Goal: Task Accomplishment & Management: Use online tool/utility

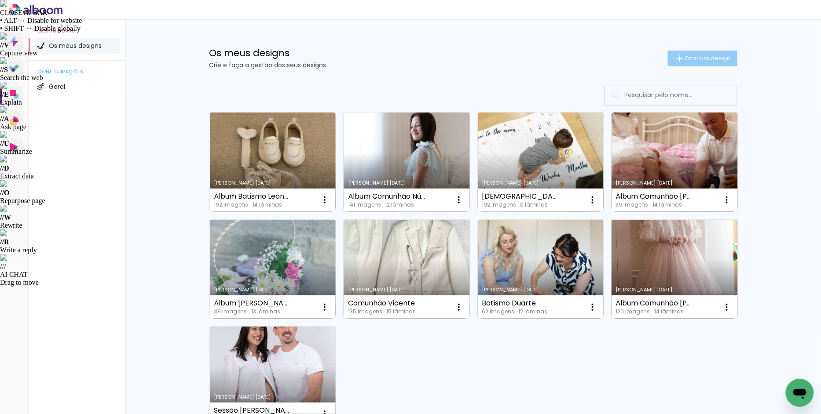
click at [688, 63] on paper-button "Criar um design" at bounding box center [703, 59] width 70 height 16
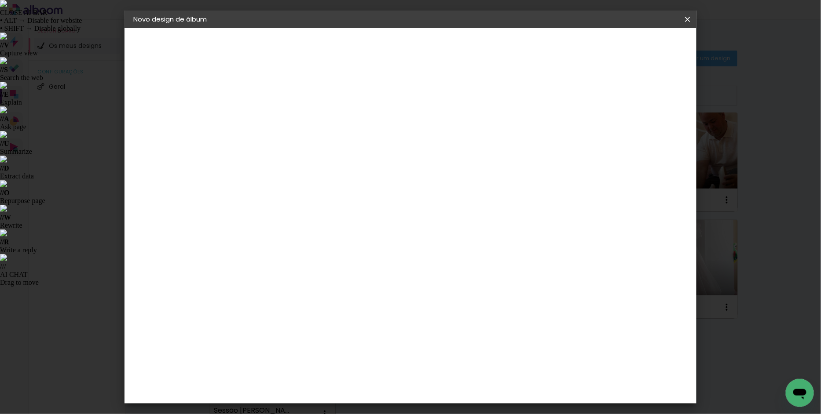
click at [280, 127] on paper-input-container "Título do álbum" at bounding box center [277, 118] width 6 height 22
type input "Álbum Comunhão [PERSON_NAME]"
type paper-input "Álbum Comunhão [PERSON_NAME]"
click at [0, 0] on slot "Avançar" at bounding box center [0, 0] width 0 height 0
click at [406, 140] on paper-item "Tamanho Livre" at bounding box center [373, 135] width 66 height 23
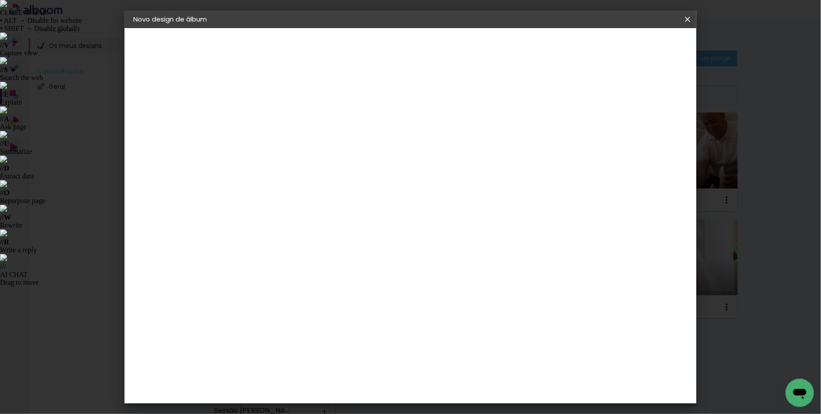
click at [0, 0] on slot "Avançar" at bounding box center [0, 0] width 0 height 0
click at [253, 250] on input "30" at bounding box center [249, 251] width 23 height 13
type input "20"
type paper-input "20"
click at [467, 312] on input "60" at bounding box center [462, 311] width 23 height 13
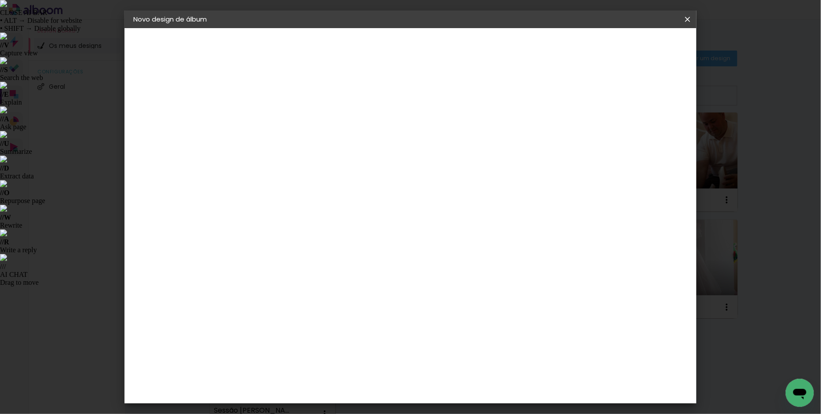
scroll to position [82, 0]
type input "40"
type paper-input "40"
type input "4"
type paper-input "4"
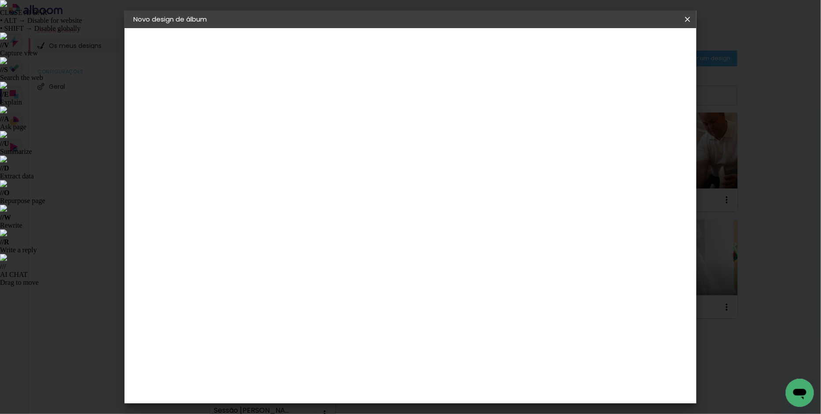
click at [650, 136] on input "4" at bounding box center [648, 132] width 16 height 13
type input "3"
type paper-input "3"
click at [650, 136] on input "3" at bounding box center [648, 132] width 16 height 13
type input "2"
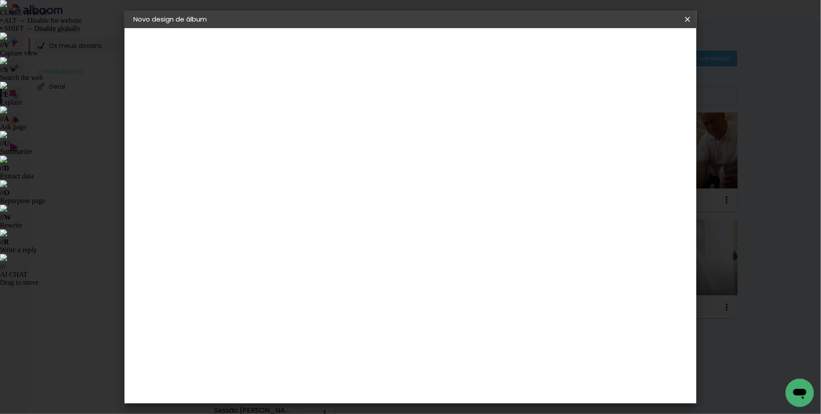
type paper-input "2"
click at [653, 136] on input "2" at bounding box center [651, 132] width 16 height 13
type input "1"
type paper-input "1"
click at [653, 136] on input "1" at bounding box center [651, 132] width 16 height 13
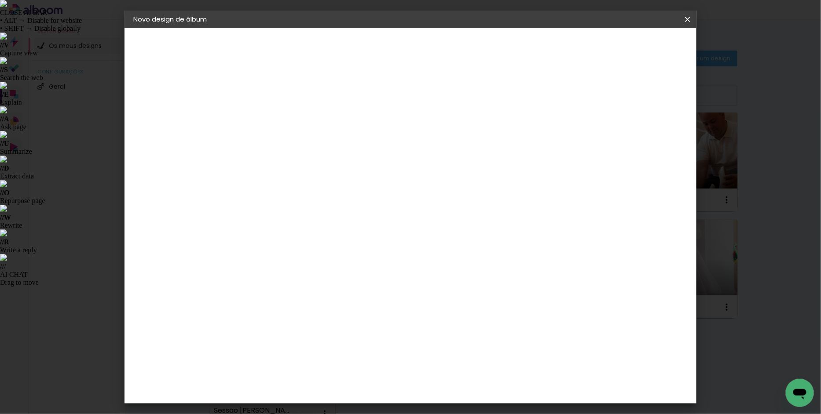
type input "0"
click at [655, 136] on input "0" at bounding box center [655, 132] width 16 height 13
type input "1"
type paper-input "1"
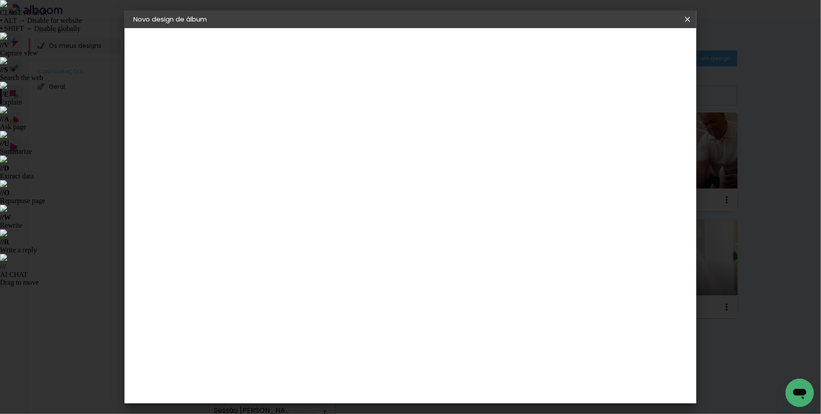
click at [284, 103] on input "1" at bounding box center [271, 100] width 30 height 11
click at [639, 45] on span "Iniciar design" at bounding box center [619, 47] width 40 height 6
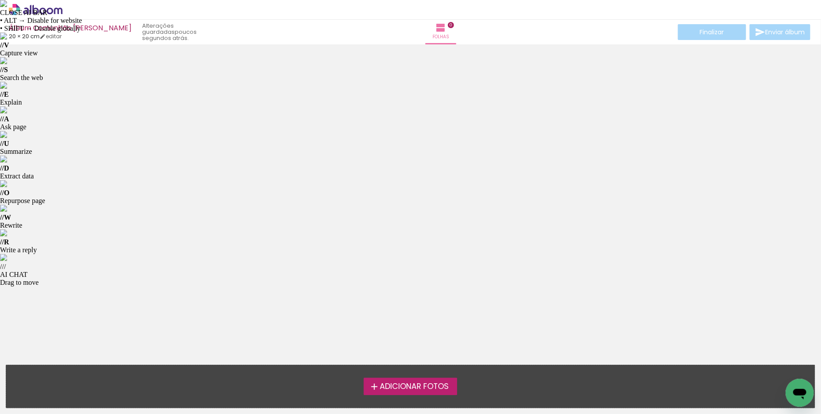
click at [403, 385] on span "Adicionar Fotos" at bounding box center [414, 387] width 69 height 8
click at [0, 0] on input "file" at bounding box center [0, 0] width 0 height 0
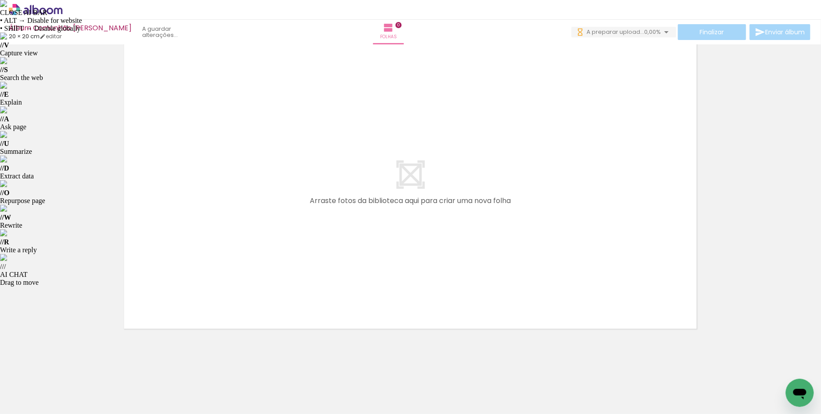
click at [644, 386] on div at bounding box center [653, 384] width 44 height 29
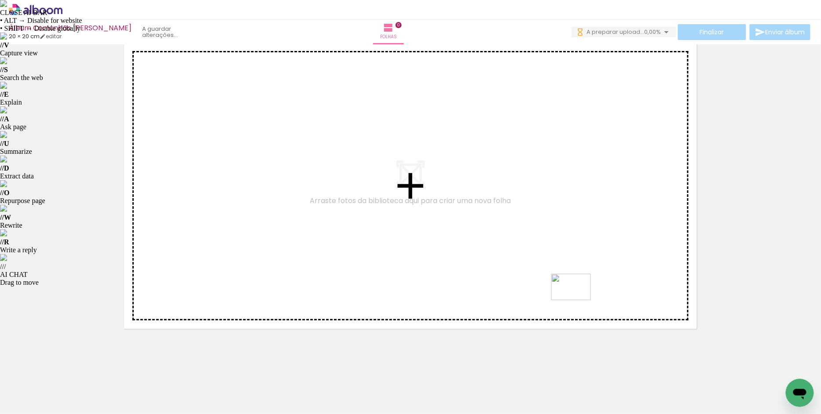
drag, startPoint x: 655, startPoint y: 389, endPoint x: 576, endPoint y: 299, distance: 119.7
click at [576, 299] on quentale-workspace at bounding box center [410, 207] width 821 height 414
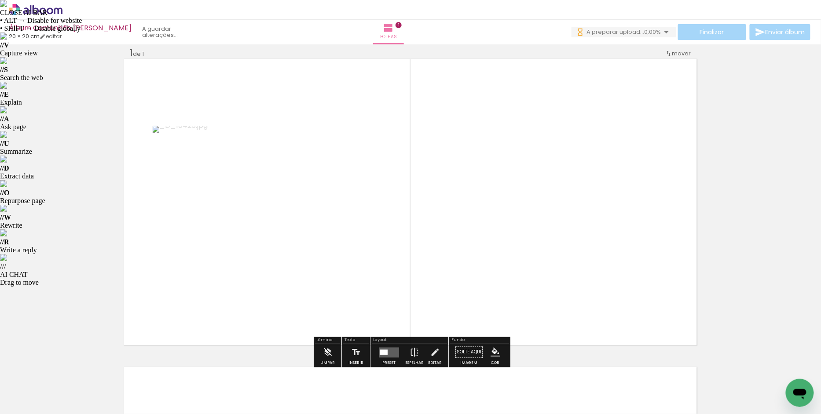
click at [386, 353] on quentale-layouter at bounding box center [389, 353] width 20 height 10
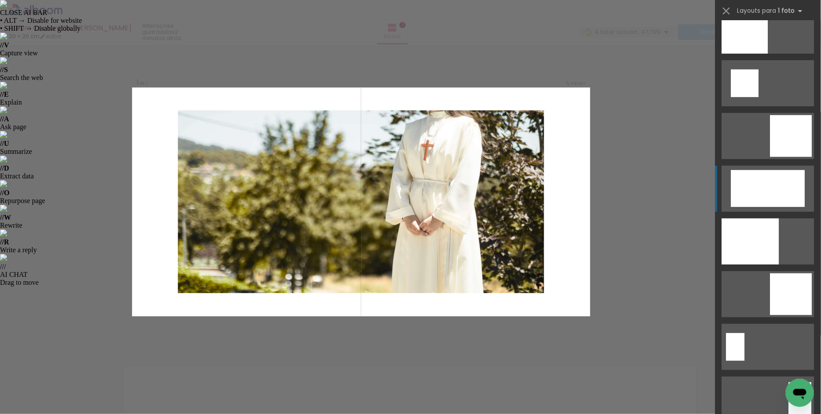
click at [761, 184] on div at bounding box center [768, 188] width 74 height 37
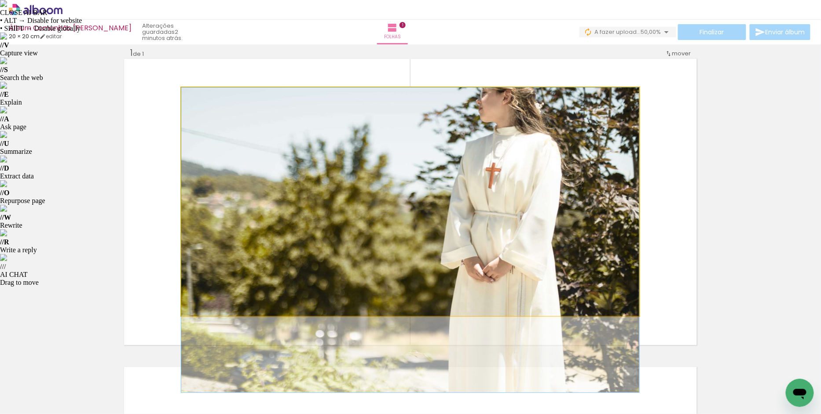
drag, startPoint x: 534, startPoint y: 180, endPoint x: 538, endPoint y: 235, distance: 55.6
click at [538, 234] on div at bounding box center [410, 240] width 458 height 305
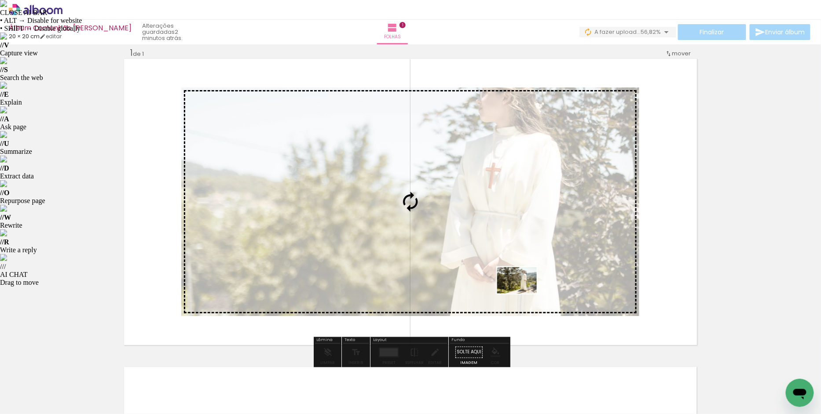
drag, startPoint x: 561, startPoint y: 384, endPoint x: 523, endPoint y: 294, distance: 98.0
click at [523, 294] on quentale-workspace at bounding box center [410, 207] width 821 height 414
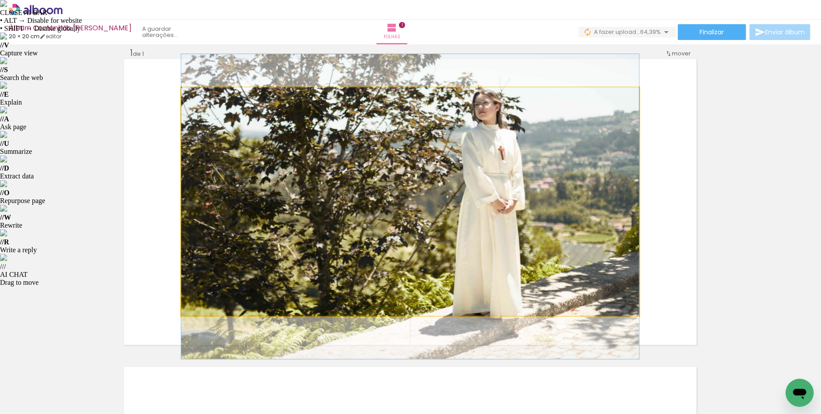
drag, startPoint x: 547, startPoint y: 185, endPoint x: 547, endPoint y: 190, distance: 4.8
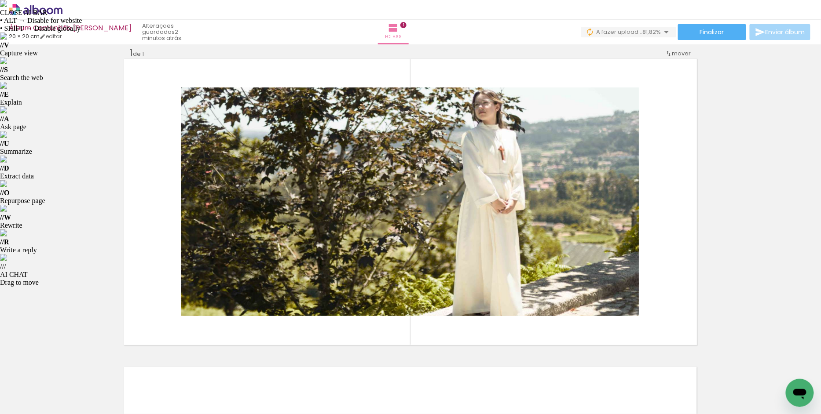
scroll to position [0, 3442]
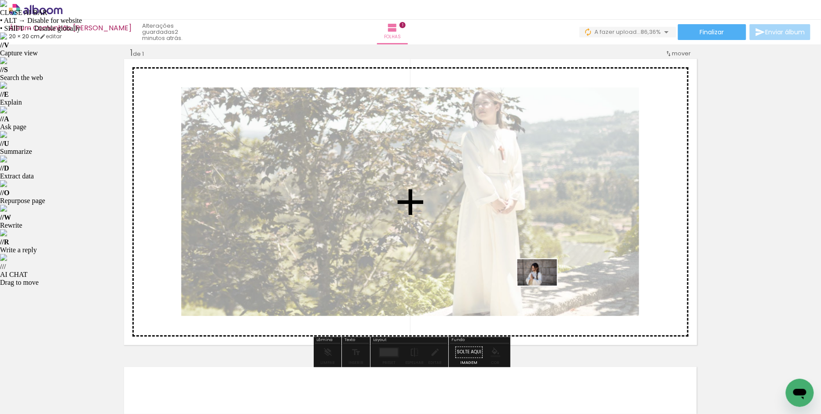
drag, startPoint x: 539, startPoint y: 390, endPoint x: 544, endPoint y: 286, distance: 104.4
click at [544, 286] on quentale-workspace at bounding box center [410, 207] width 821 height 414
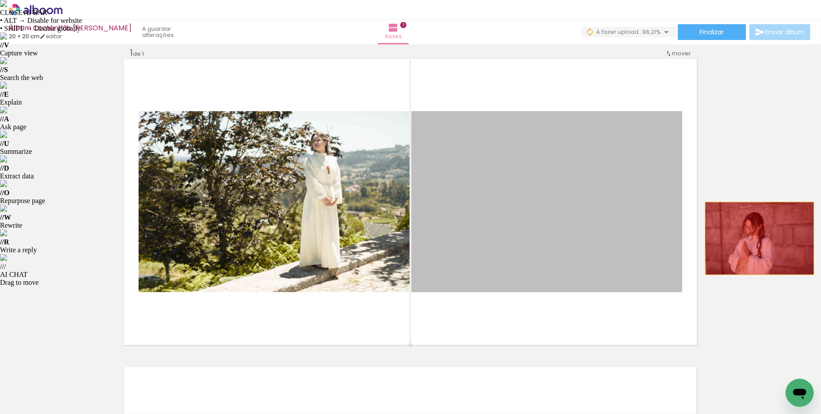
drag, startPoint x: 571, startPoint y: 208, endPoint x: 761, endPoint y: 240, distance: 191.9
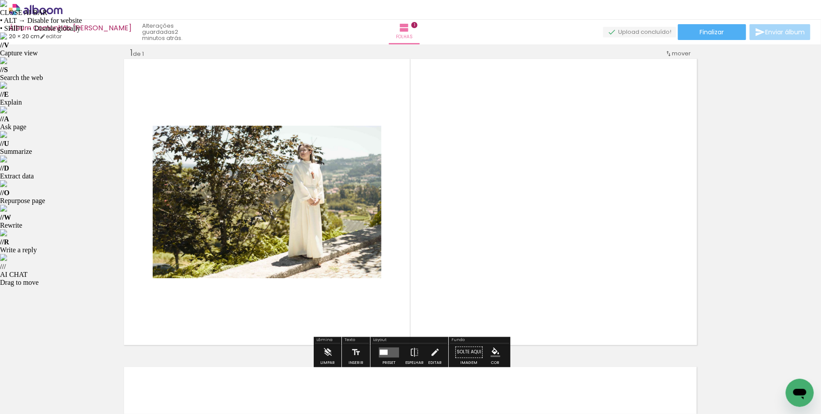
click at [387, 353] on quentale-layouter at bounding box center [389, 353] width 20 height 10
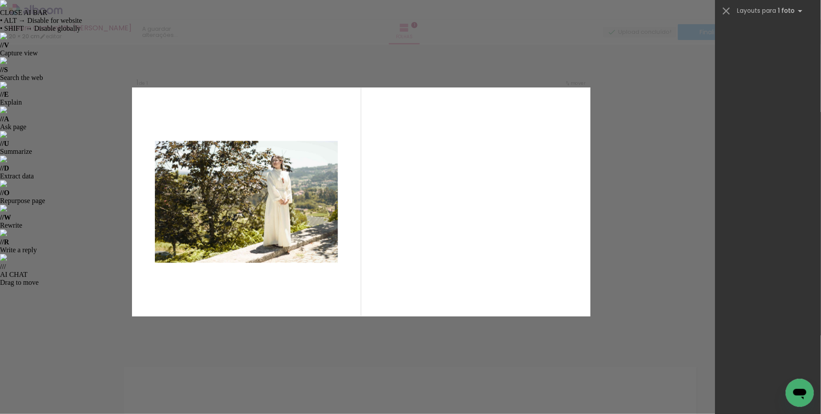
scroll to position [0, 0]
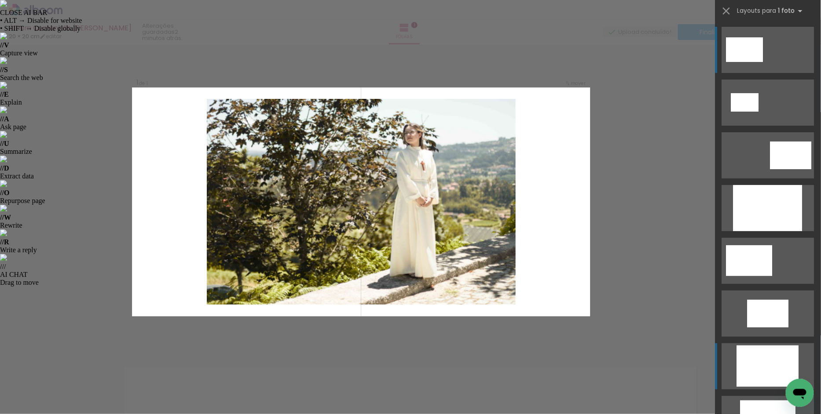
click at [760, 362] on div at bounding box center [768, 366] width 62 height 41
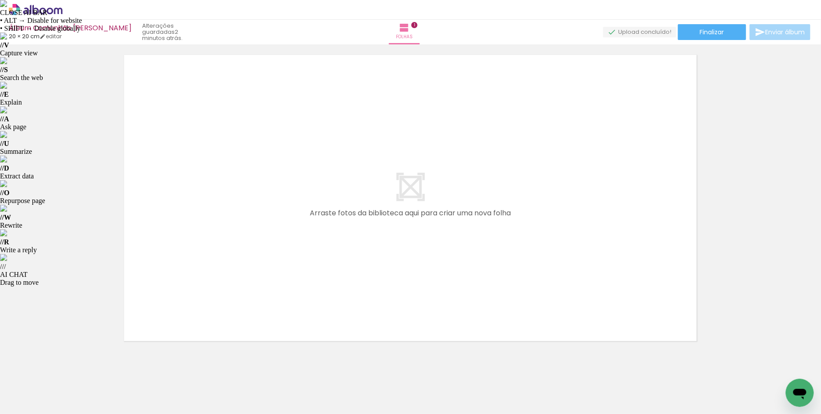
scroll to position [0, 915]
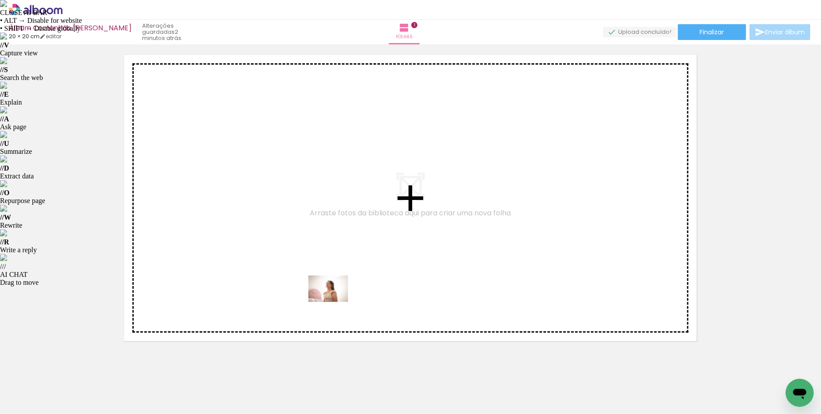
click at [331, 296] on quentale-workspace at bounding box center [410, 207] width 821 height 414
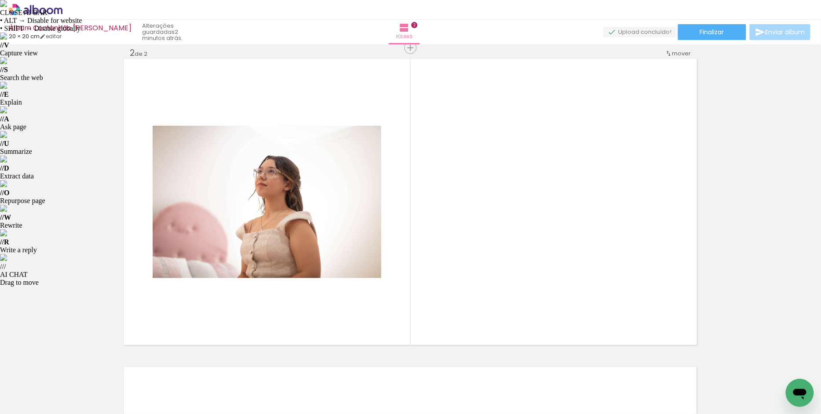
scroll to position [0, 752]
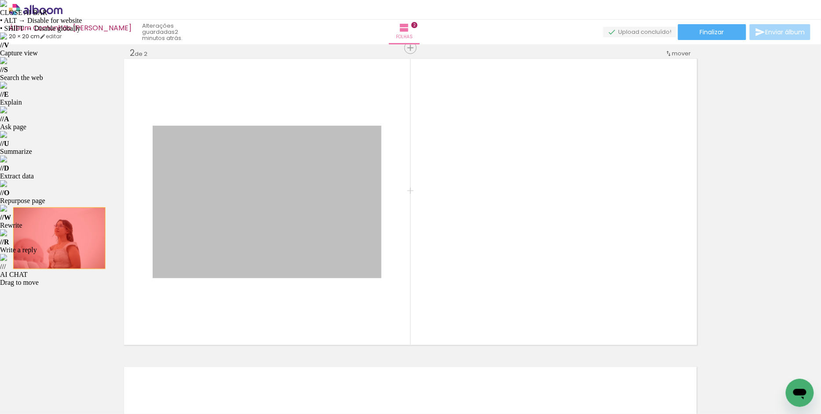
drag, startPoint x: 289, startPoint y: 234, endPoint x: 59, endPoint y: 238, distance: 230.5
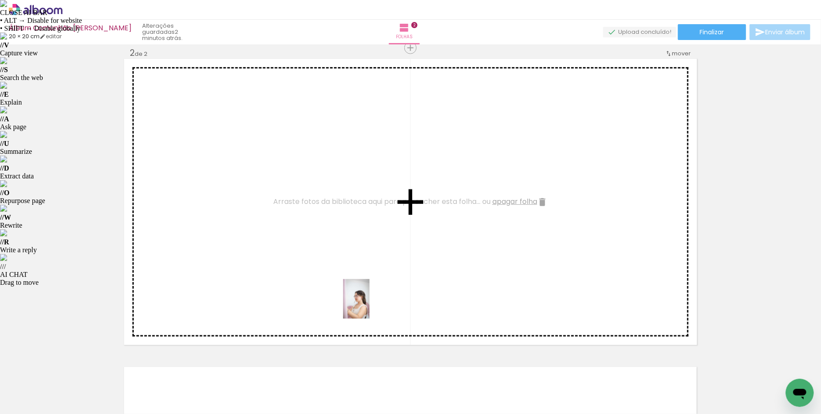
drag, startPoint x: 379, startPoint y: 393, endPoint x: 370, endPoint y: 299, distance: 94.6
click at [370, 299] on quentale-workspace at bounding box center [410, 207] width 821 height 414
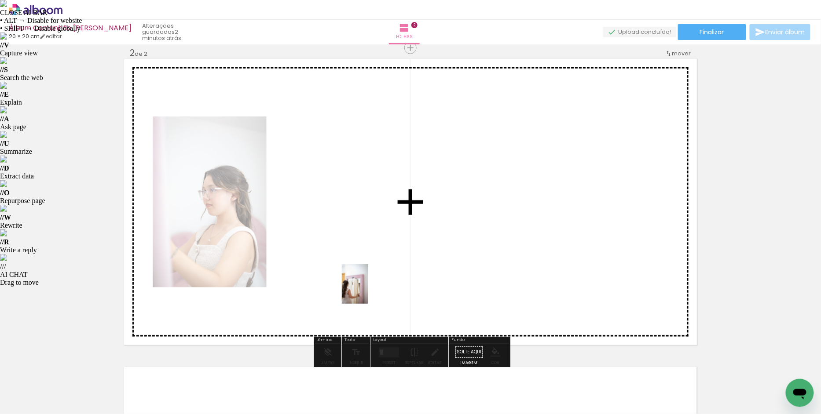
drag, startPoint x: 419, startPoint y: 387, endPoint x: 367, endPoint y: 289, distance: 110.4
click at [367, 289] on quentale-workspace at bounding box center [410, 207] width 821 height 414
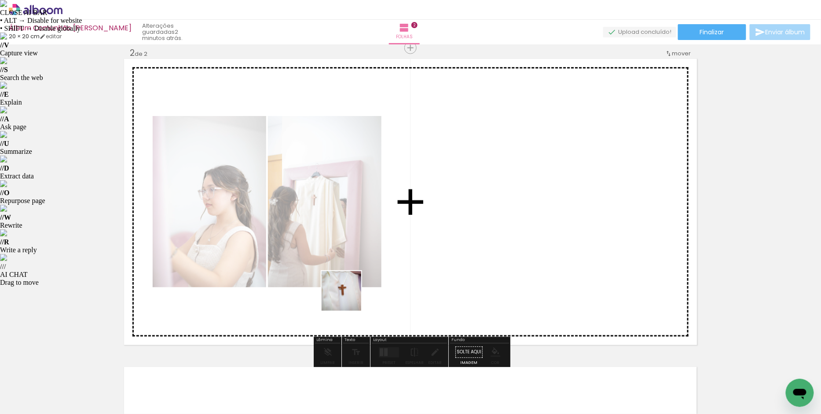
drag, startPoint x: 228, startPoint y: 388, endPoint x: 427, endPoint y: 269, distance: 232.4
click at [426, 270] on quentale-workspace at bounding box center [410, 207] width 821 height 414
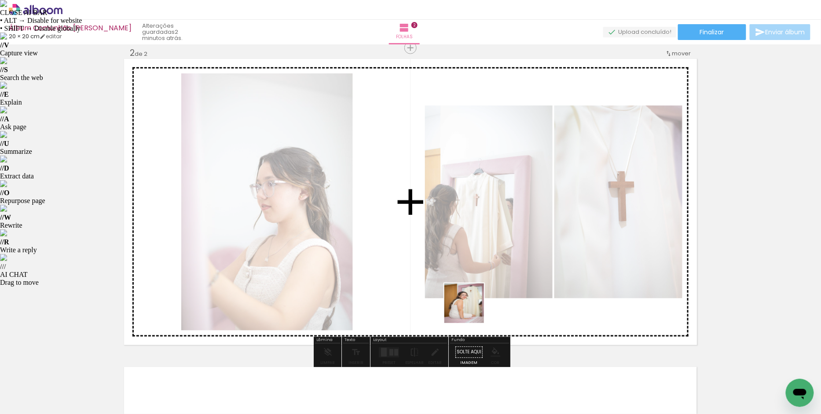
drag, startPoint x: 471, startPoint y: 381, endPoint x: 471, endPoint y: 298, distance: 82.3
click at [471, 298] on quentale-workspace at bounding box center [410, 207] width 821 height 414
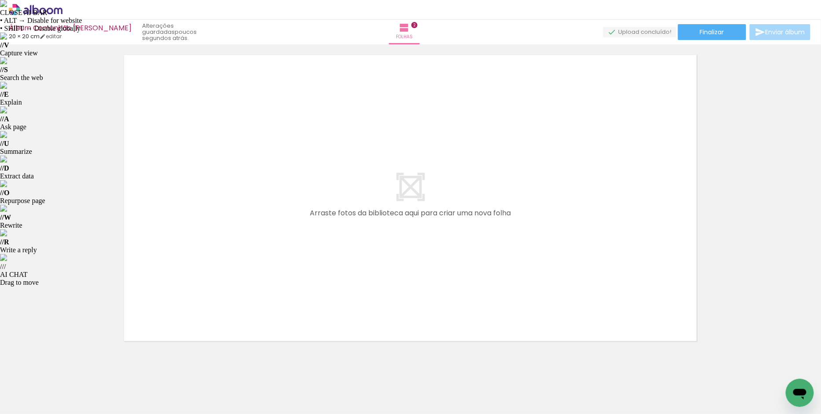
scroll to position [637, 0]
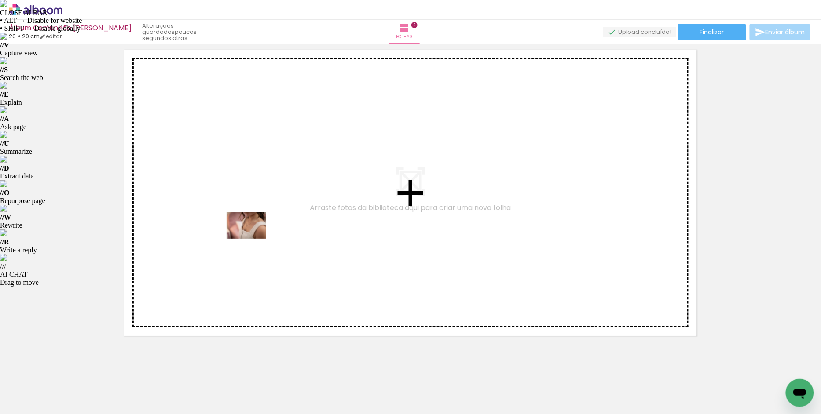
drag, startPoint x: 177, startPoint y: 384, endPoint x: 253, endPoint y: 239, distance: 163.7
click at [253, 239] on quentale-workspace at bounding box center [410, 207] width 821 height 414
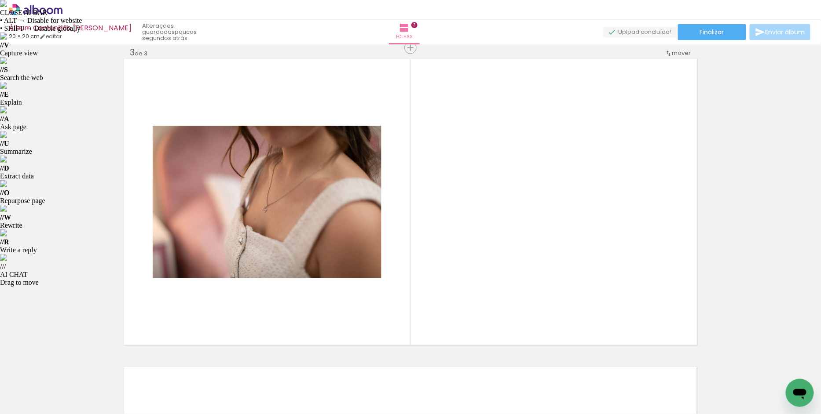
scroll to position [0, 955]
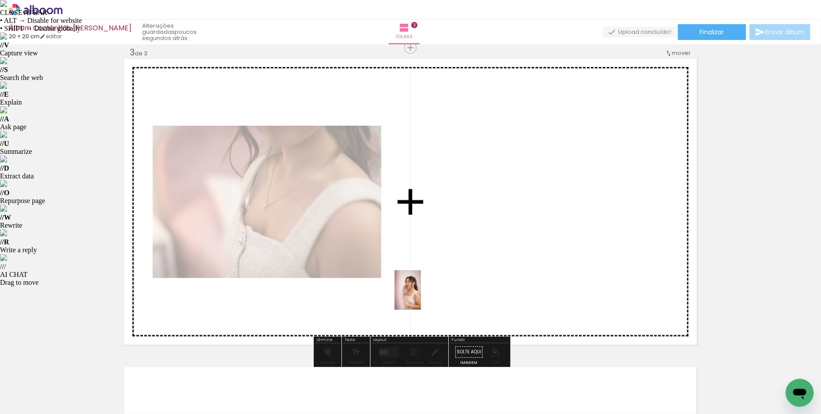
drag, startPoint x: 417, startPoint y: 386, endPoint x: 422, endPoint y: 295, distance: 91.6
click at [422, 295] on quentale-workspace at bounding box center [410, 207] width 821 height 414
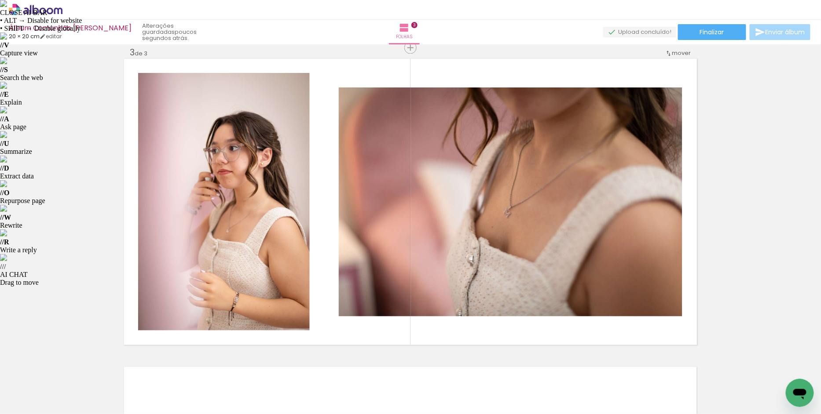
scroll to position [0, 630]
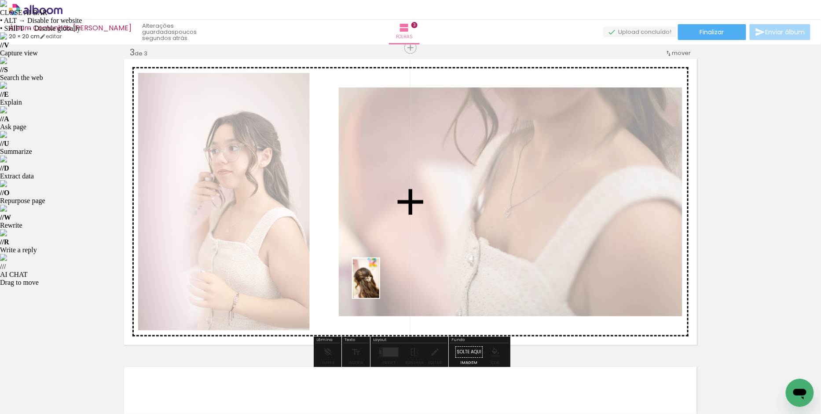
drag, startPoint x: 393, startPoint y: 391, endPoint x: 378, endPoint y: 278, distance: 113.1
click at [378, 278] on quentale-workspace at bounding box center [410, 207] width 821 height 414
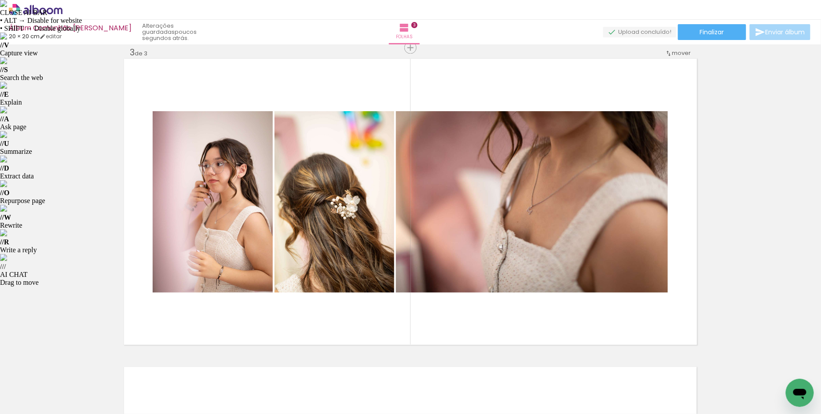
scroll to position [0, 1098]
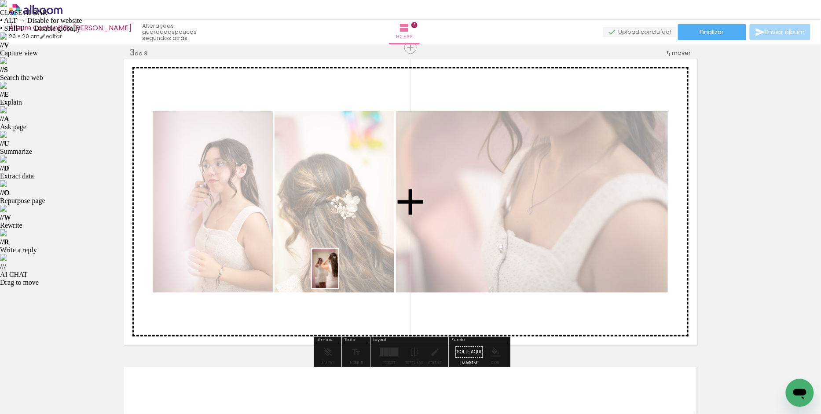
drag, startPoint x: 324, startPoint y: 388, endPoint x: 338, endPoint y: 275, distance: 113.1
click at [338, 275] on quentale-workspace at bounding box center [410, 207] width 821 height 414
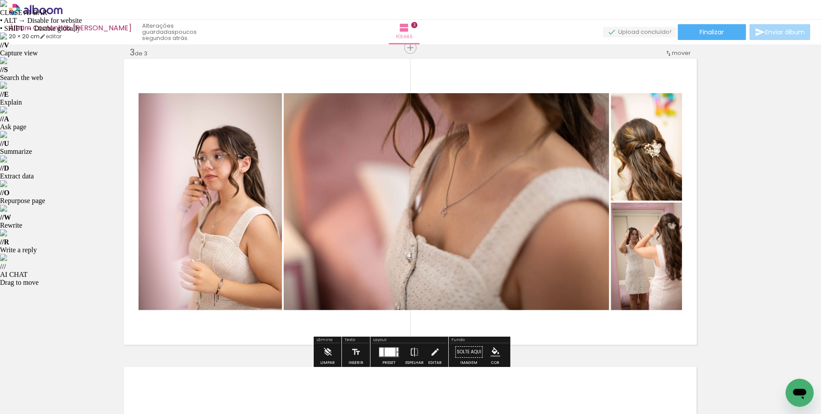
click at [386, 351] on div at bounding box center [389, 352] width 11 height 9
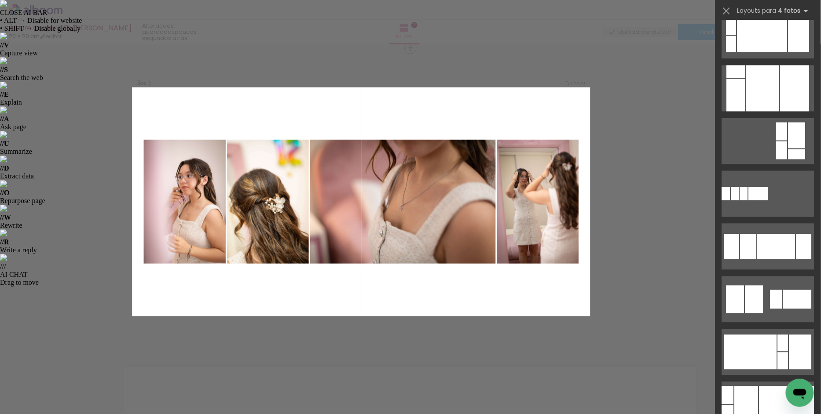
scroll to position [650, 0]
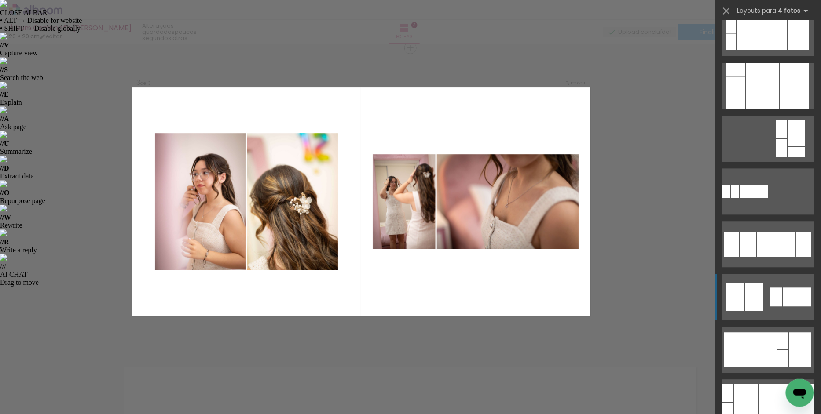
click at [764, 299] on quentale-layouter at bounding box center [768, 297] width 92 height 46
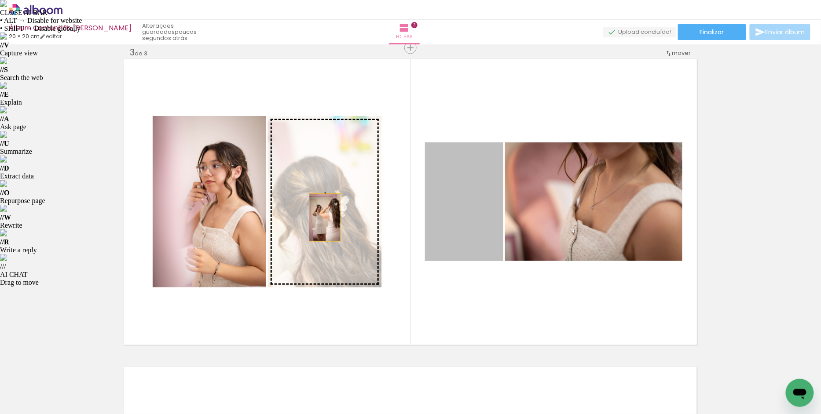
drag, startPoint x: 479, startPoint y: 216, endPoint x: 325, endPoint y: 218, distance: 154.4
click at [0, 0] on slot at bounding box center [0, 0] width 0 height 0
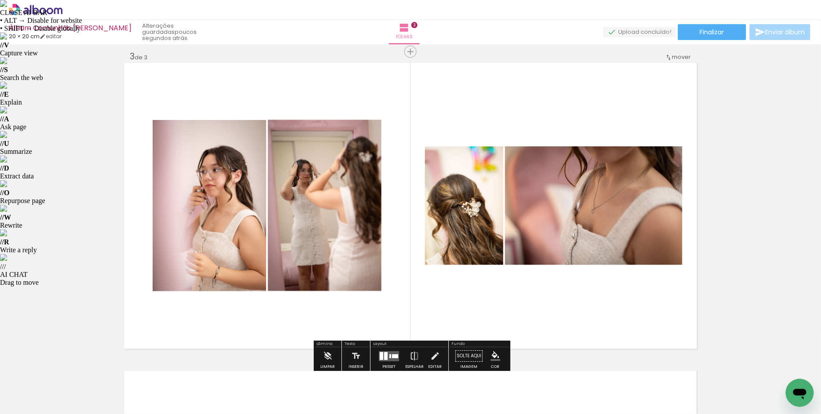
scroll to position [0, 1169]
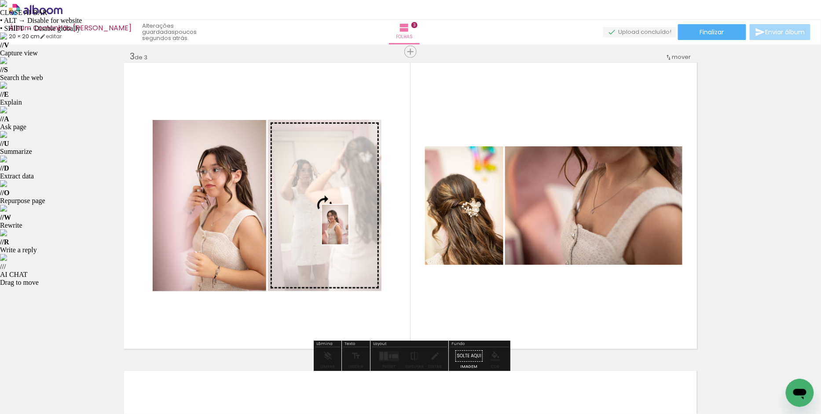
drag, startPoint x: 450, startPoint y: 390, endPoint x: 348, endPoint y: 231, distance: 187.9
click at [348, 231] on quentale-workspace at bounding box center [410, 207] width 821 height 414
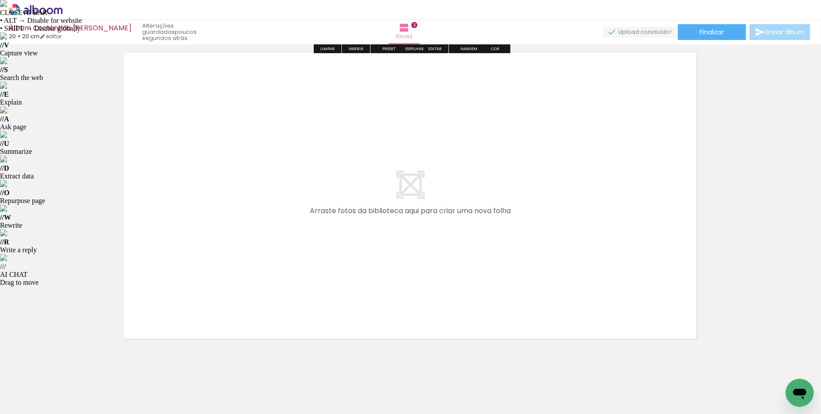
scroll to position [945, 0]
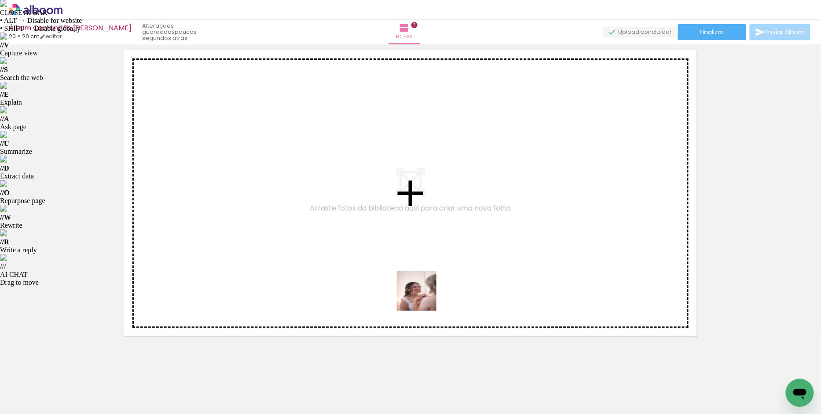
drag, startPoint x: 424, startPoint y: 394, endPoint x: 422, endPoint y: 284, distance: 110.4
click at [422, 284] on quentale-workspace at bounding box center [410, 207] width 821 height 414
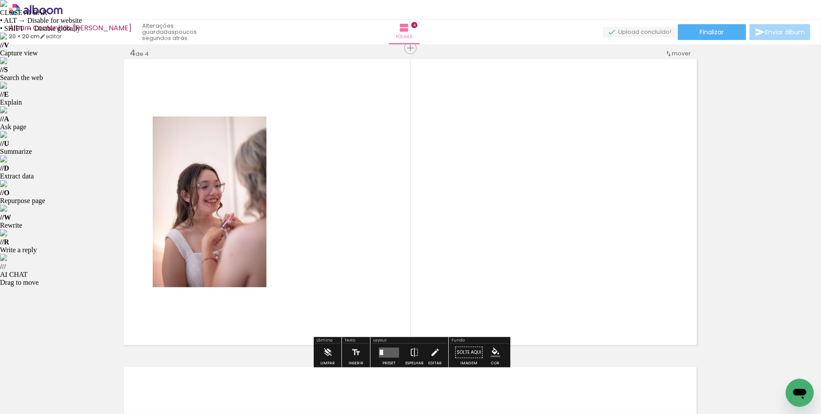
scroll to position [936, 0]
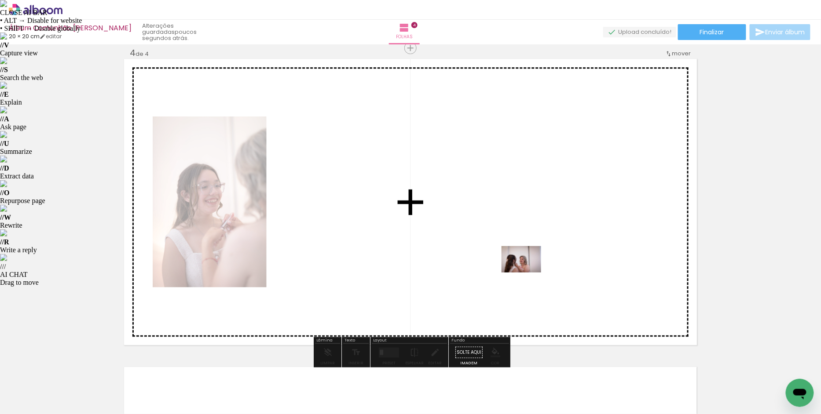
drag, startPoint x: 529, startPoint y: 388, endPoint x: 528, endPoint y: 273, distance: 115.3
click at [528, 273] on quentale-workspace at bounding box center [410, 207] width 821 height 414
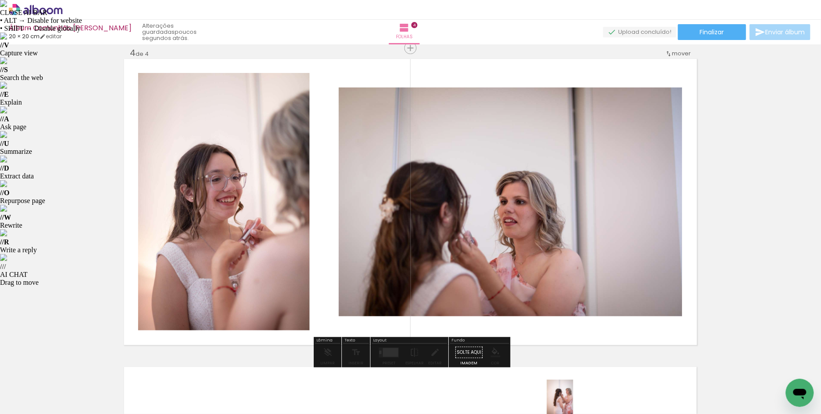
drag, startPoint x: 571, startPoint y: 388, endPoint x: 573, endPoint y: 406, distance: 18.2
click at [573, 406] on div at bounding box center [565, 385] width 29 height 44
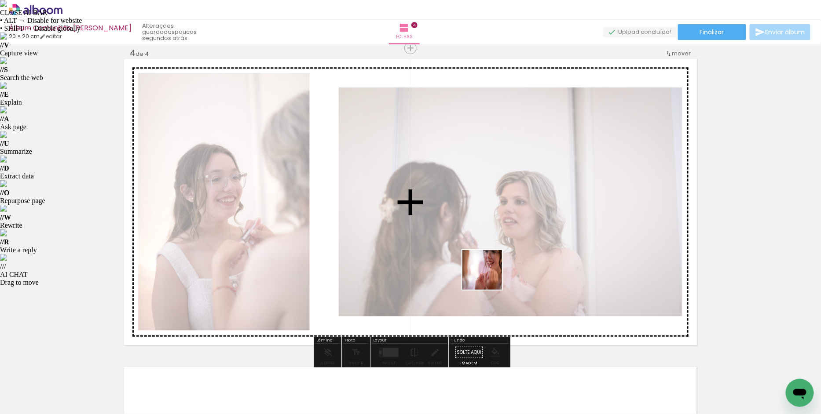
drag, startPoint x: 670, startPoint y: 388, endPoint x: 470, endPoint y: 264, distance: 235.0
click at [470, 264] on quentale-workspace at bounding box center [410, 207] width 821 height 414
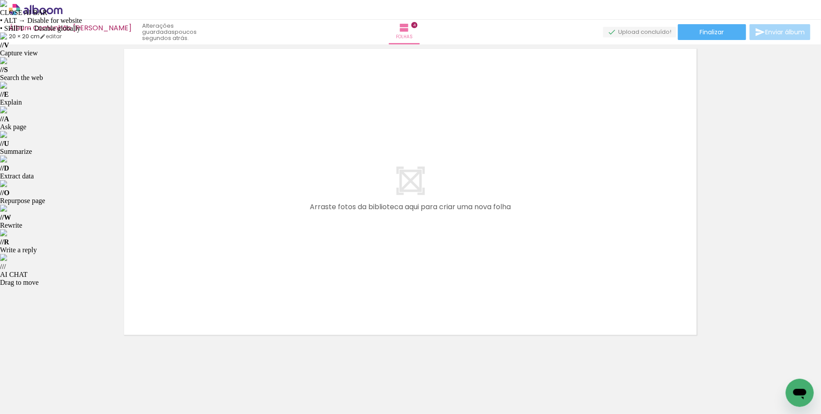
scroll to position [0, 1727]
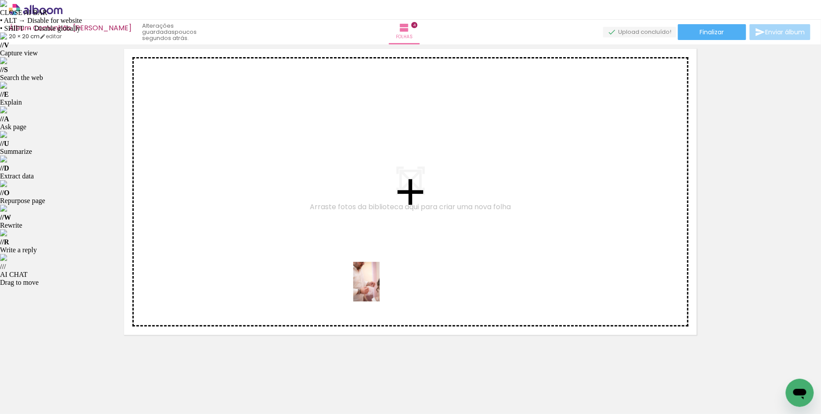
drag, startPoint x: 386, startPoint y: 393, endPoint x: 380, endPoint y: 289, distance: 104.9
click at [380, 289] on quentale-workspace at bounding box center [410, 207] width 821 height 414
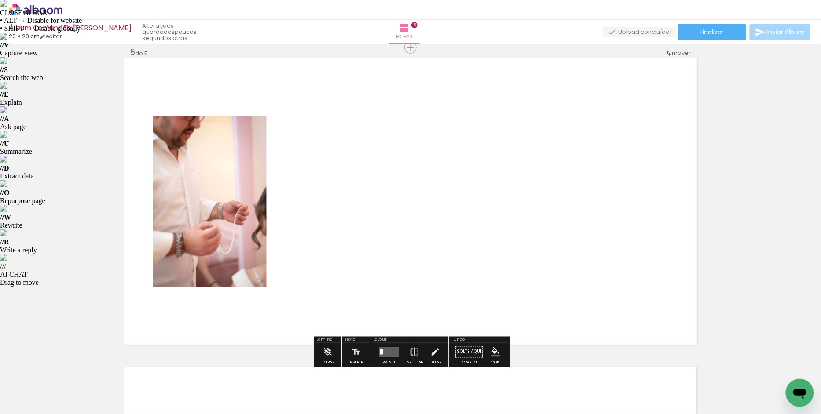
scroll to position [1244, 0]
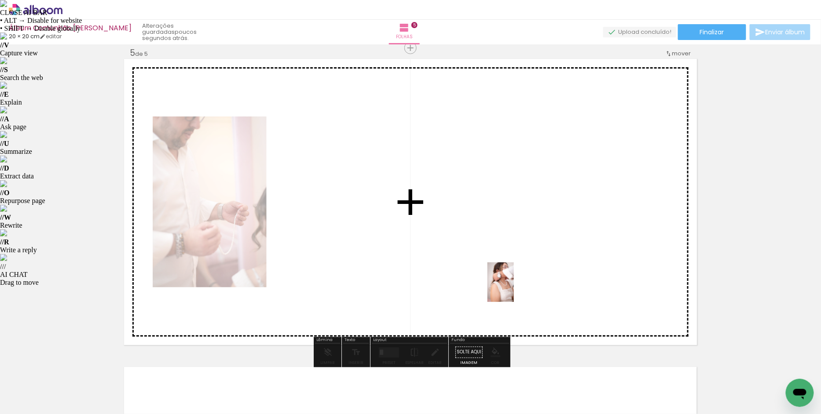
drag, startPoint x: 527, startPoint y: 389, endPoint x: 514, endPoint y: 289, distance: 100.4
click at [514, 289] on quentale-workspace at bounding box center [410, 207] width 821 height 414
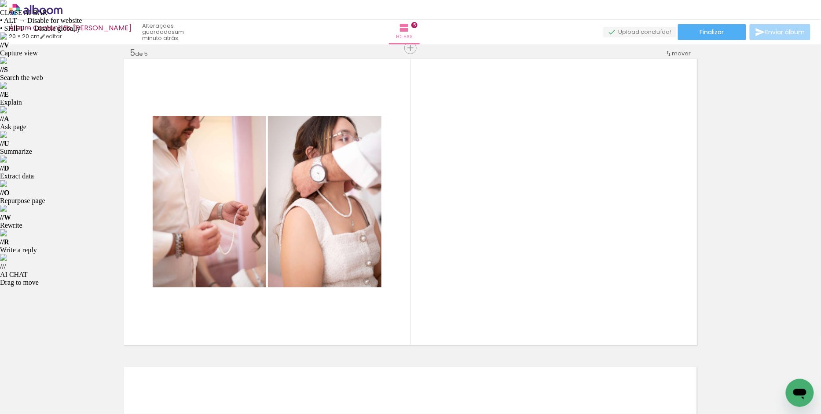
scroll to position [0, 0]
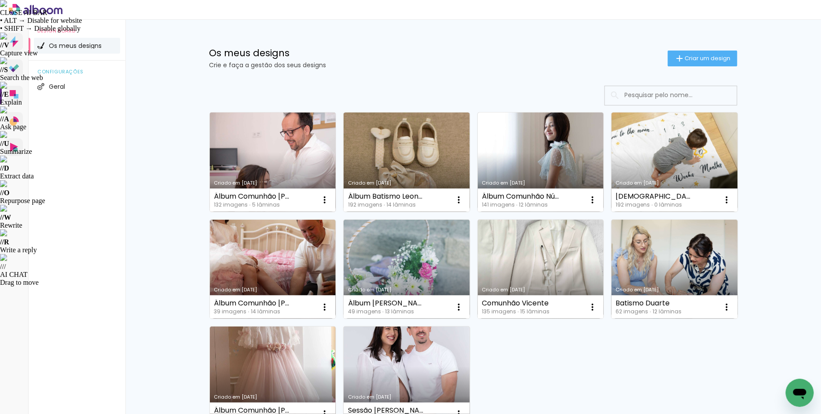
click at [288, 160] on link "Criado em [DATE]" at bounding box center [273, 162] width 126 height 99
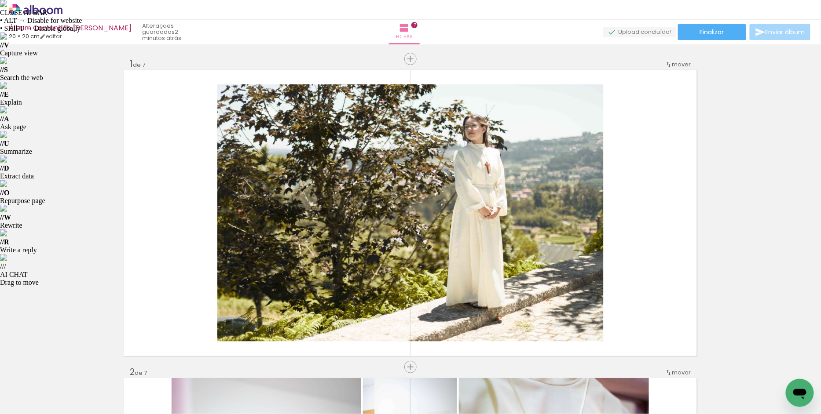
click at [122, 368] on iron-icon at bounding box center [117, 366] width 9 height 9
click at [167, 366] on iron-icon at bounding box center [167, 366] width 9 height 9
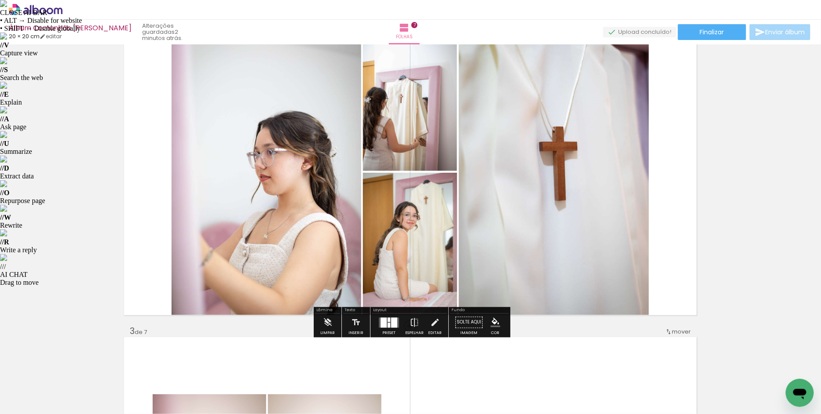
scroll to position [337, 0]
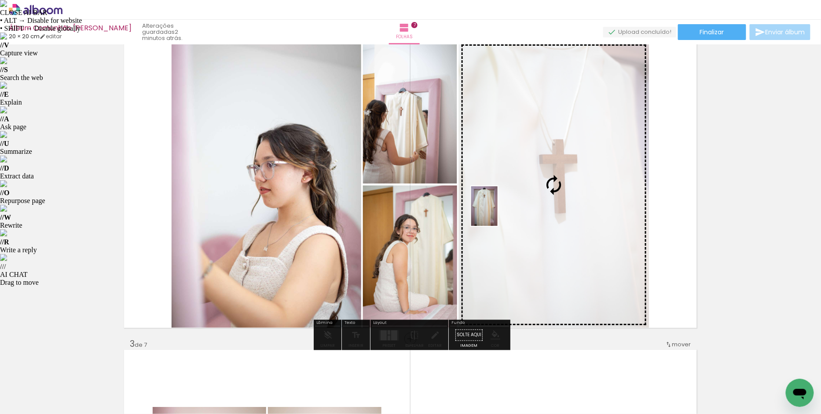
drag, startPoint x: 233, startPoint y: 392, endPoint x: 498, endPoint y: 213, distance: 319.6
click at [498, 213] on quentale-workspace at bounding box center [410, 207] width 821 height 414
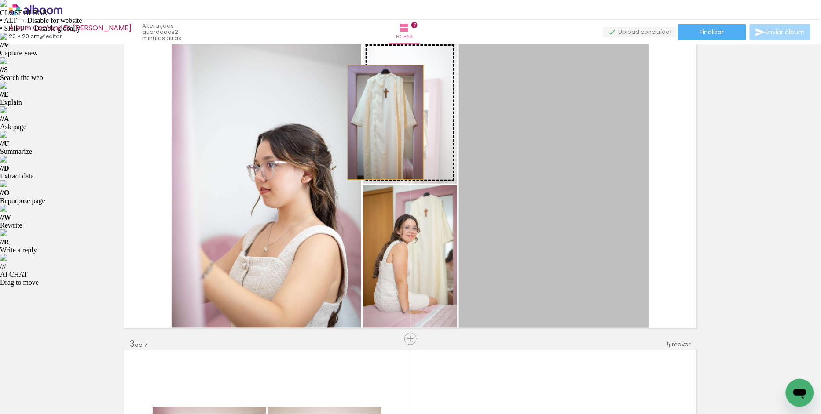
drag, startPoint x: 523, startPoint y: 181, endPoint x: 386, endPoint y: 122, distance: 149.2
click at [0, 0] on slot at bounding box center [0, 0] width 0 height 0
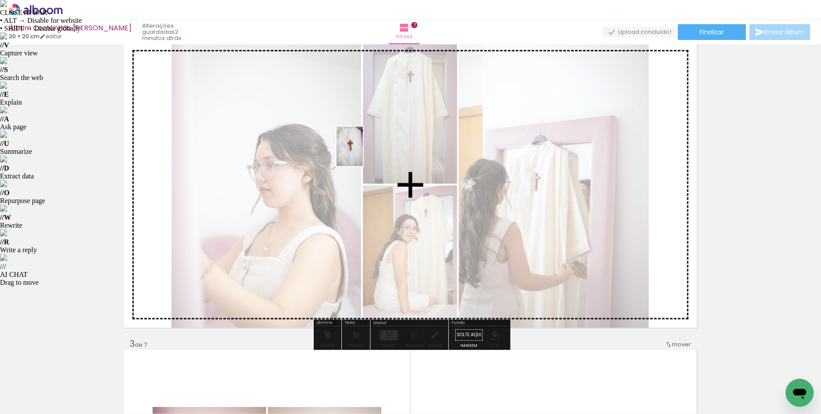
drag, startPoint x: 288, startPoint y: 393, endPoint x: 383, endPoint y: 128, distance: 281.8
click at [383, 128] on quentale-workspace at bounding box center [410, 207] width 821 height 414
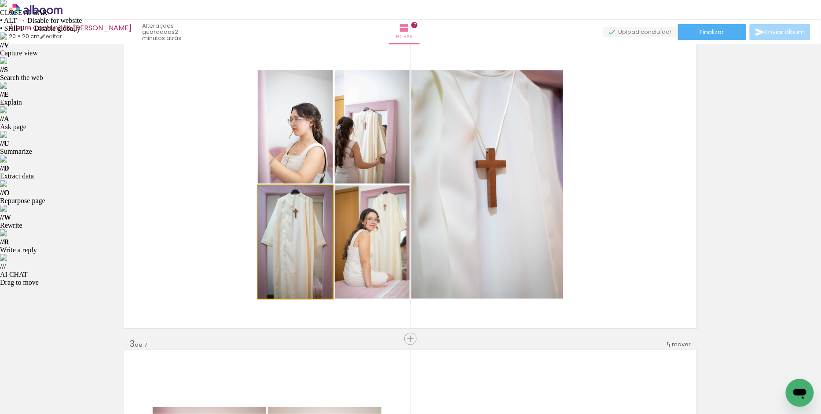
click at [0, 0] on slot at bounding box center [0, 0] width 0 height 0
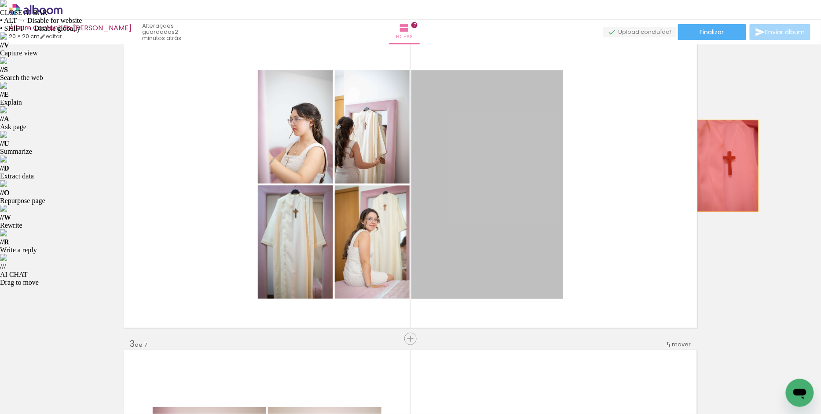
drag, startPoint x: 474, startPoint y: 195, endPoint x: 733, endPoint y: 167, distance: 260.6
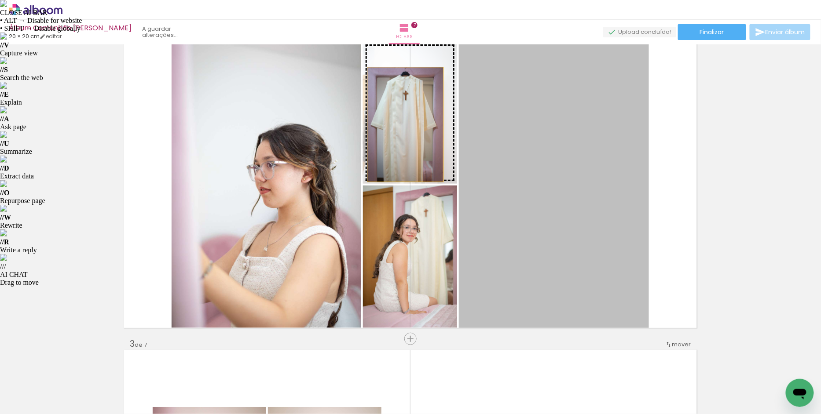
drag, startPoint x: 497, startPoint y: 144, endPoint x: 406, endPoint y: 125, distance: 93.1
click at [0, 0] on slot at bounding box center [0, 0] width 0 height 0
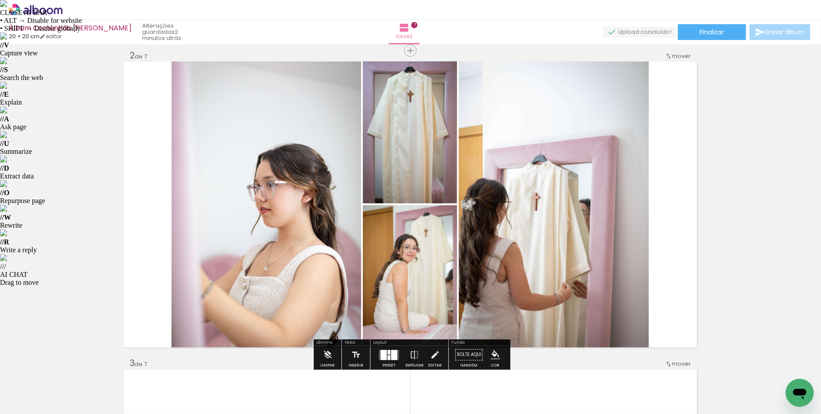
scroll to position [318, 0]
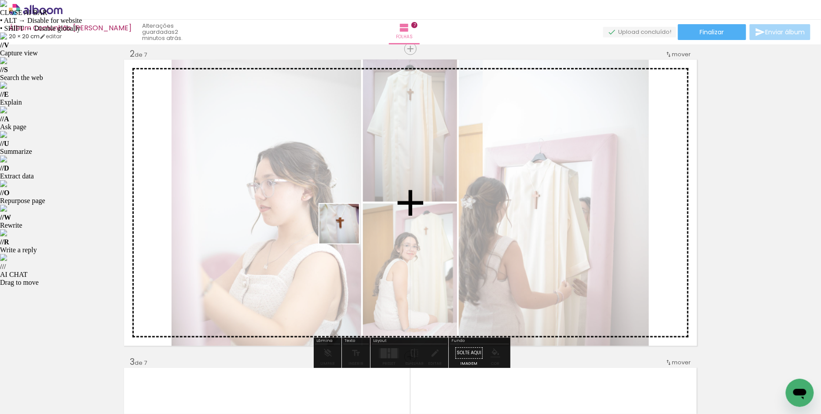
drag, startPoint x: 288, startPoint y: 392, endPoint x: 357, endPoint y: 223, distance: 182.3
click at [357, 223] on quentale-workspace at bounding box center [410, 207] width 821 height 414
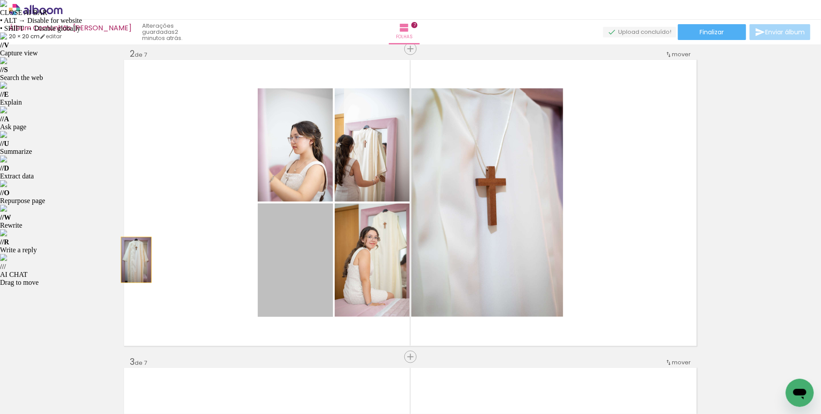
drag, startPoint x: 304, startPoint y: 264, endPoint x: 136, endPoint y: 260, distance: 168.1
click at [136, 260] on quentale-layouter at bounding box center [410, 203] width 573 height 286
drag, startPoint x: 280, startPoint y: 247, endPoint x: 66, endPoint y: 212, distance: 216.7
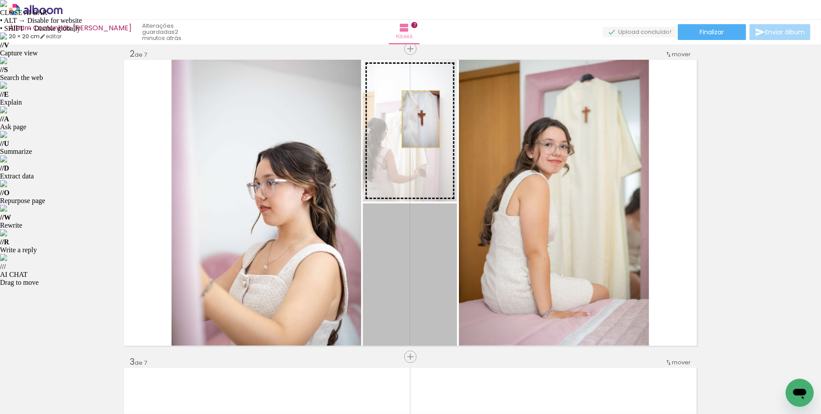
drag, startPoint x: 421, startPoint y: 252, endPoint x: 421, endPoint y: 119, distance: 132.9
click at [0, 0] on slot at bounding box center [0, 0] width 0 height 0
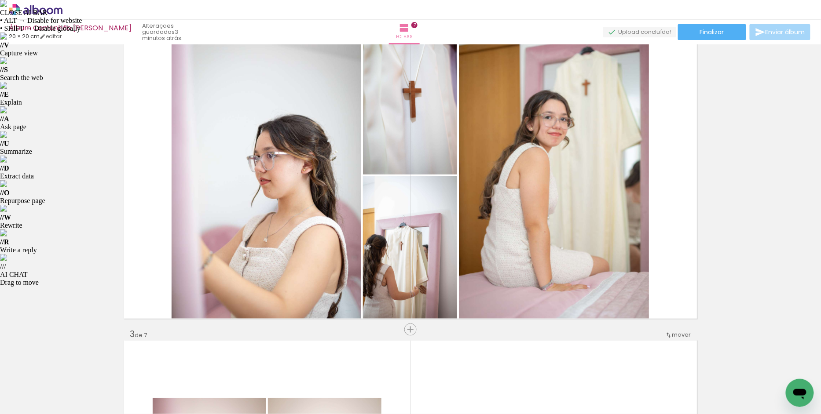
scroll to position [0, 227]
click at [338, 367] on iron-icon at bounding box center [334, 366] width 9 height 9
click at [190, 369] on iron-icon at bounding box center [187, 366] width 9 height 9
click at [310, 367] on iron-icon at bounding box center [306, 366] width 9 height 9
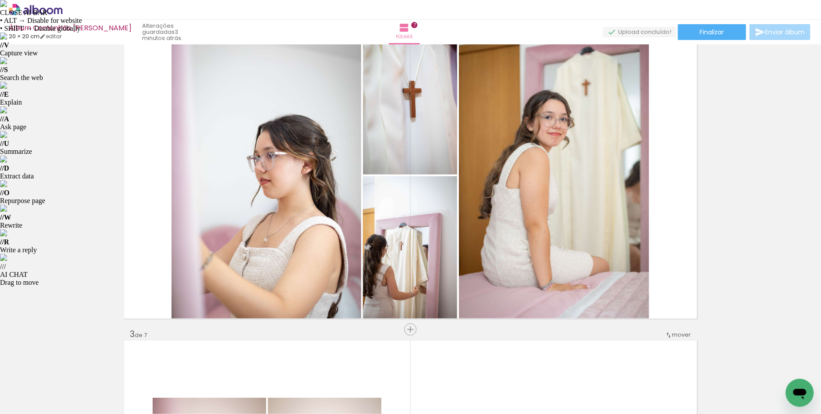
click at [310, 367] on iron-icon at bounding box center [306, 366] width 9 height 9
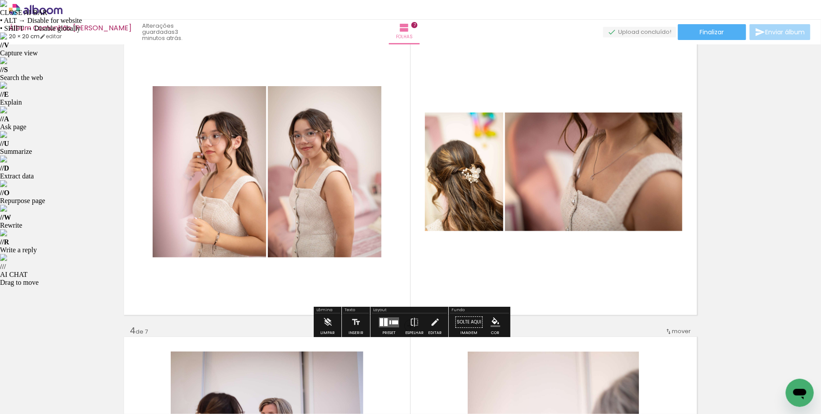
scroll to position [660, 0]
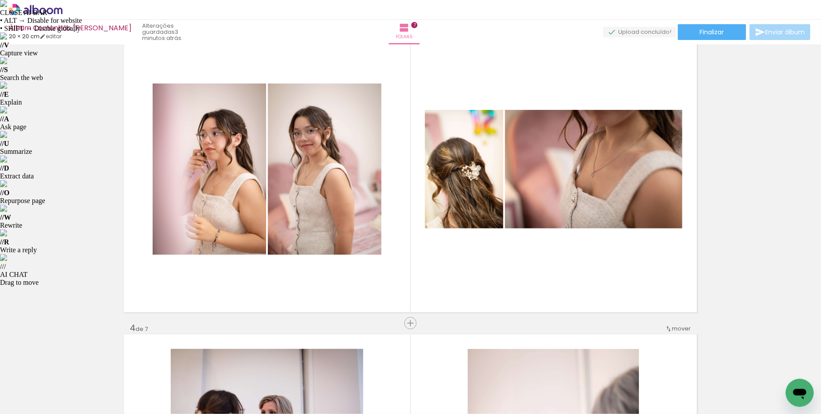
click at [357, 366] on iron-icon at bounding box center [355, 366] width 9 height 9
click at [458, 368] on iron-icon at bounding box center [454, 366] width 9 height 9
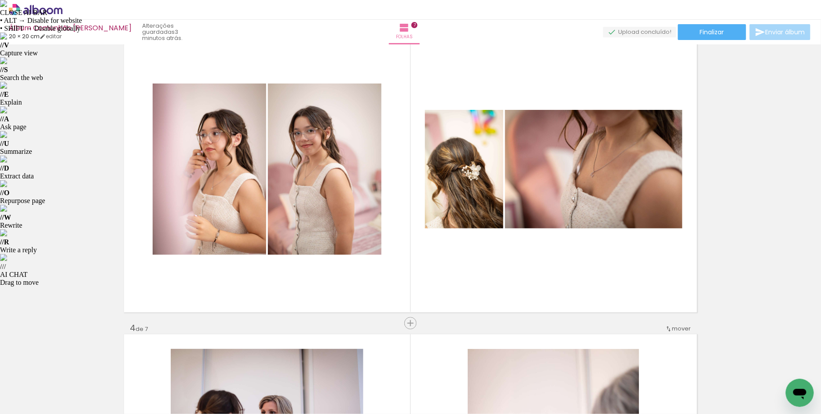
click at [458, 368] on iron-icon at bounding box center [454, 366] width 9 height 9
click at [508, 366] on iron-icon at bounding box center [503, 366] width 9 height 9
click at [556, 370] on iron-icon at bounding box center [552, 366] width 9 height 9
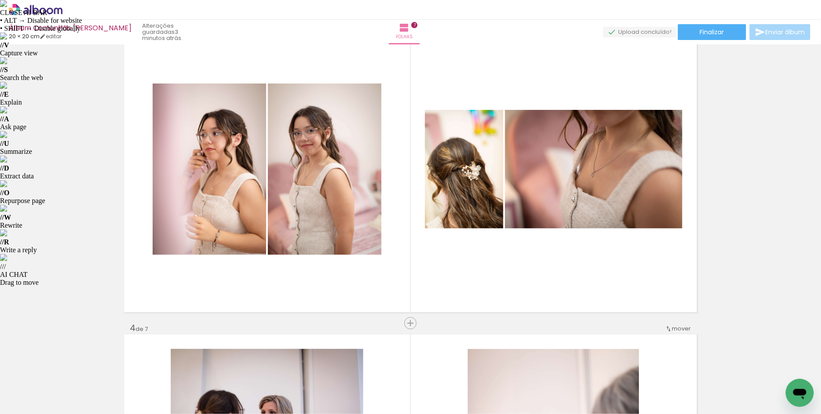
click at [353, 370] on iron-icon at bounding box center [349, 366] width 9 height 9
click at [403, 366] on iron-icon at bounding box center [398, 366] width 9 height 9
click at [403, 369] on iron-icon at bounding box center [398, 366] width 9 height 9
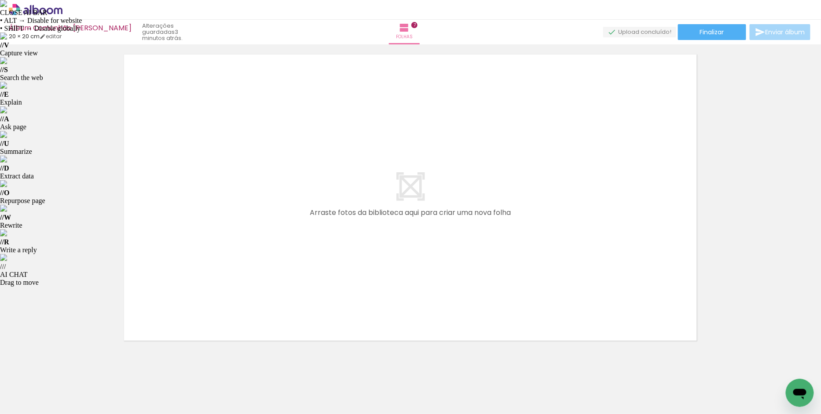
scroll to position [2171, 0]
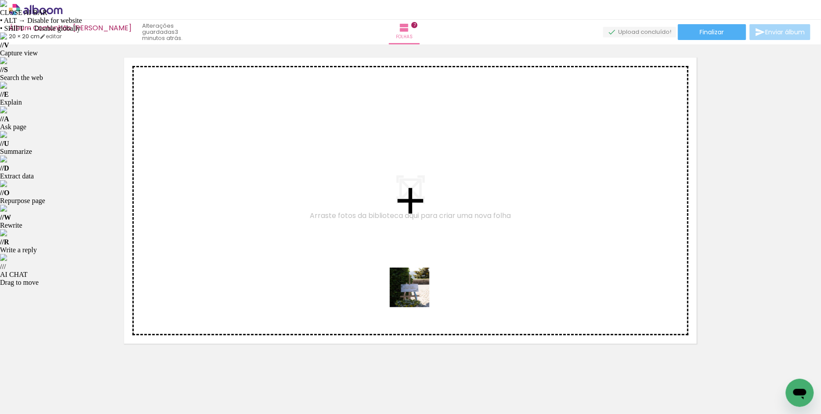
drag, startPoint x: 425, startPoint y: 384, endPoint x: 411, endPoint y: 278, distance: 106.9
click at [411, 278] on quentale-workspace at bounding box center [410, 207] width 821 height 414
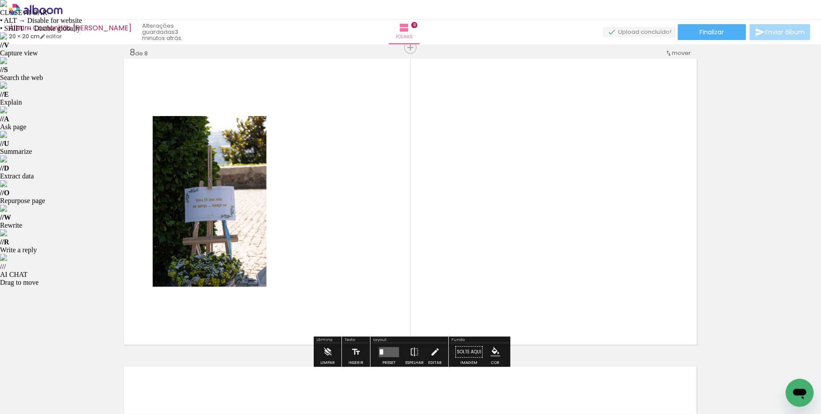
scroll to position [2170, 0]
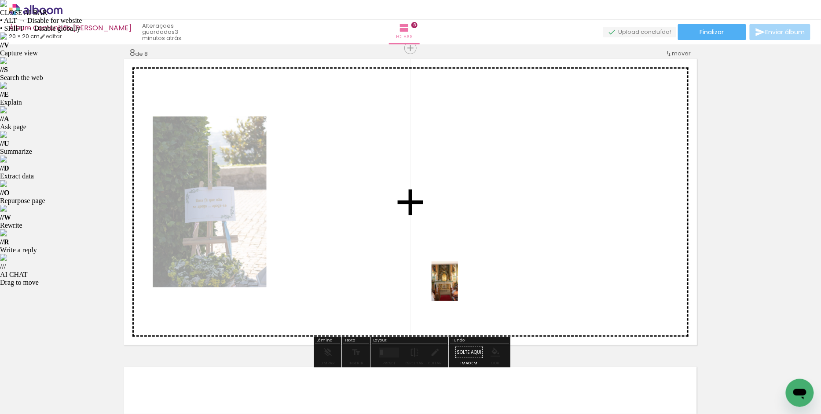
drag, startPoint x: 517, startPoint y: 388, endPoint x: 455, endPoint y: 284, distance: 121.2
click at [455, 284] on quentale-workspace at bounding box center [410, 207] width 821 height 414
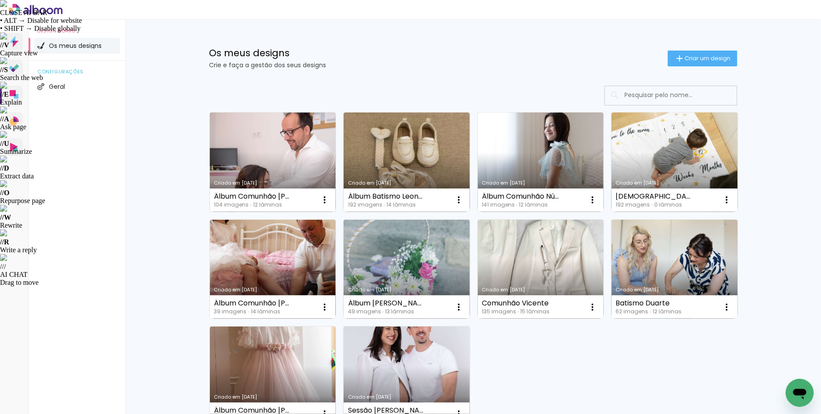
click at [293, 159] on link "Criado em [DATE]" at bounding box center [273, 162] width 126 height 99
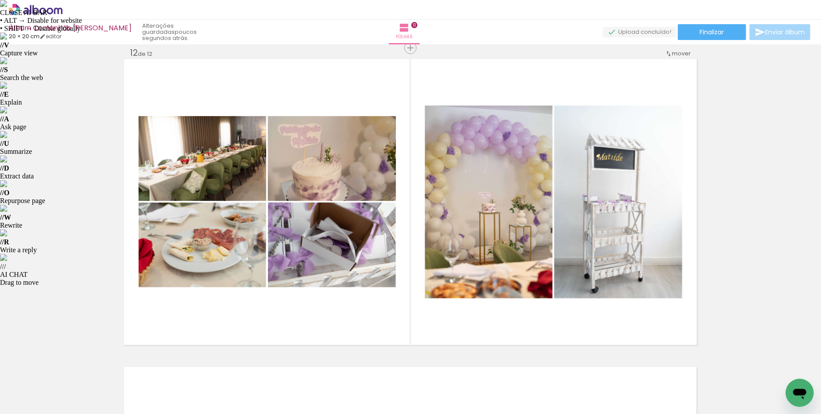
scroll to position [0, 3460]
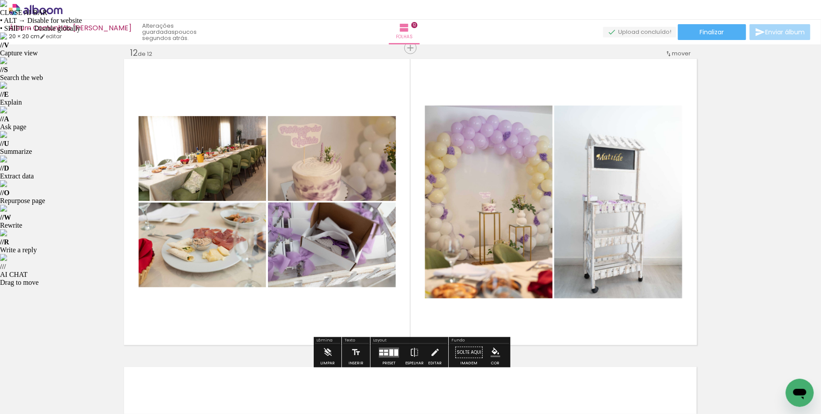
click at [389, 350] on div at bounding box center [391, 352] width 4 height 7
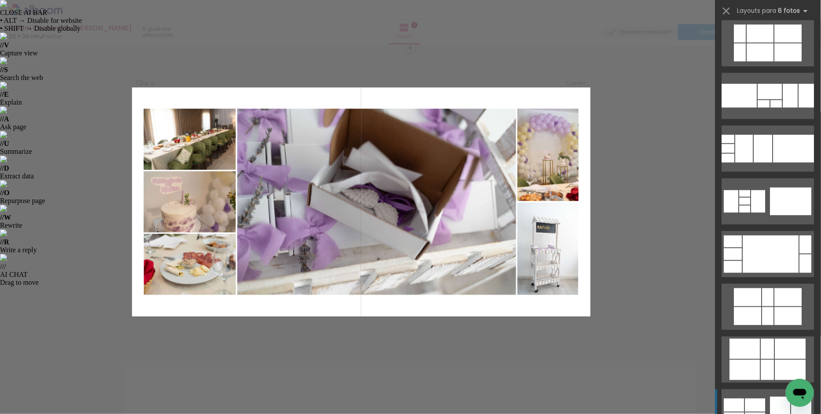
scroll to position [0, 0]
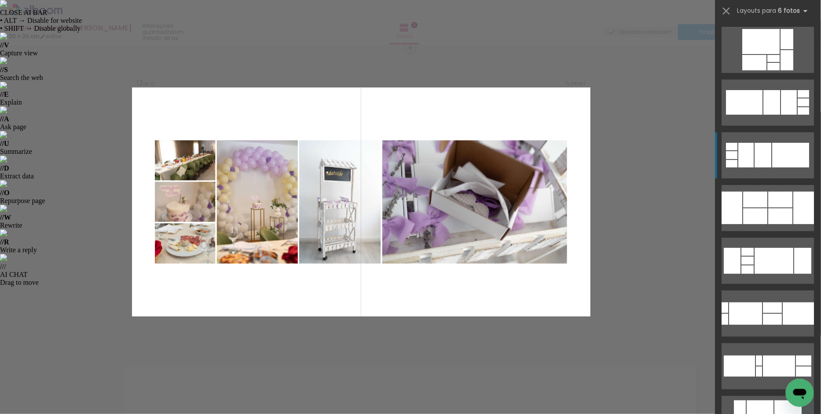
click at [777, 146] on div at bounding box center [790, 155] width 37 height 25
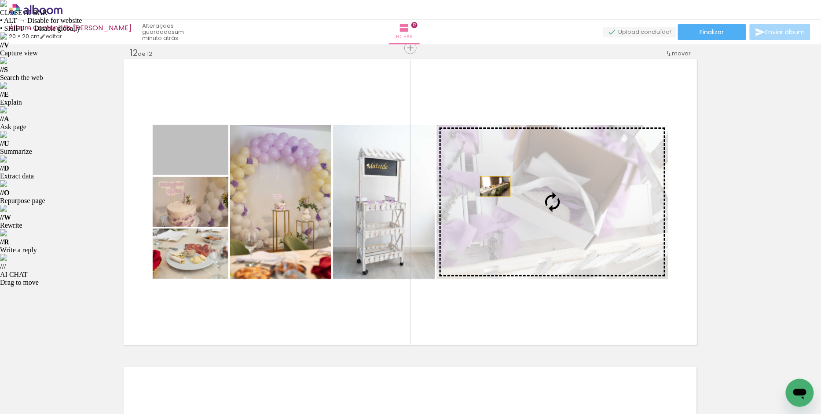
drag, startPoint x: 201, startPoint y: 169, endPoint x: 495, endPoint y: 187, distance: 295.2
click at [0, 0] on slot at bounding box center [0, 0] width 0 height 0
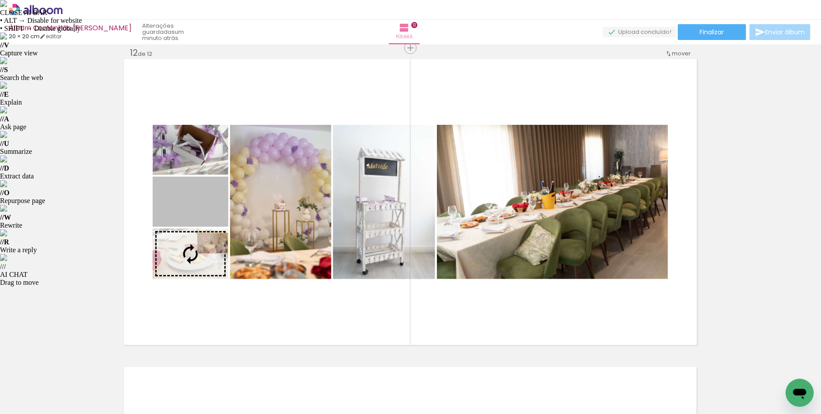
drag, startPoint x: 211, startPoint y: 206, endPoint x: 213, endPoint y: 243, distance: 37.0
click at [0, 0] on slot at bounding box center [0, 0] width 0 height 0
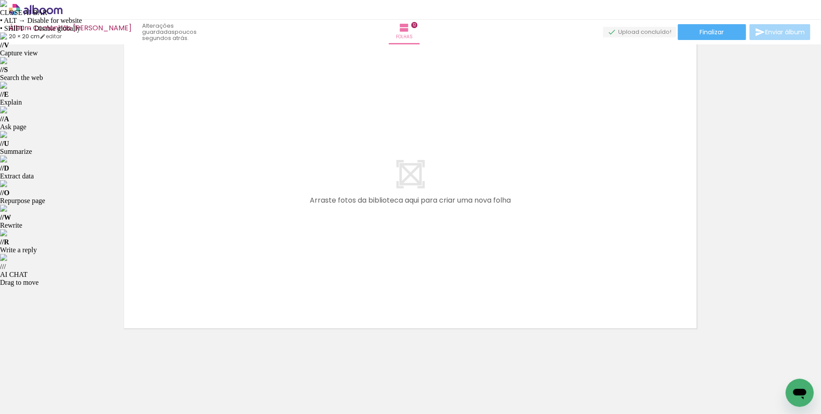
scroll to position [0, 4230]
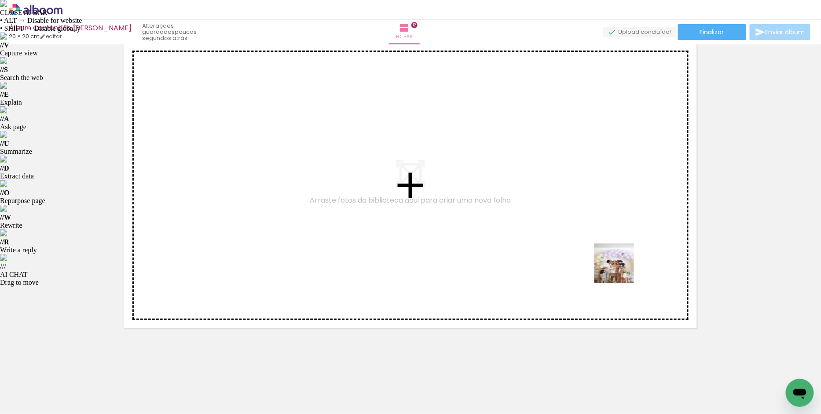
drag, startPoint x: 690, startPoint y: 390, endPoint x: 611, endPoint y: 256, distance: 155.6
click at [611, 256] on quentale-workspace at bounding box center [410, 207] width 821 height 414
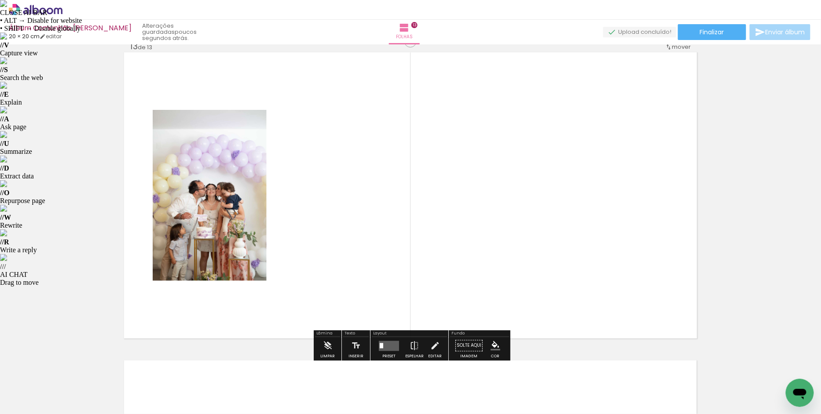
scroll to position [3712, 0]
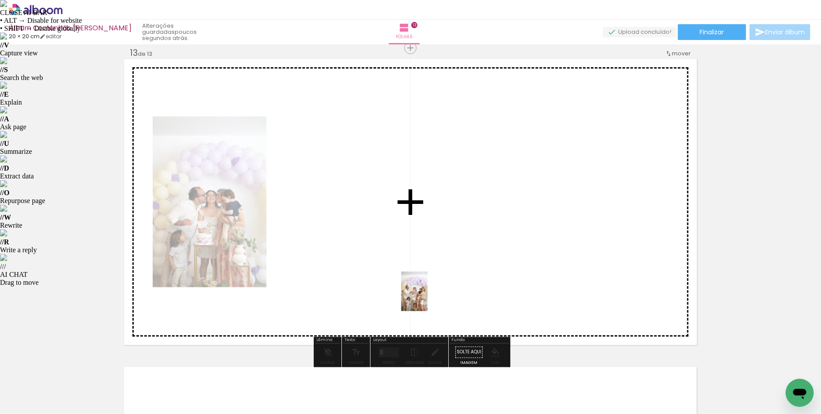
drag, startPoint x: 440, startPoint y: 390, endPoint x: 428, endPoint y: 298, distance: 92.4
click at [428, 298] on quentale-workspace at bounding box center [410, 207] width 821 height 414
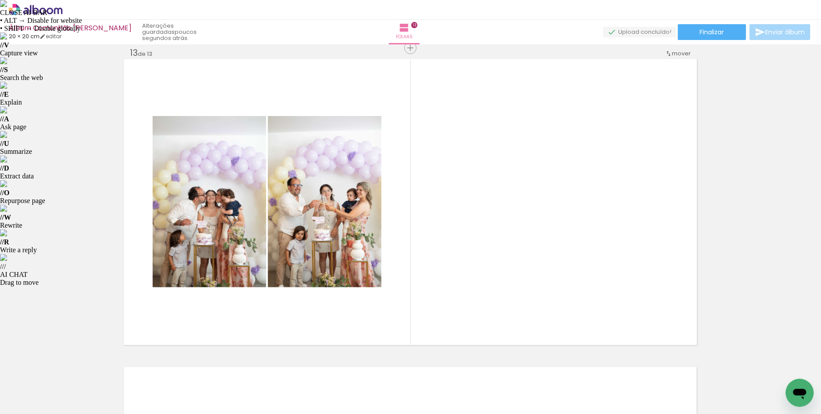
scroll to position [0, 3761]
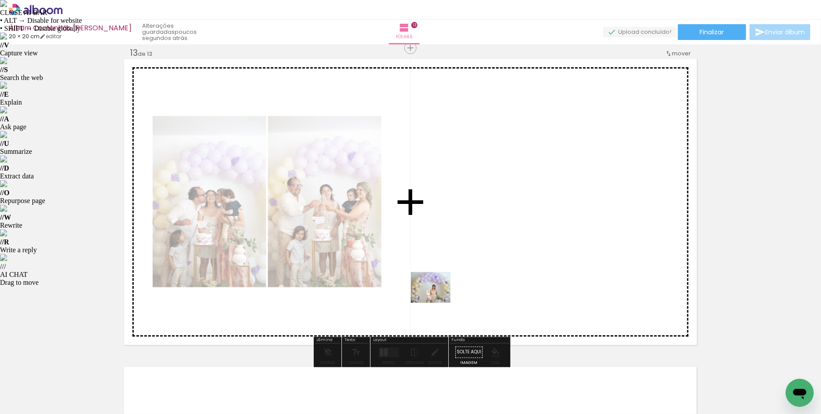
drag, startPoint x: 416, startPoint y: 385, endPoint x: 438, endPoint y: 298, distance: 89.8
click at [438, 298] on quentale-workspace at bounding box center [410, 207] width 821 height 414
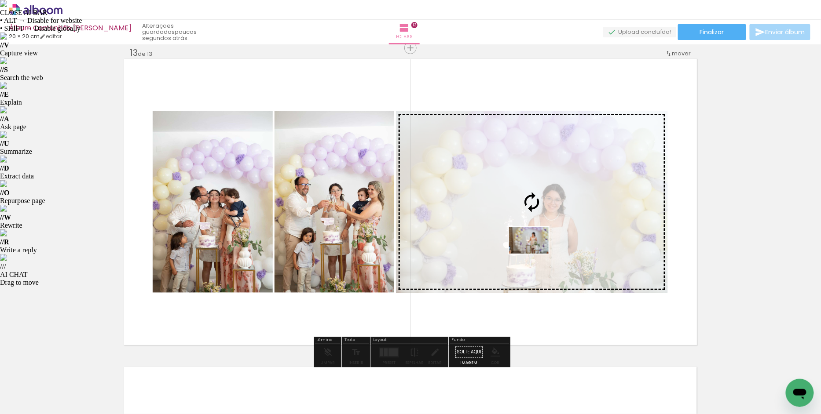
drag, startPoint x: 519, startPoint y: 396, endPoint x: 535, endPoint y: 254, distance: 143.1
click at [535, 254] on quentale-workspace at bounding box center [410, 207] width 821 height 414
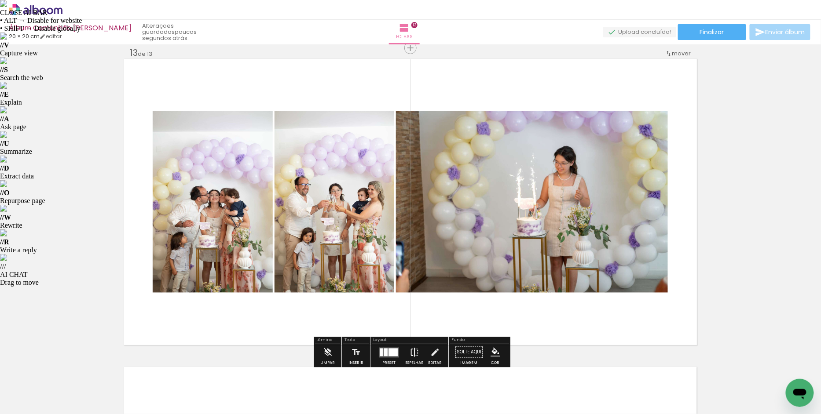
click at [414, 352] on iron-icon at bounding box center [415, 353] width 10 height 18
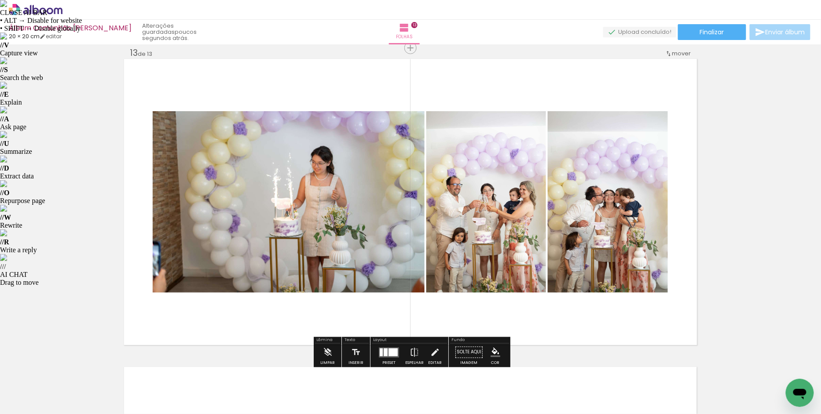
click at [394, 353] on div at bounding box center [392, 352] width 9 height 8
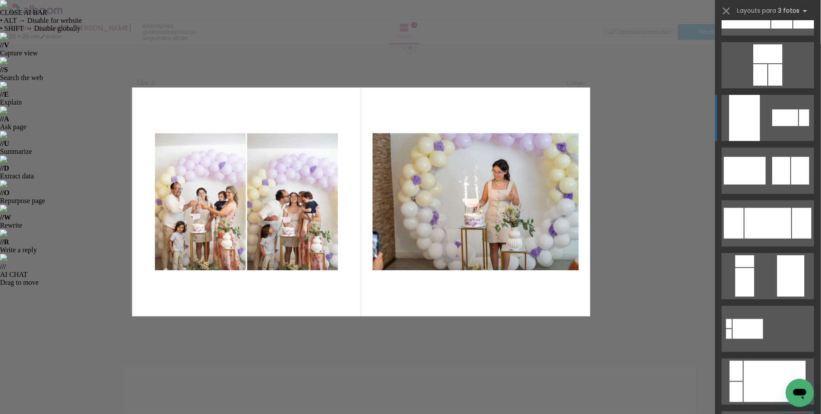
scroll to position [97, 0]
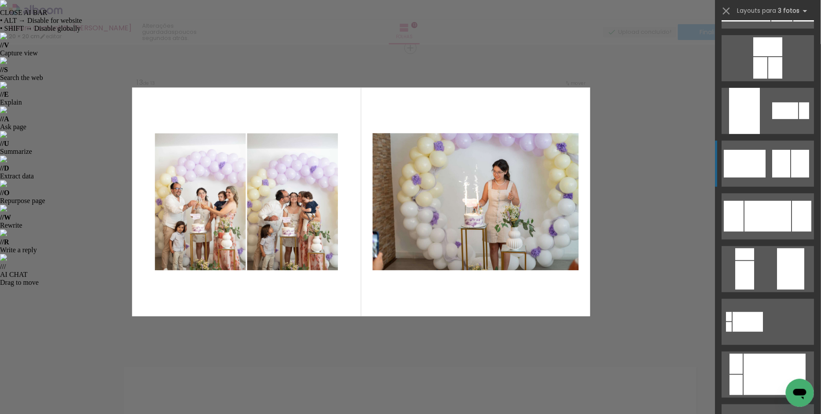
click at [759, 168] on div at bounding box center [745, 164] width 42 height 28
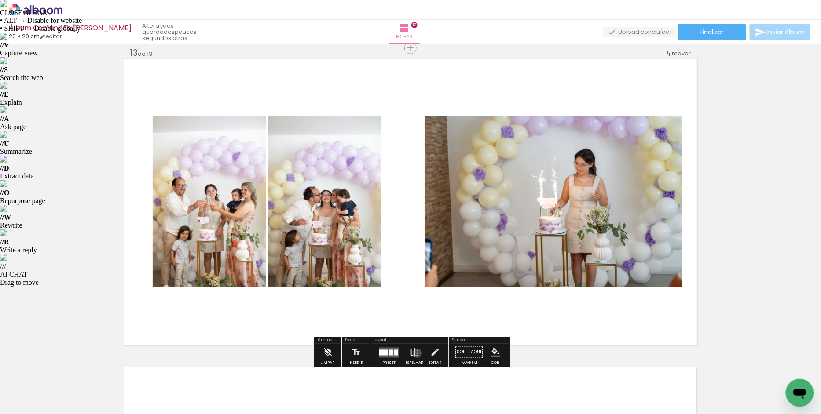
click at [415, 353] on iron-icon at bounding box center [415, 353] width 10 height 18
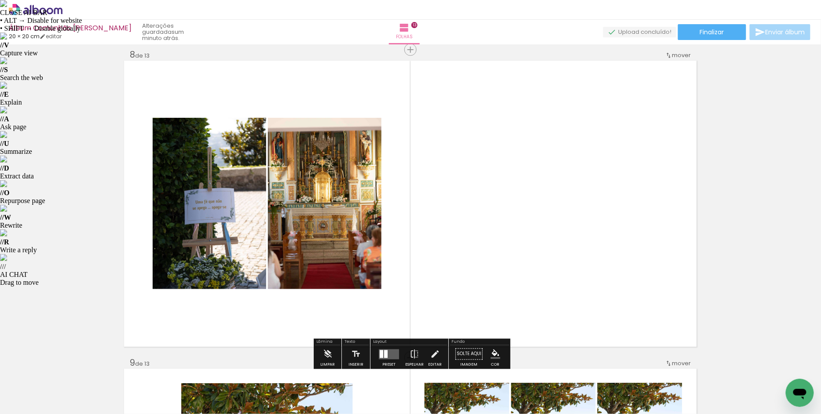
scroll to position [2167, 0]
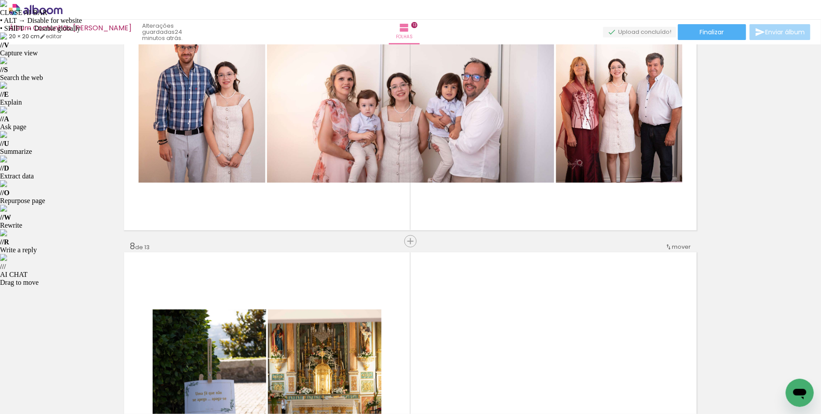
scroll to position [1980, 0]
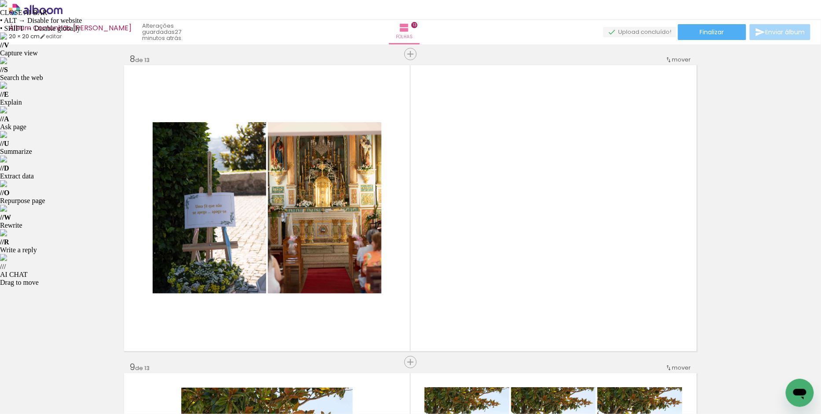
scroll to position [2167, 0]
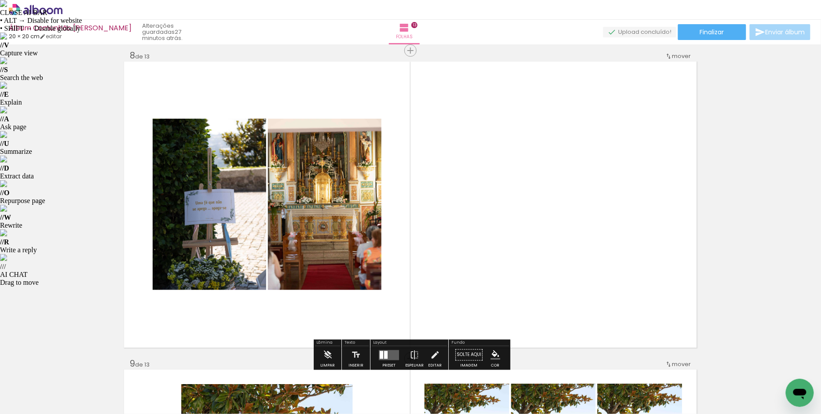
click at [332, 188] on quentale-photo at bounding box center [324, 205] width 113 height 172
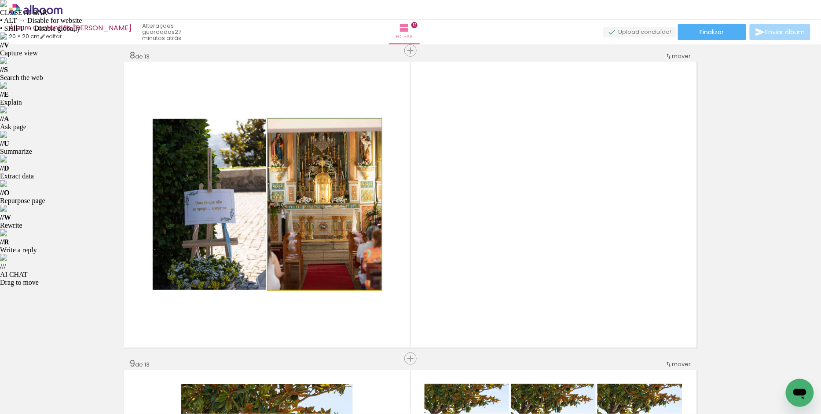
click at [332, 188] on quentale-photo at bounding box center [324, 205] width 113 height 172
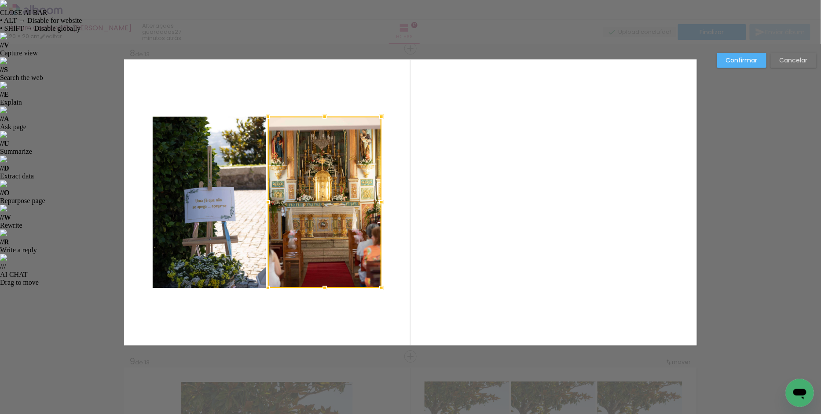
scroll to position [2170, 0]
click at [439, 134] on quentale-layouter at bounding box center [410, 202] width 573 height 286
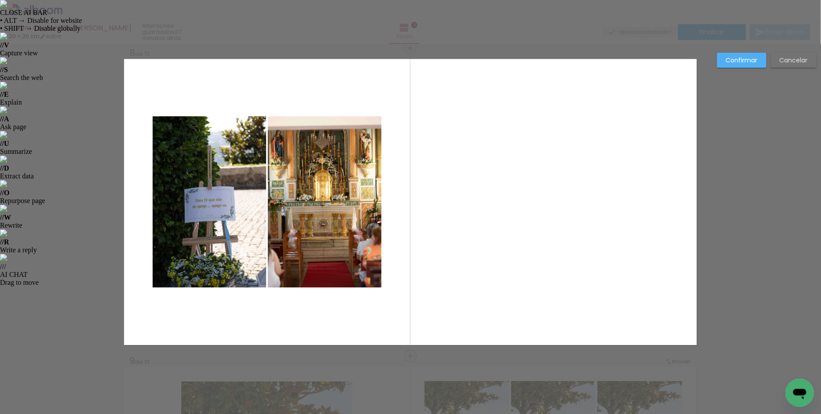
click at [363, 169] on quentale-photo at bounding box center [324, 202] width 113 height 172
click at [355, 175] on div at bounding box center [324, 202] width 113 height 172
click at [779, 60] on paper-button "Cancelar" at bounding box center [794, 60] width 46 height 15
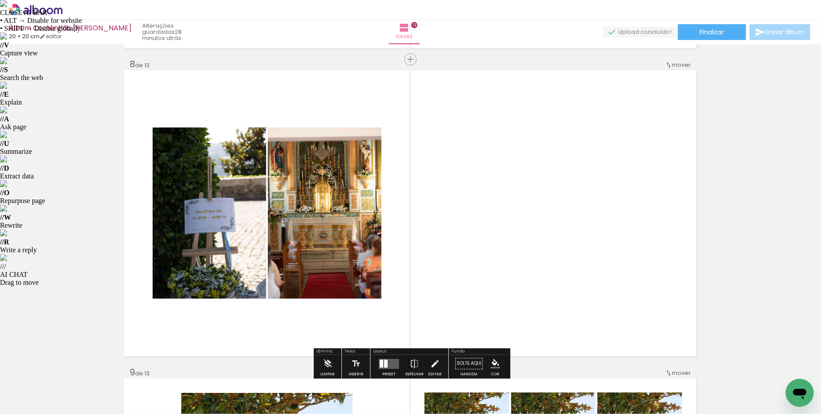
scroll to position [2152, 0]
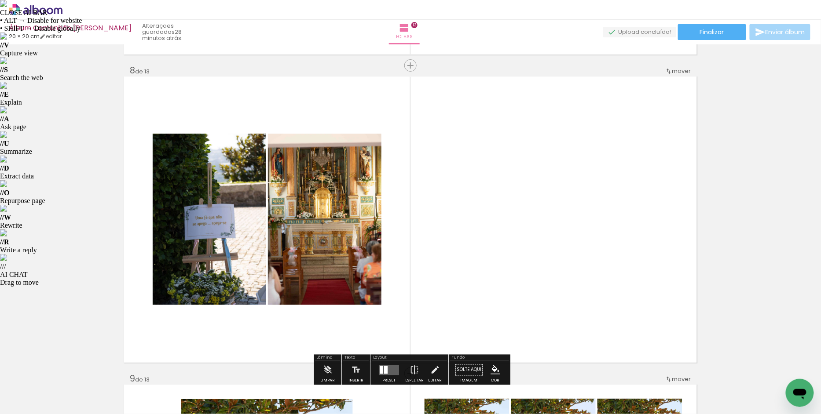
click at [28, 404] on span "Adicionar Fotos" at bounding box center [31, 403] width 26 height 10
click at [0, 0] on input "file" at bounding box center [0, 0] width 0 height 0
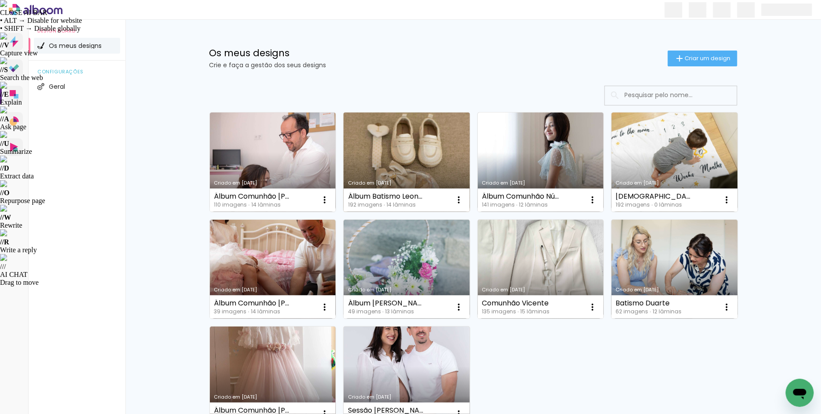
click at [428, 161] on link "Criado em [DATE]" at bounding box center [407, 162] width 126 height 99
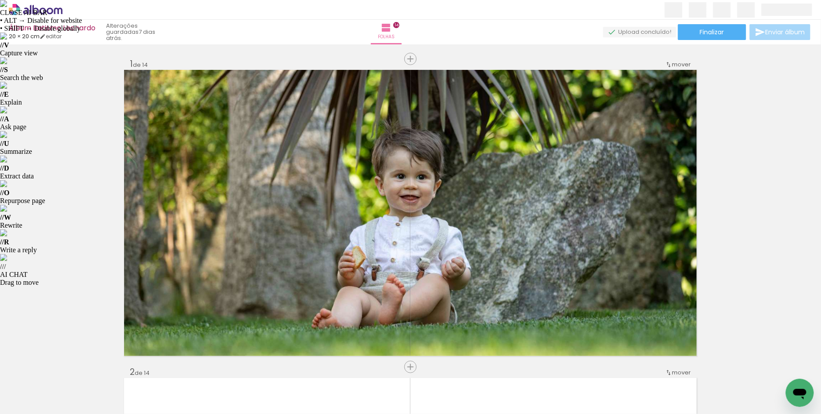
click at [71, 368] on iron-icon at bounding box center [68, 366] width 9 height 9
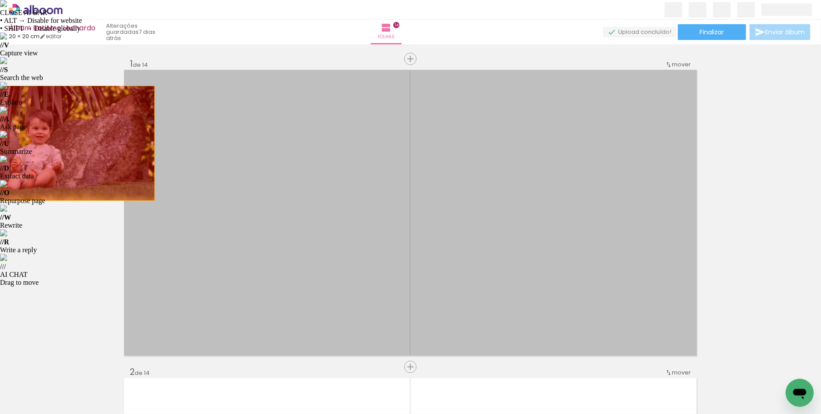
drag, startPoint x: 201, startPoint y: 145, endPoint x: 34, endPoint y: 143, distance: 166.7
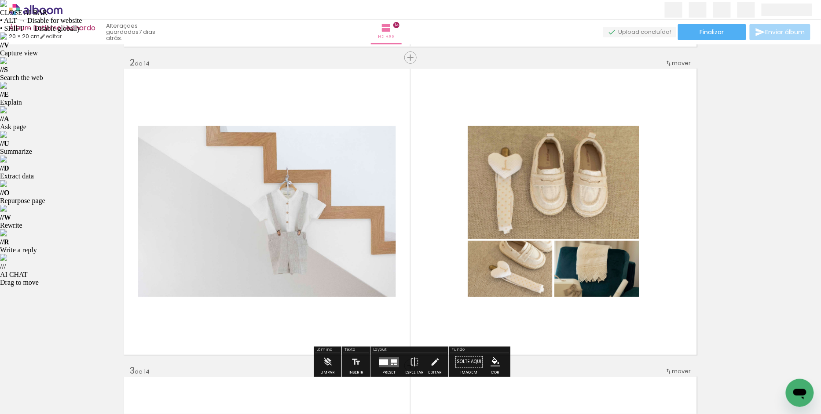
scroll to position [335, 0]
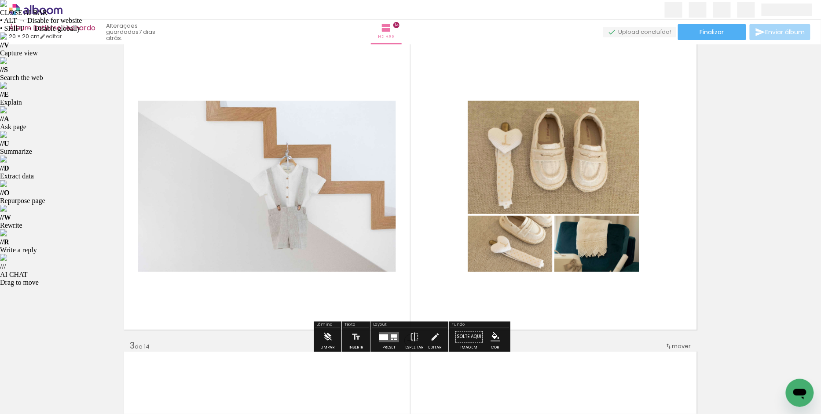
click at [325, 341] on iron-icon at bounding box center [328, 338] width 10 height 18
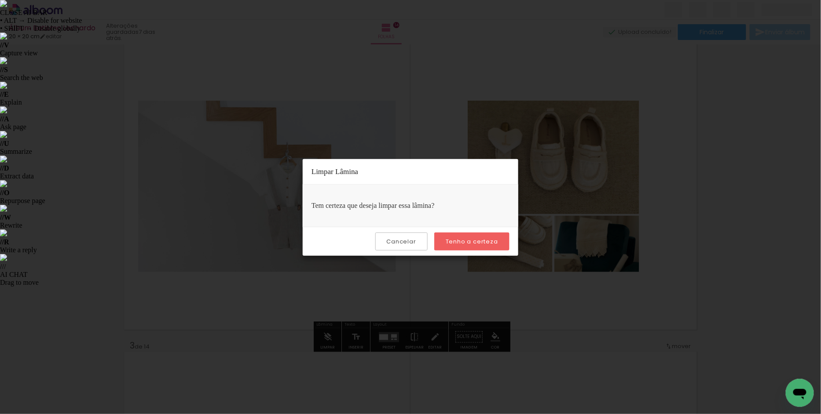
click at [471, 235] on paper-button "Tenho a certeza" at bounding box center [471, 242] width 75 height 18
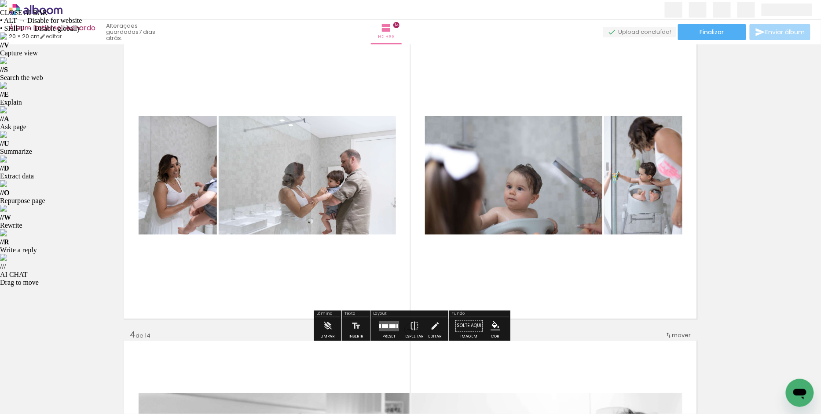
scroll to position [679, 0]
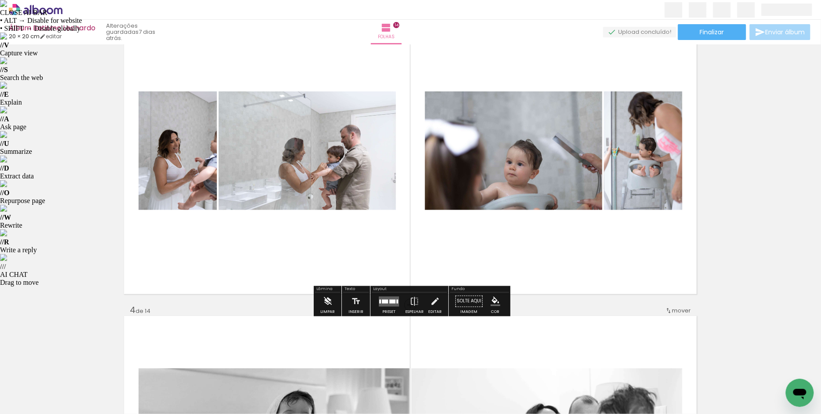
click at [333, 302] on paper-button "Limpar" at bounding box center [327, 304] width 19 height 22
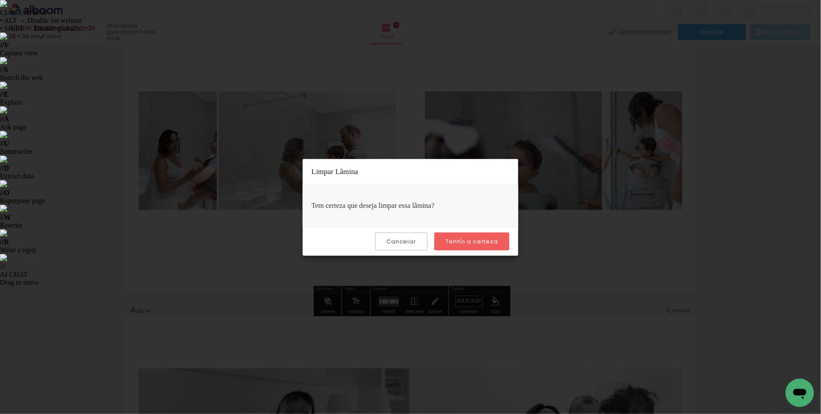
click at [0, 0] on slot "Tenho a certeza" at bounding box center [0, 0] width 0 height 0
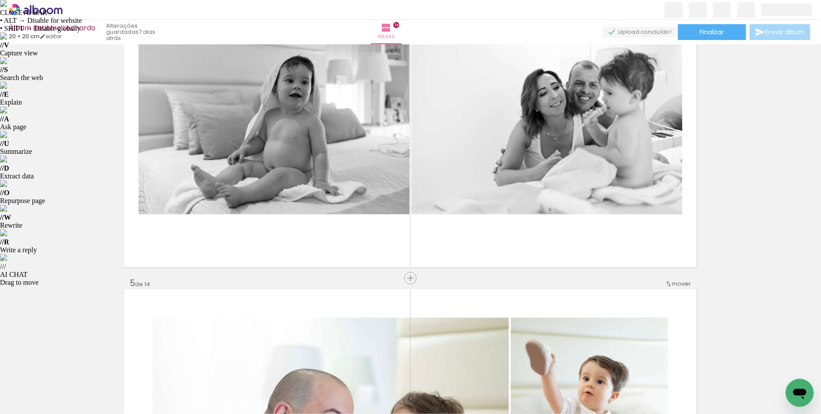
scroll to position [1022, 0]
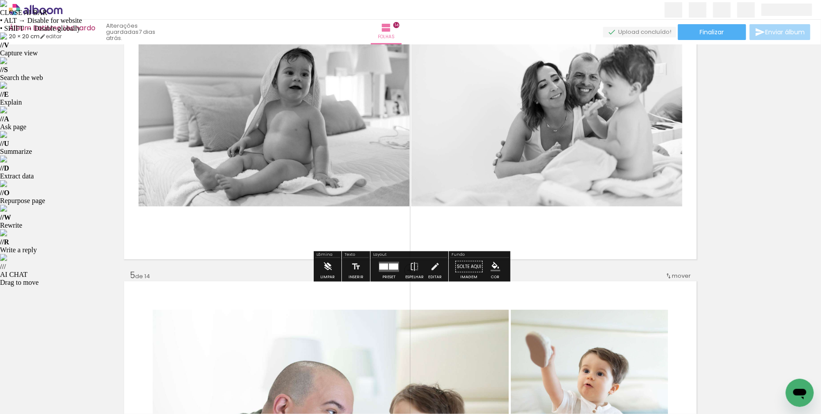
click at [333, 269] on paper-button "Limpar" at bounding box center [327, 269] width 19 height 22
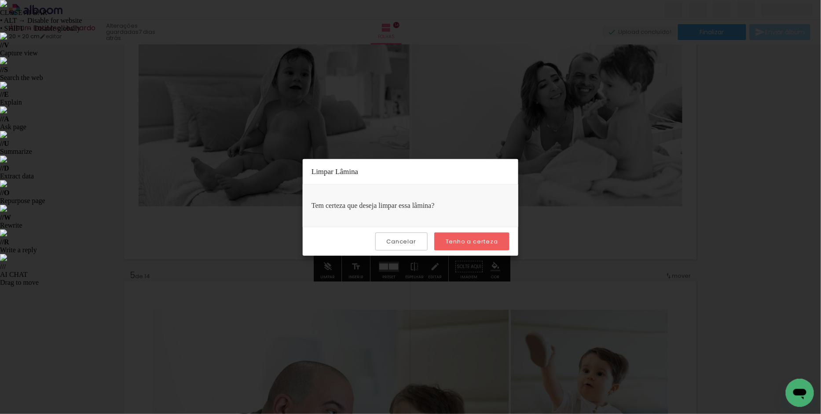
click at [455, 237] on paper-button "Tenho a certeza" at bounding box center [471, 242] width 75 height 18
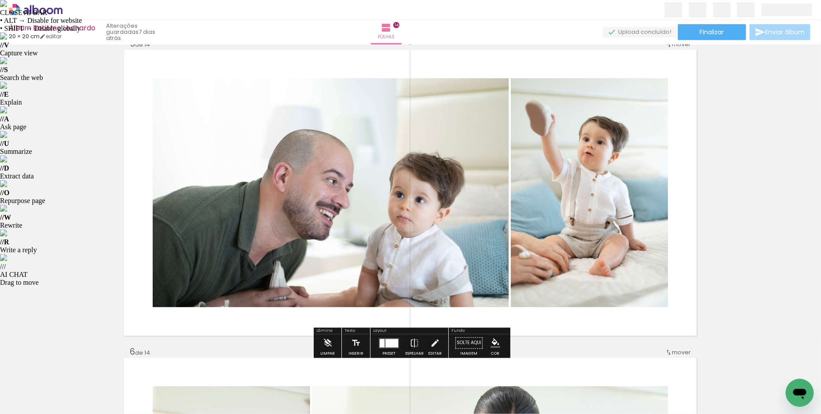
scroll to position [1259, 0]
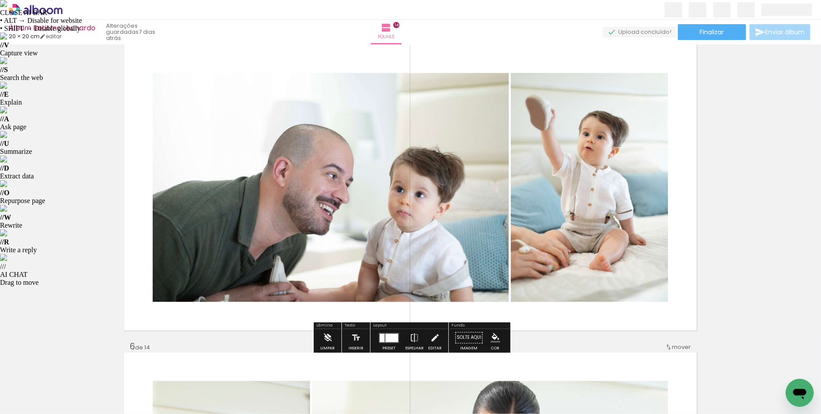
click at [326, 338] on iron-icon at bounding box center [328, 338] width 10 height 18
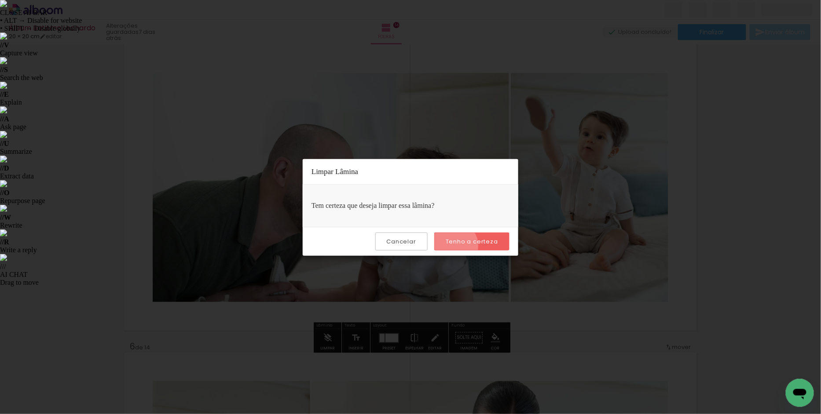
click at [453, 245] on paper-button "Tenho a certeza" at bounding box center [471, 242] width 75 height 18
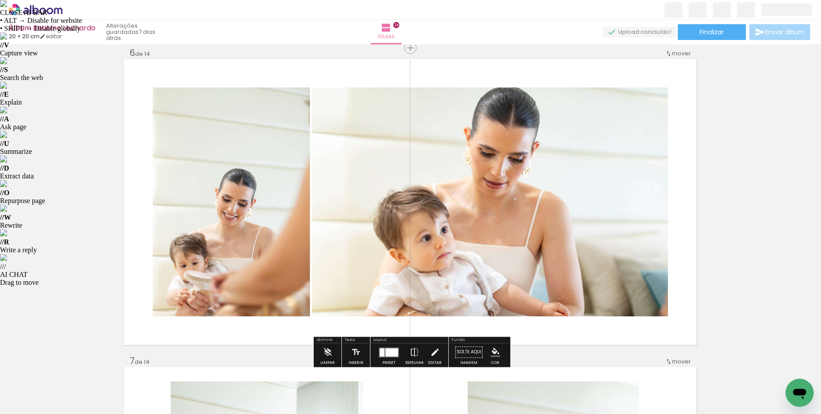
scroll to position [1573, 0]
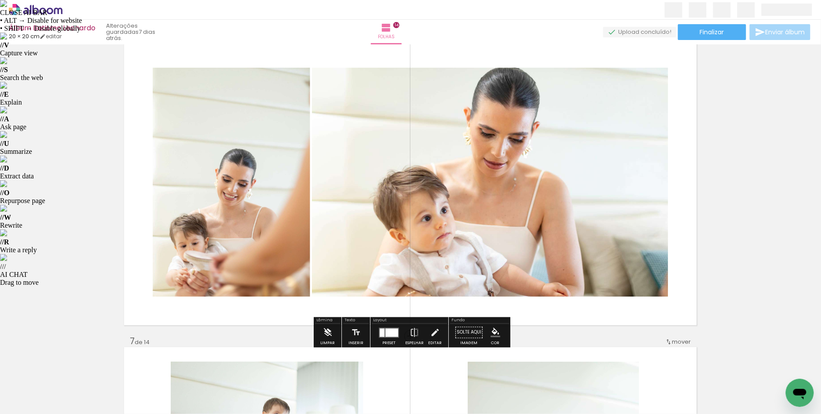
click at [320, 334] on paper-button "Limpar" at bounding box center [327, 335] width 19 height 22
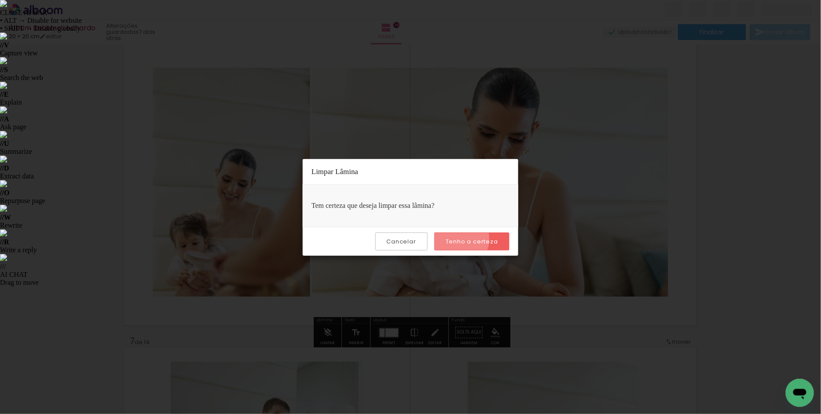
click at [0, 0] on slot "Tenho a certeza" at bounding box center [0, 0] width 0 height 0
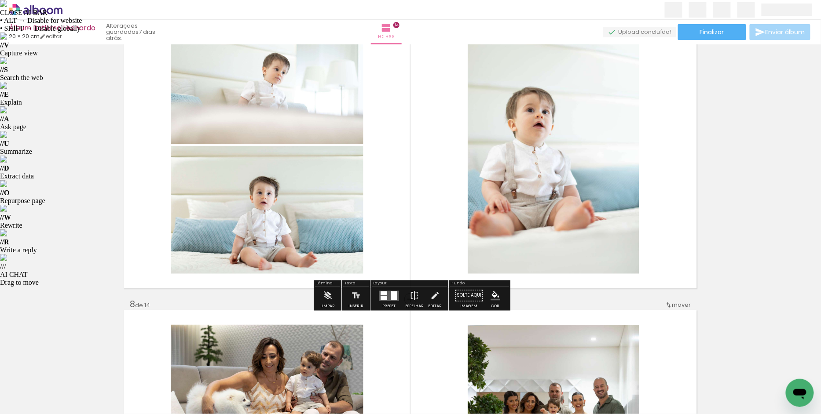
scroll to position [1920, 0]
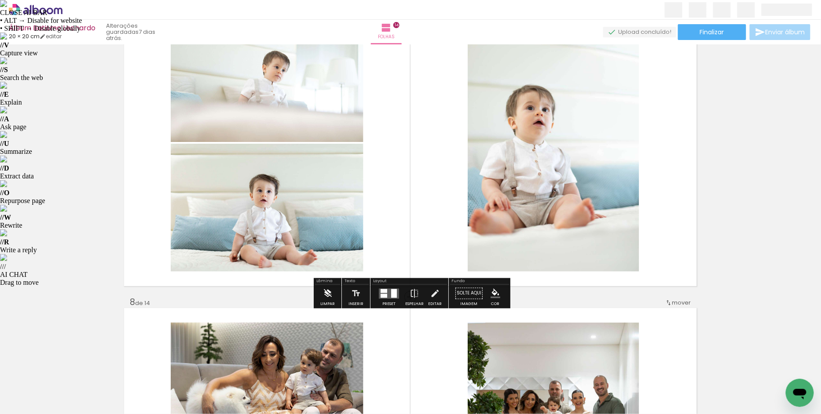
click at [325, 297] on iron-icon at bounding box center [328, 294] width 10 height 18
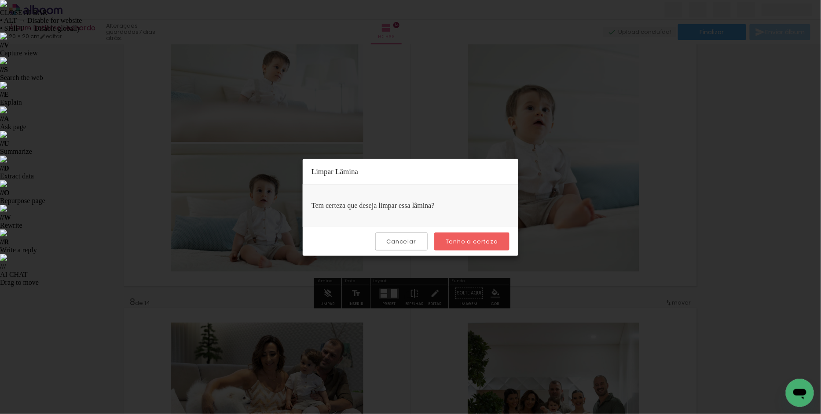
click at [462, 231] on div "Cancelar Tenho a certeza" at bounding box center [411, 241] width 216 height 29
click at [0, 0] on slot "Tenho a certeza" at bounding box center [0, 0] width 0 height 0
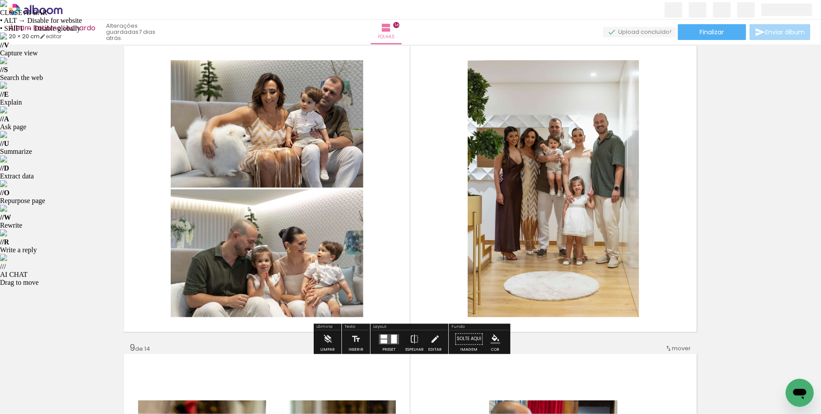
scroll to position [2184, 0]
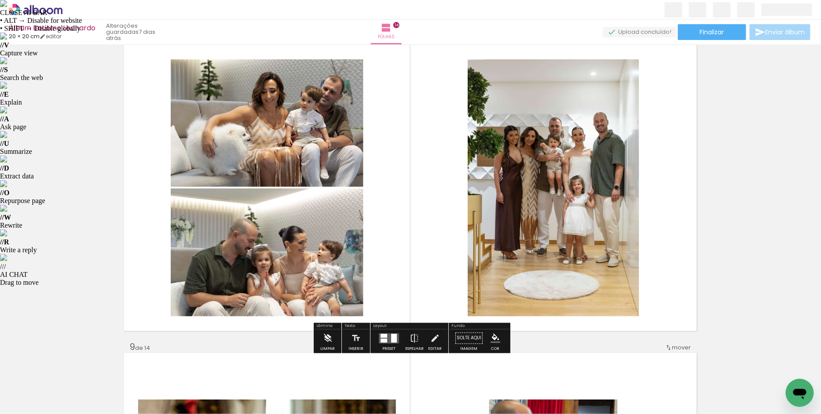
click at [329, 344] on iron-icon at bounding box center [328, 339] width 10 height 18
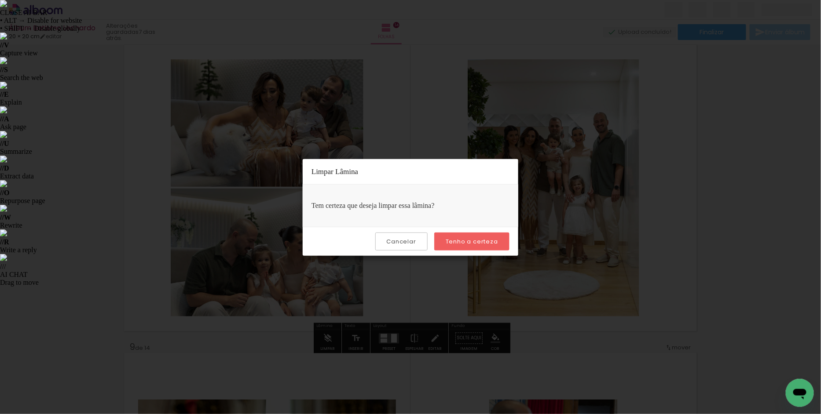
click at [0, 0] on slot "Tenho a certeza" at bounding box center [0, 0] width 0 height 0
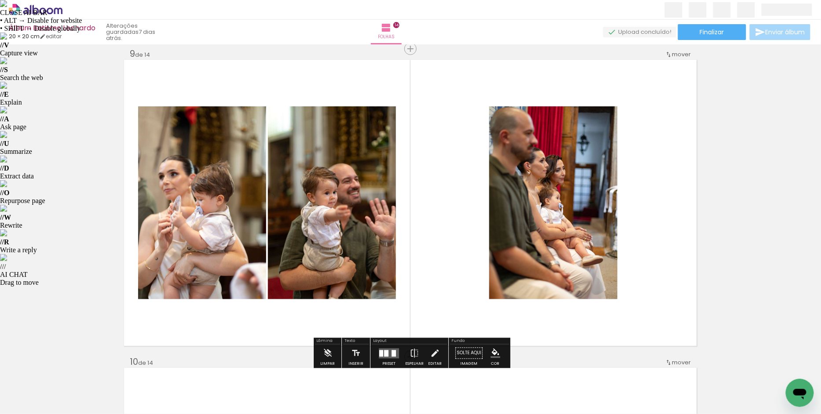
scroll to position [2480, 0]
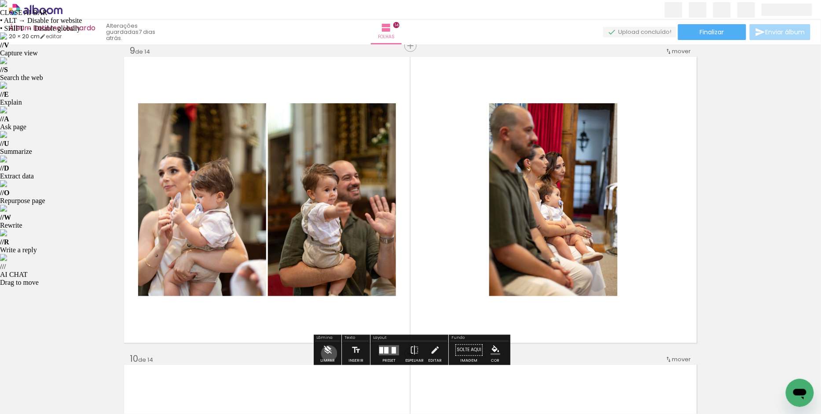
click at [329, 353] on iron-icon at bounding box center [328, 351] width 10 height 18
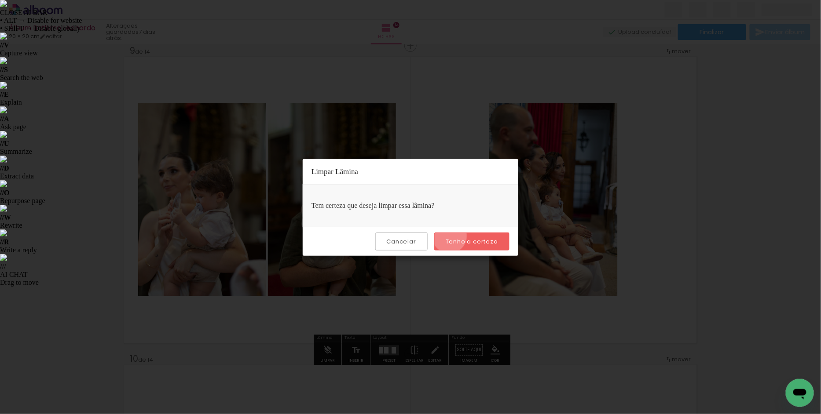
click at [451, 236] on paper-button "Tenho a certeza" at bounding box center [471, 242] width 75 height 18
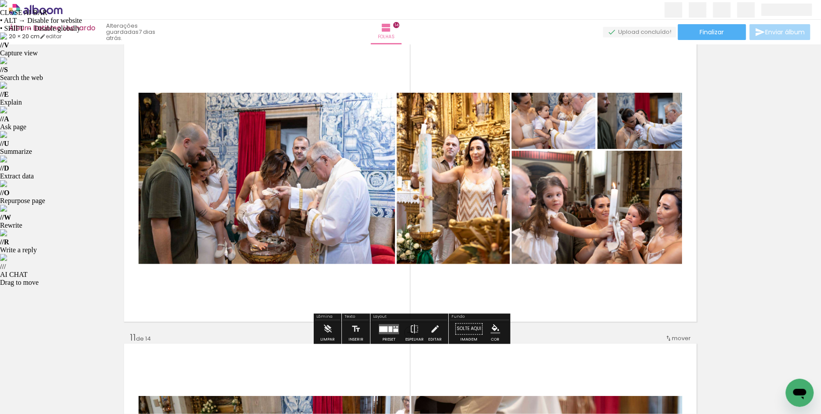
scroll to position [2816, 0]
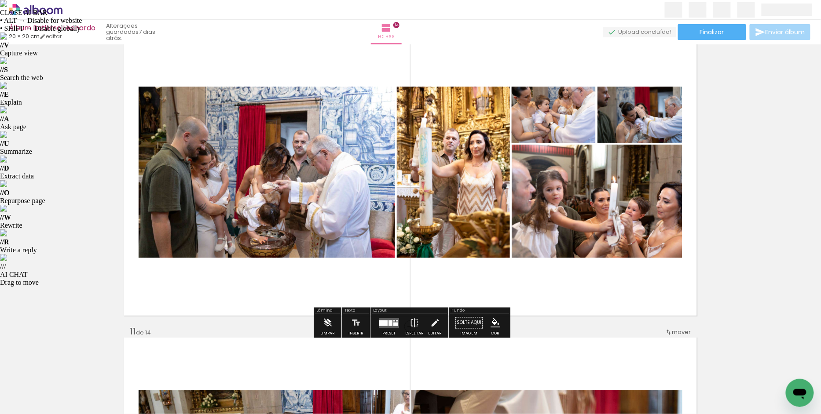
click at [326, 326] on iron-icon at bounding box center [328, 324] width 10 height 18
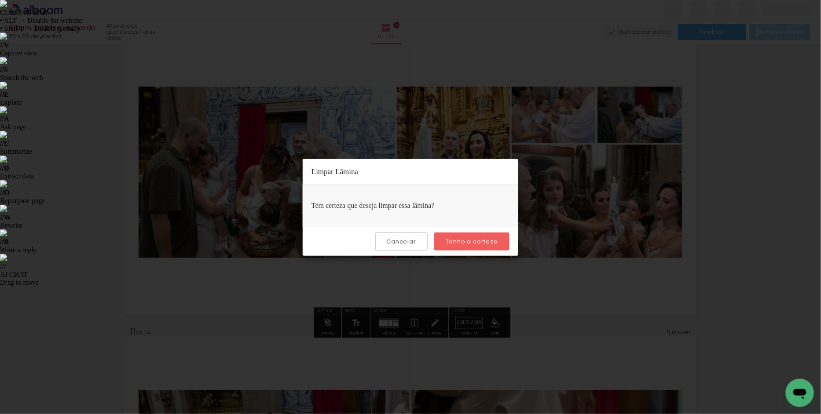
click at [458, 236] on paper-button "Tenho a certeza" at bounding box center [471, 242] width 75 height 18
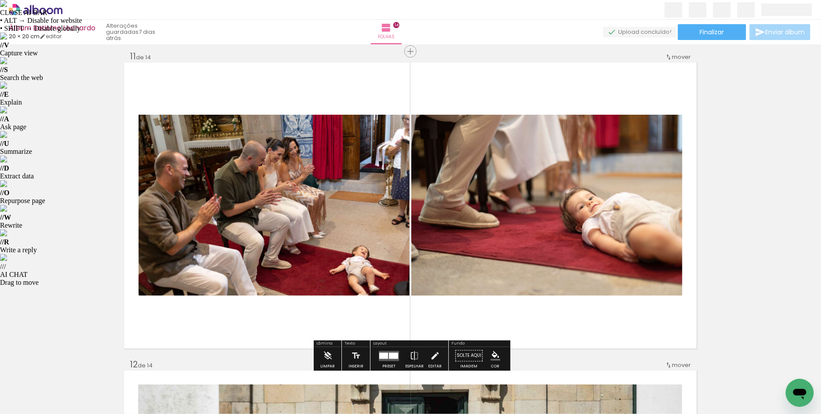
scroll to position [3093, 0]
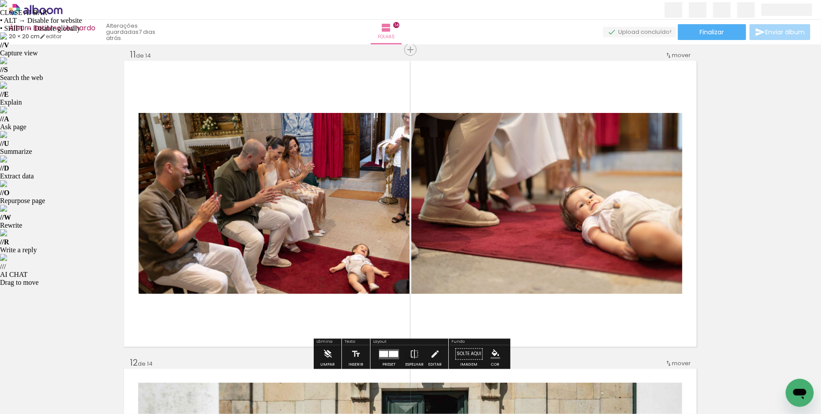
click at [327, 350] on iron-icon at bounding box center [328, 355] width 10 height 18
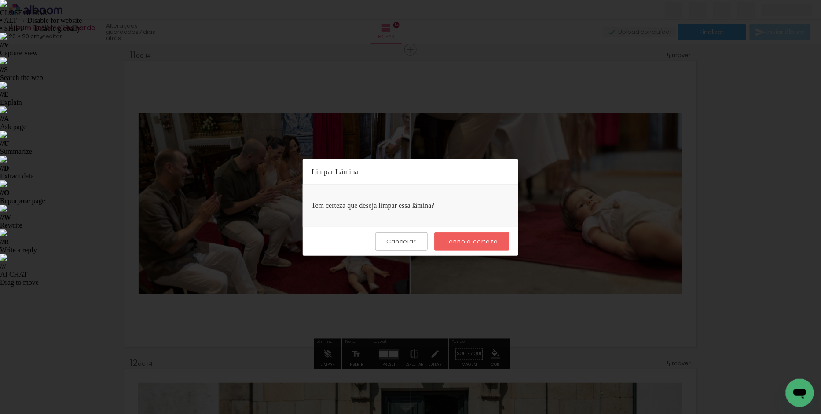
click at [459, 248] on paper-button "Tenho a certeza" at bounding box center [471, 242] width 75 height 18
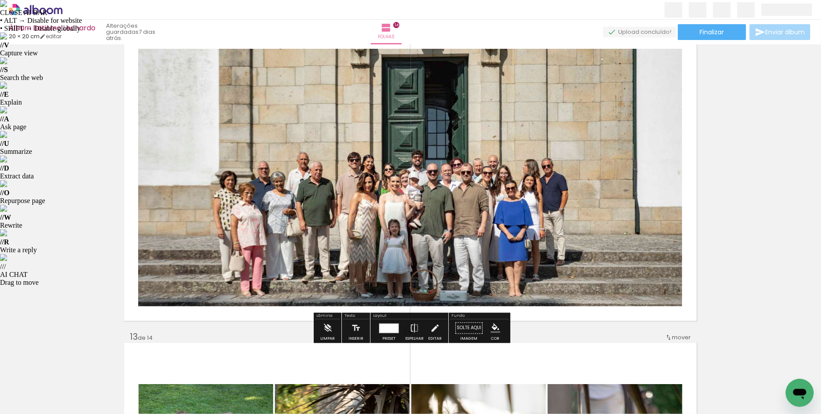
scroll to position [3431, 0]
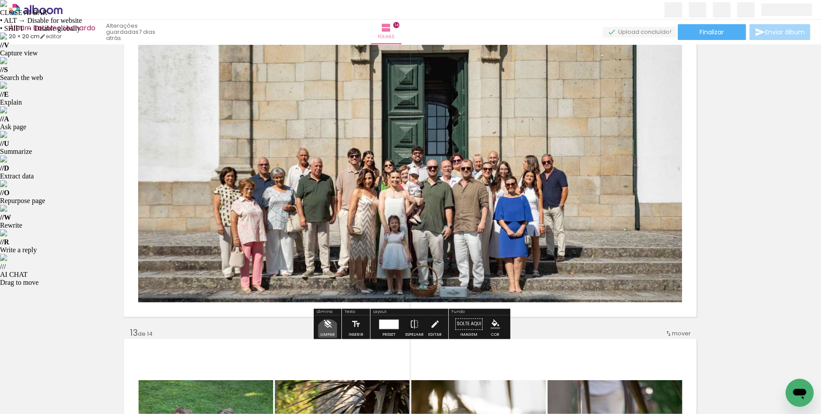
click at [328, 331] on iron-icon at bounding box center [328, 325] width 10 height 18
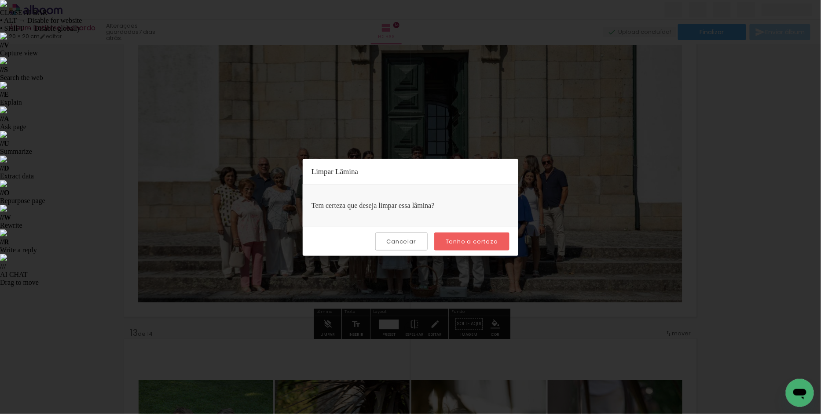
click at [0, 0] on slot "Tenho a certeza" at bounding box center [0, 0] width 0 height 0
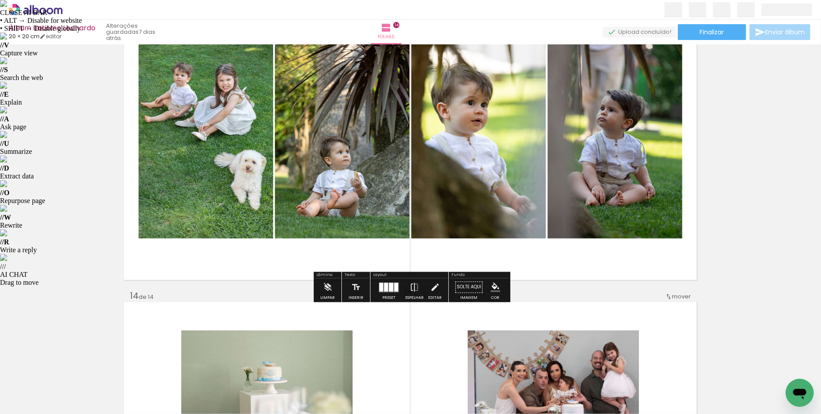
scroll to position [3777, 0]
click at [326, 288] on iron-icon at bounding box center [328, 287] width 10 height 18
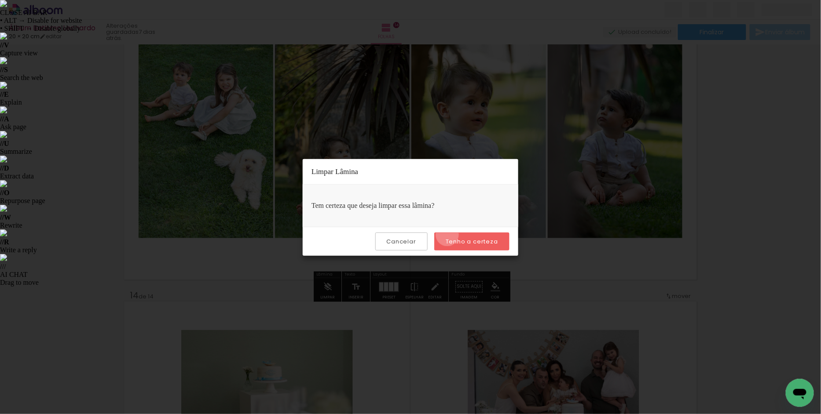
click at [449, 234] on paper-button "Tenho a certeza" at bounding box center [471, 242] width 75 height 18
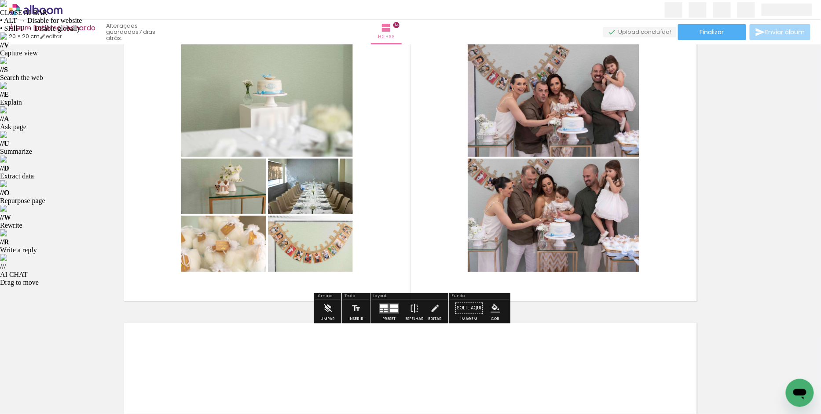
scroll to position [4065, 0]
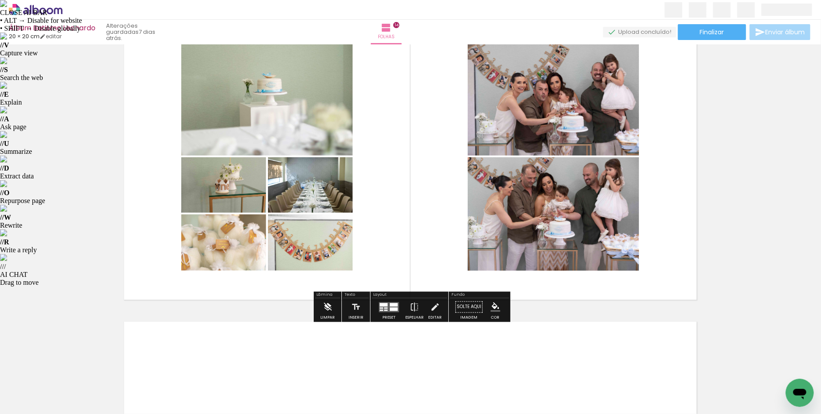
click at [329, 306] on iron-icon at bounding box center [328, 308] width 10 height 18
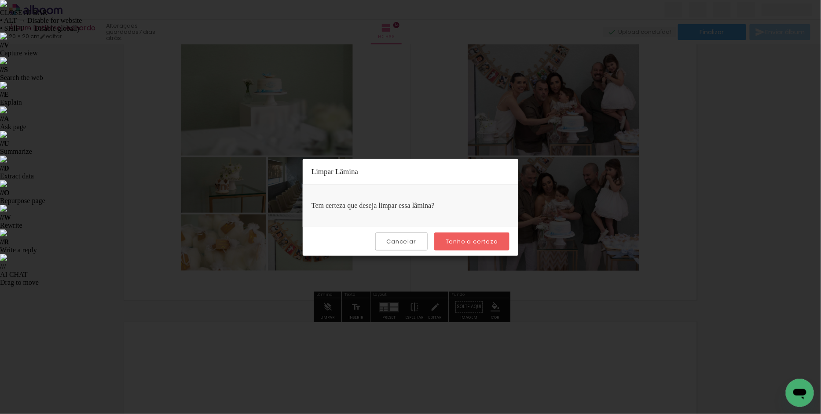
click at [0, 0] on slot "Tenho a certeza" at bounding box center [0, 0] width 0 height 0
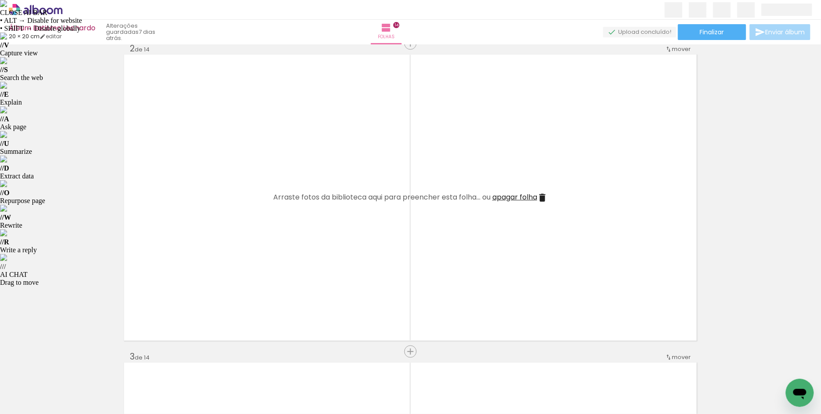
scroll to position [0, 0]
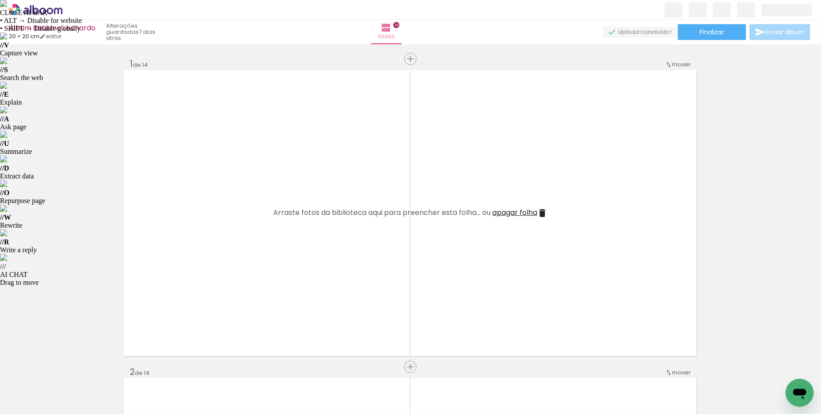
click at [73, 372] on paper-icon-button at bounding box center [68, 367] width 11 height 11
click at [73, 371] on iron-icon at bounding box center [68, 366] width 9 height 9
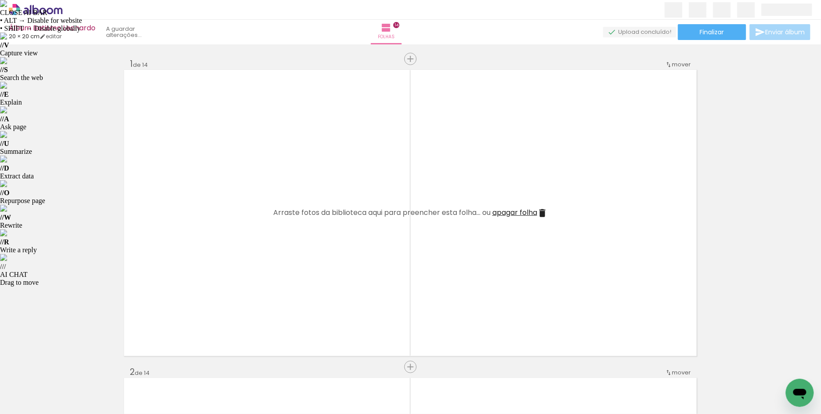
click at [73, 371] on iron-icon at bounding box center [68, 366] width 9 height 9
click at [72, 367] on iron-icon at bounding box center [68, 366] width 9 height 9
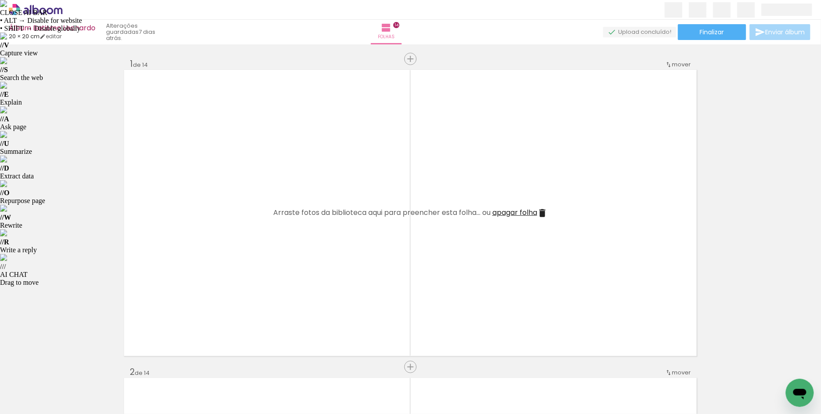
click at [72, 367] on iron-icon at bounding box center [68, 366] width 9 height 9
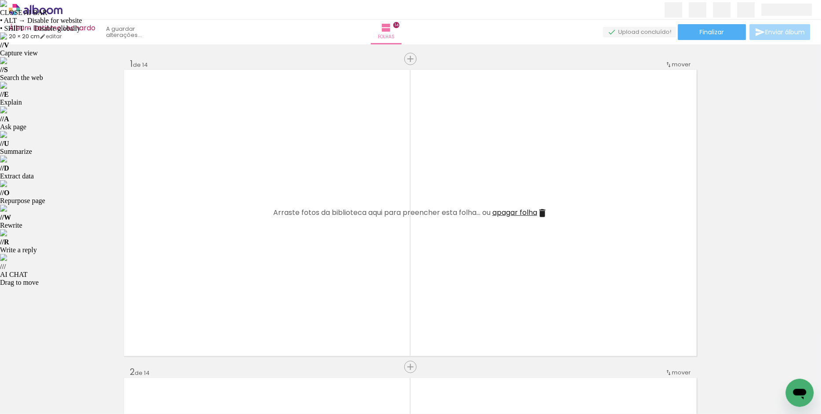
click at [72, 367] on iron-icon at bounding box center [68, 366] width 9 height 9
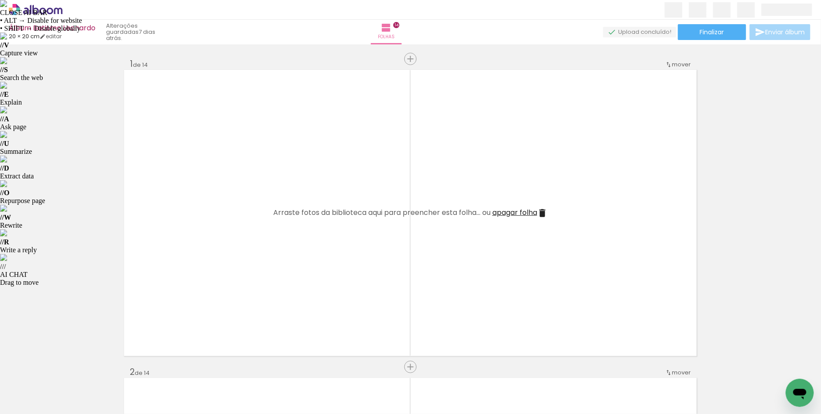
click at [72, 367] on iron-icon at bounding box center [68, 366] width 9 height 9
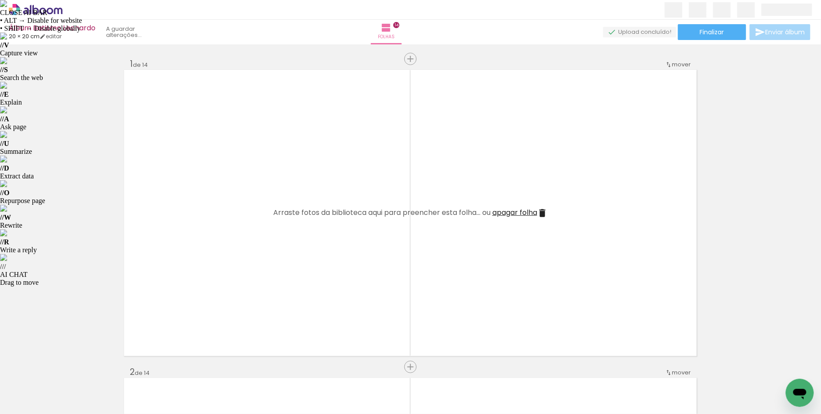
click at [72, 367] on iron-icon at bounding box center [68, 366] width 9 height 9
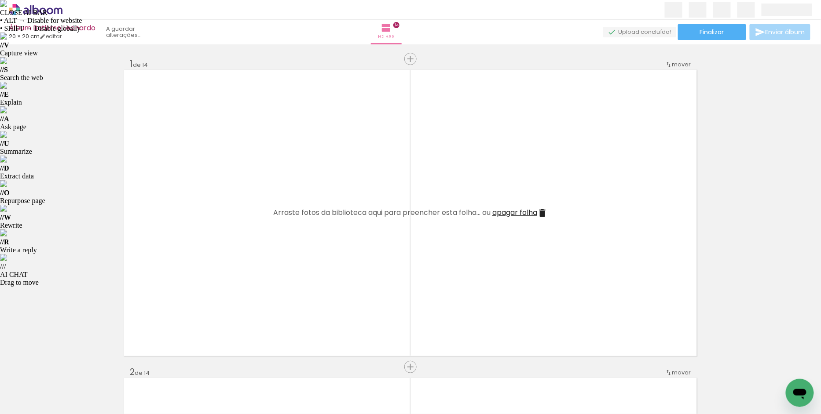
click at [72, 367] on iron-icon at bounding box center [68, 366] width 9 height 9
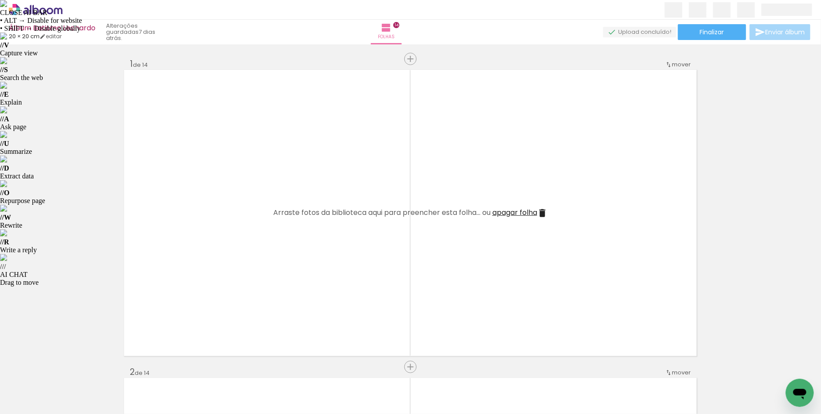
click at [72, 367] on iron-icon at bounding box center [68, 366] width 9 height 9
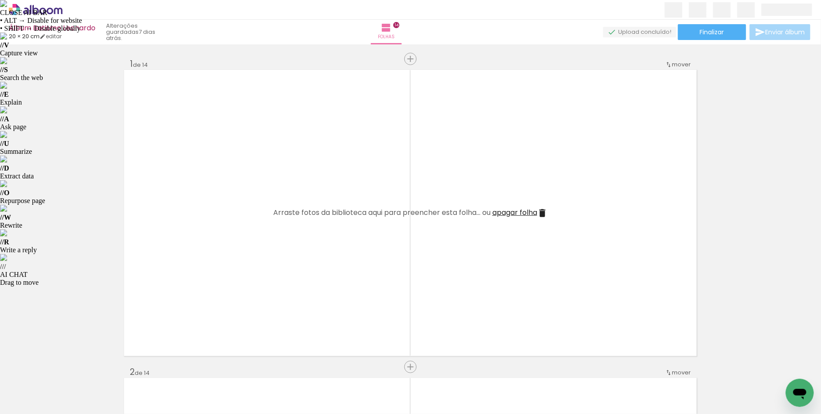
click at [72, 367] on iron-icon at bounding box center [68, 366] width 9 height 9
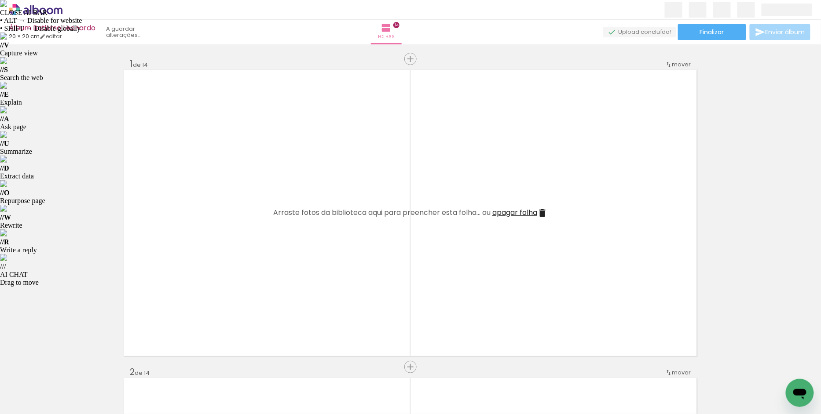
click at [72, 367] on iron-icon at bounding box center [68, 366] width 9 height 9
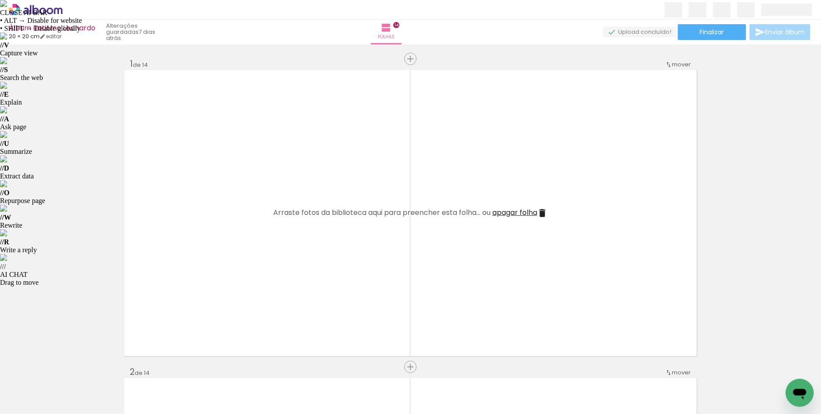
click at [72, 367] on iron-icon at bounding box center [68, 366] width 9 height 9
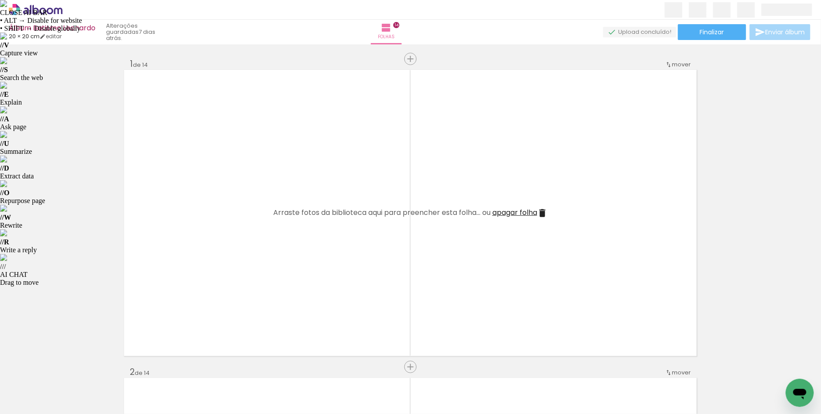
click at [72, 367] on iron-icon at bounding box center [68, 366] width 9 height 9
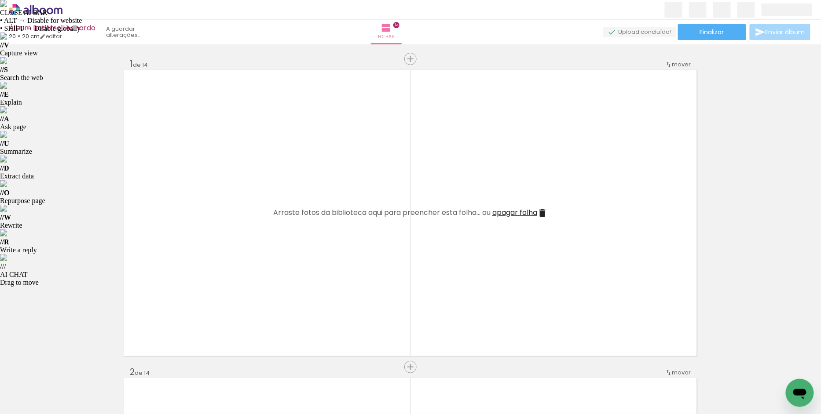
click at [72, 367] on iron-icon at bounding box center [68, 366] width 9 height 9
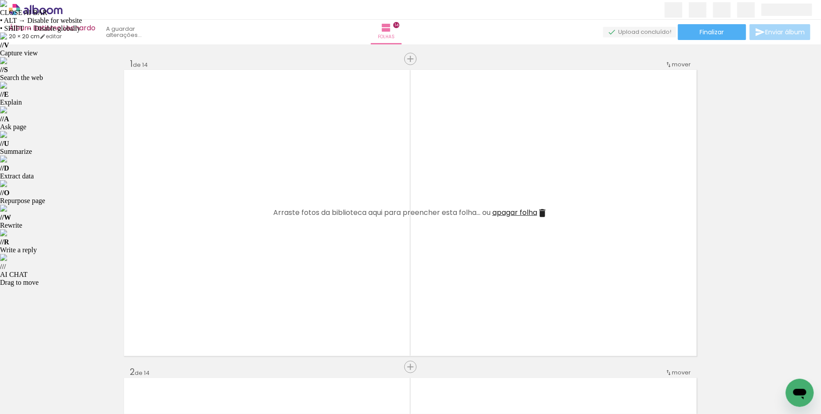
click at [72, 367] on iron-icon at bounding box center [68, 366] width 9 height 9
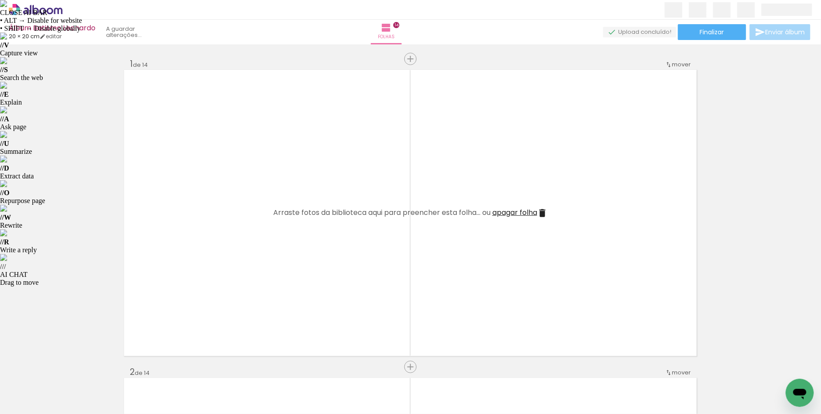
click at [72, 367] on iron-icon at bounding box center [68, 366] width 9 height 9
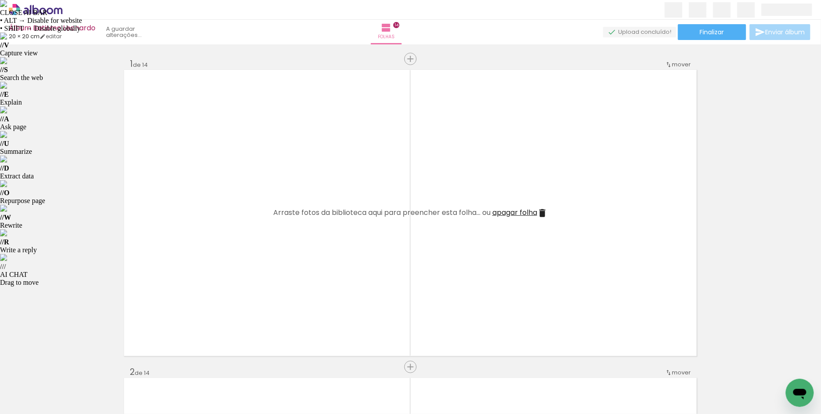
click at [72, 367] on iron-icon at bounding box center [68, 366] width 9 height 9
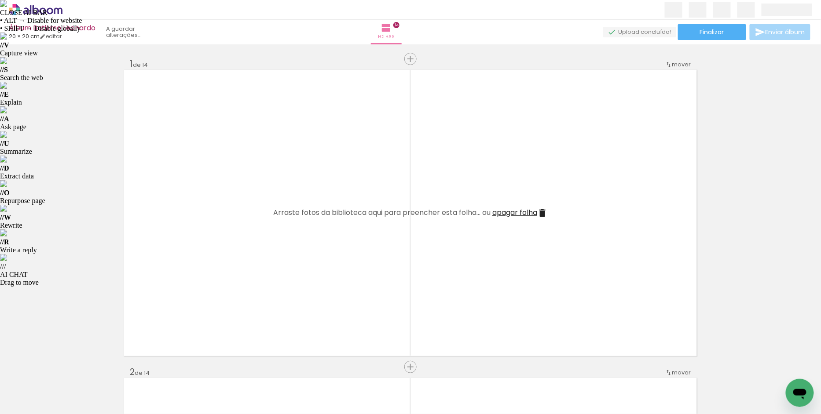
click at [72, 367] on iron-icon at bounding box center [68, 366] width 9 height 9
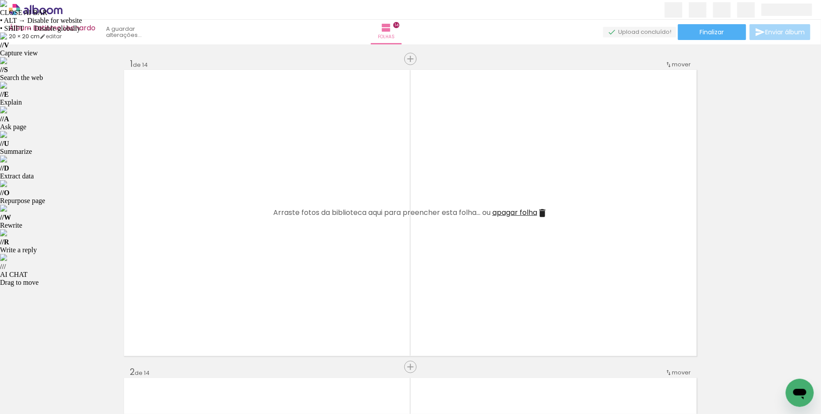
click at [72, 367] on iron-icon at bounding box center [68, 366] width 9 height 9
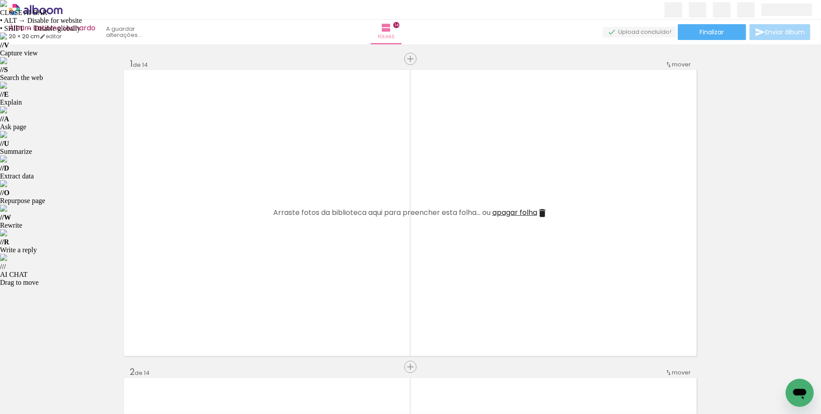
click at [72, 367] on iron-icon at bounding box center [68, 366] width 9 height 9
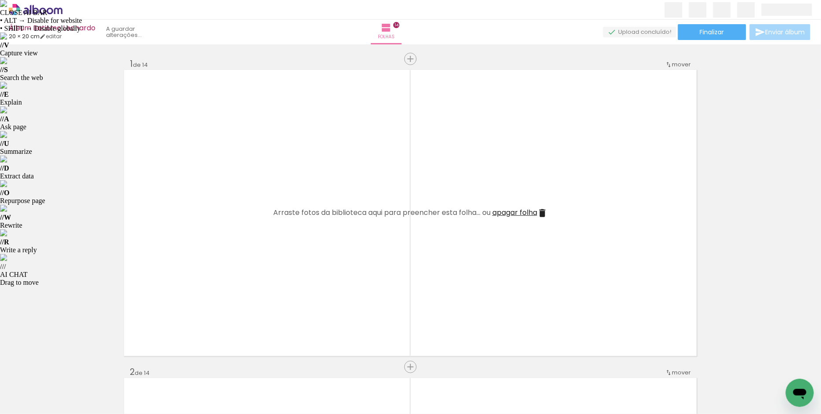
click at [72, 367] on iron-icon at bounding box center [68, 366] width 9 height 9
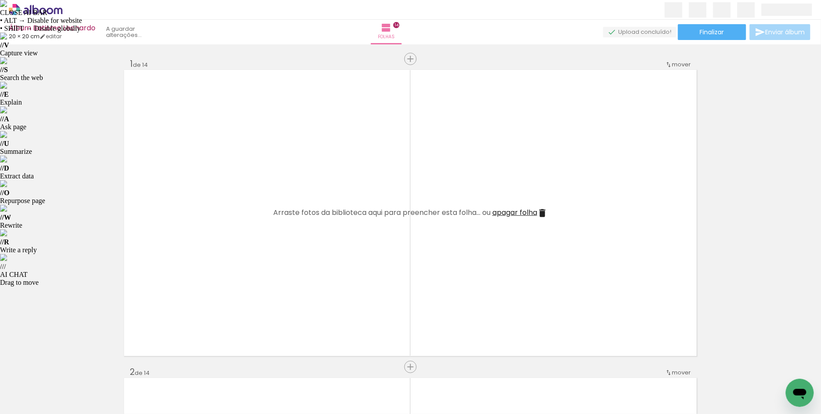
click at [72, 367] on iron-icon at bounding box center [68, 366] width 9 height 9
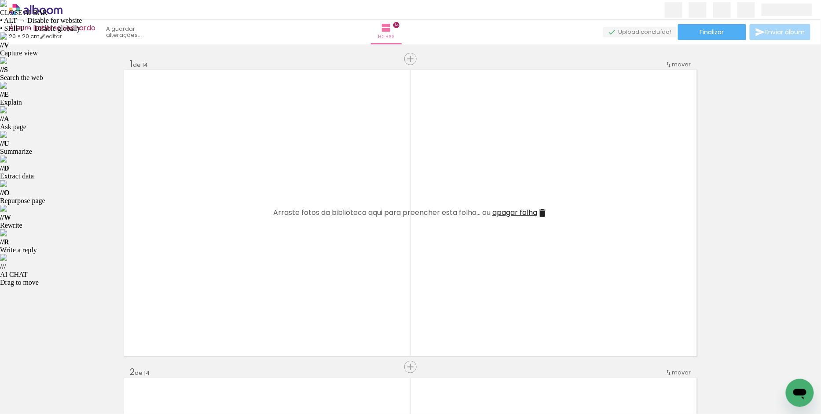
click at [72, 367] on iron-icon at bounding box center [68, 366] width 9 height 9
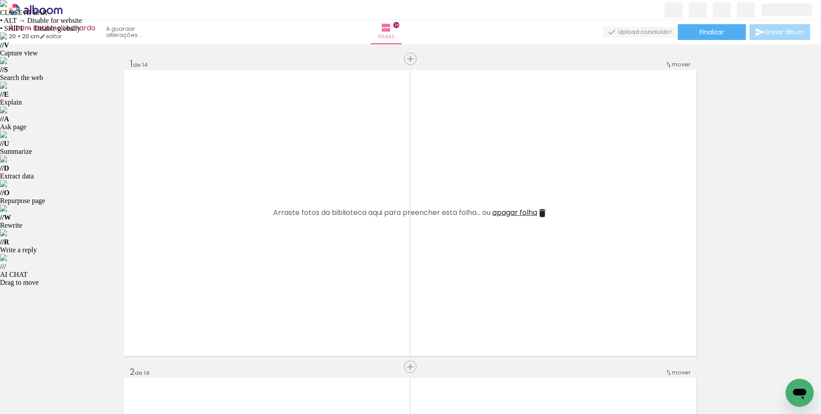
click at [72, 367] on iron-icon at bounding box center [68, 366] width 9 height 9
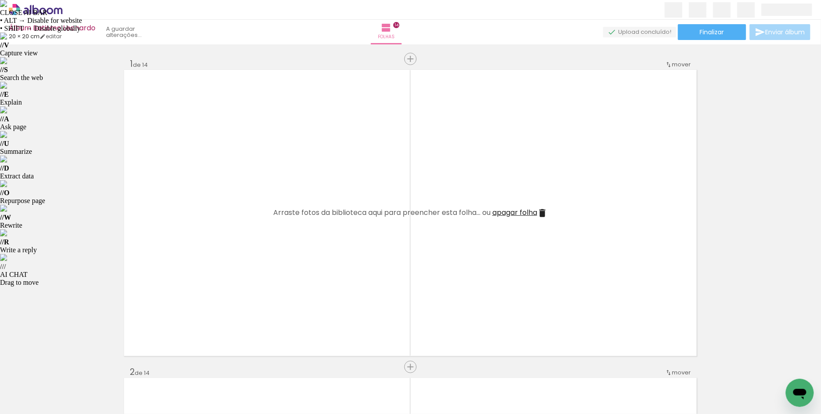
click at [72, 367] on iron-icon at bounding box center [68, 366] width 9 height 9
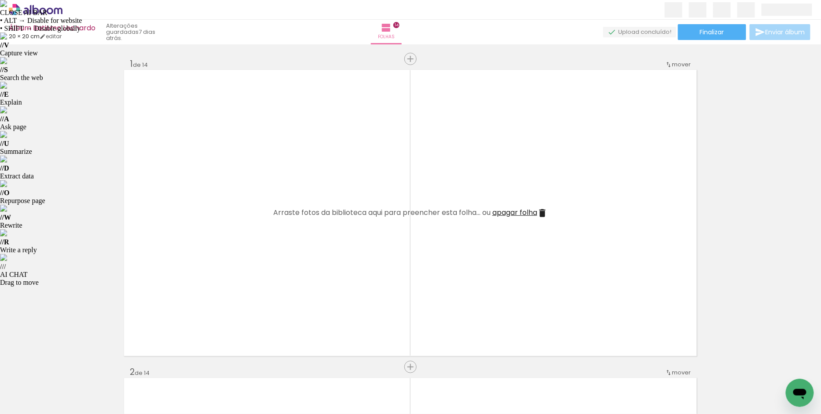
click at [72, 367] on iron-icon at bounding box center [68, 366] width 9 height 9
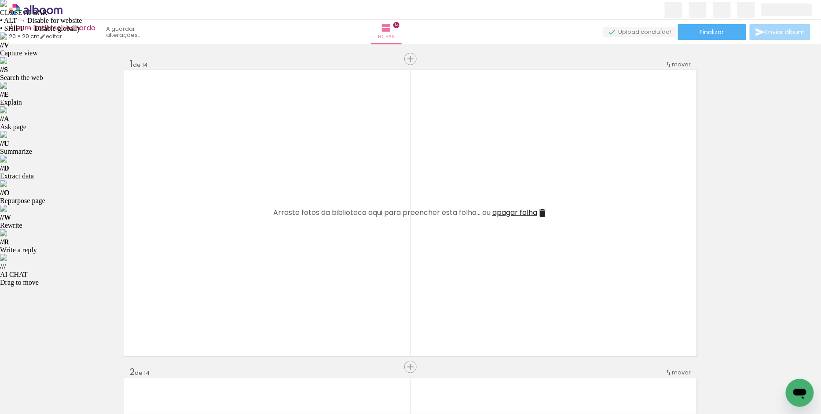
click at [72, 367] on iron-icon at bounding box center [68, 366] width 9 height 9
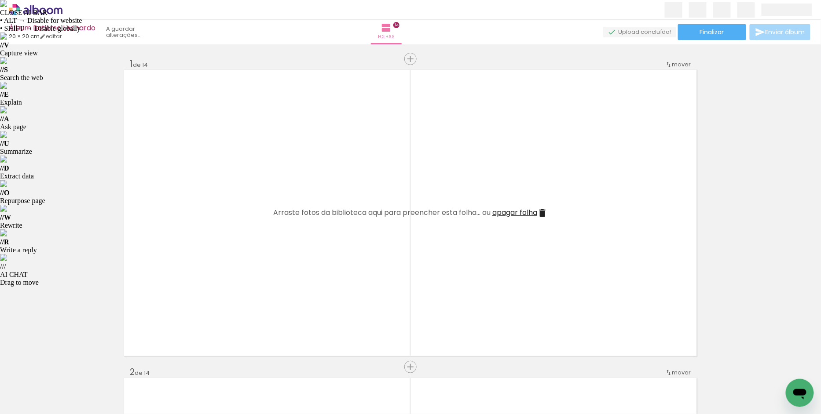
click at [72, 367] on iron-icon at bounding box center [68, 366] width 9 height 9
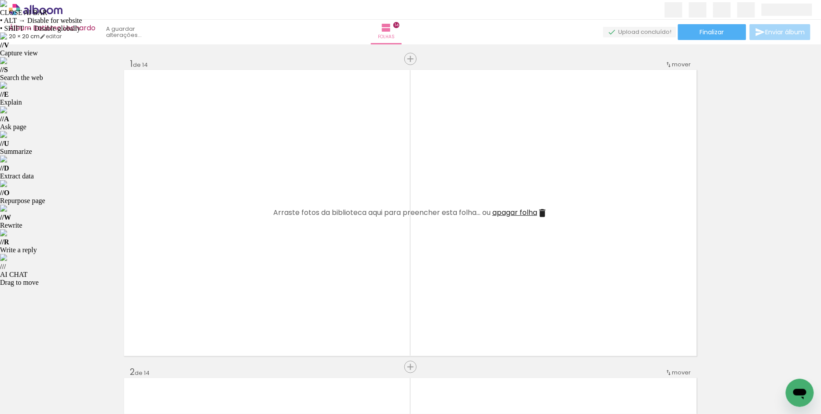
click at [72, 367] on iron-icon at bounding box center [68, 366] width 9 height 9
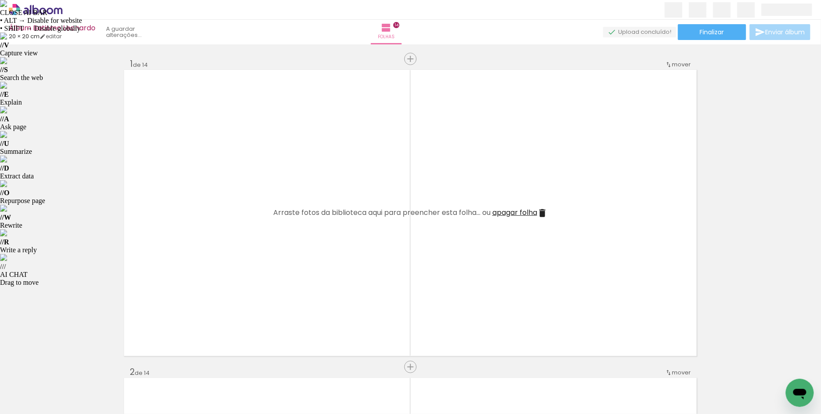
click at [72, 367] on iron-icon at bounding box center [68, 366] width 9 height 9
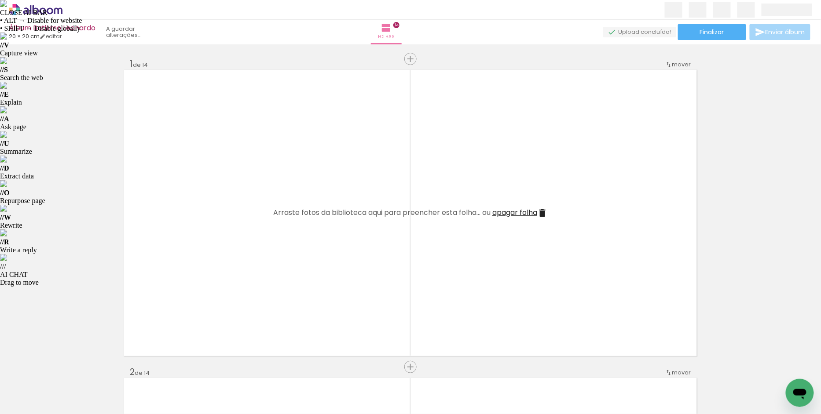
click at [72, 367] on iron-icon at bounding box center [68, 366] width 9 height 9
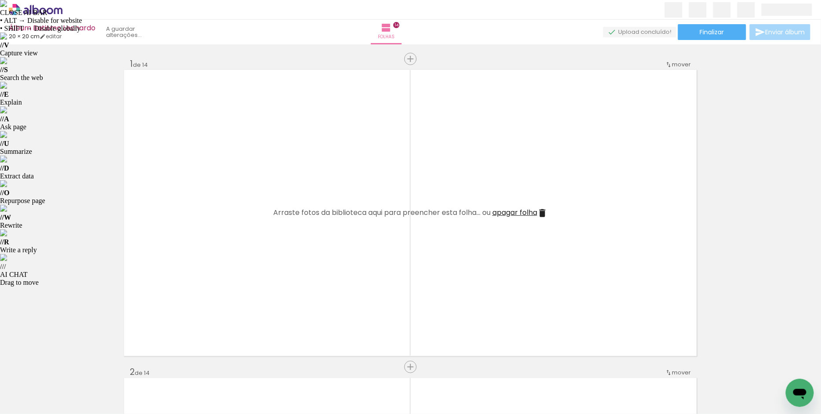
click at [72, 367] on iron-icon at bounding box center [68, 366] width 9 height 9
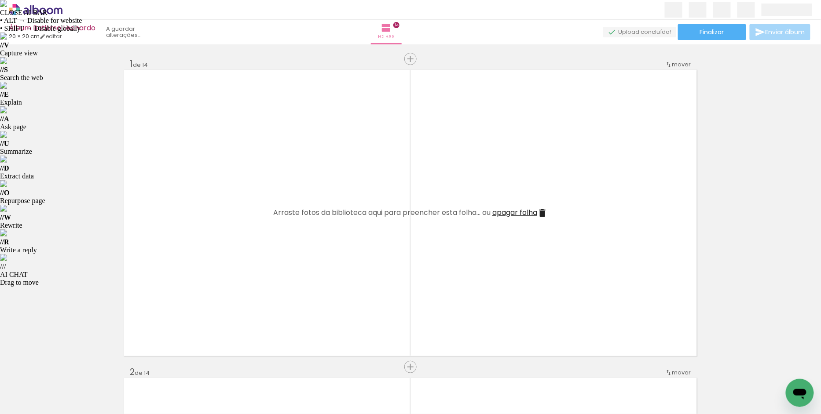
click at [72, 367] on iron-icon at bounding box center [68, 366] width 9 height 9
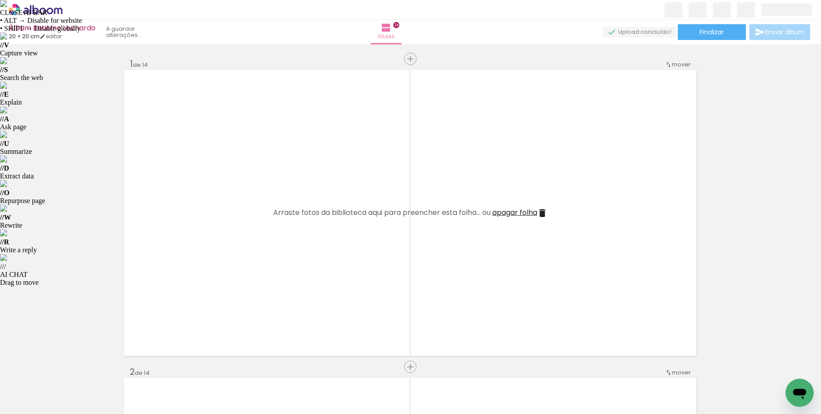
click at [72, 367] on iron-icon at bounding box center [68, 366] width 9 height 9
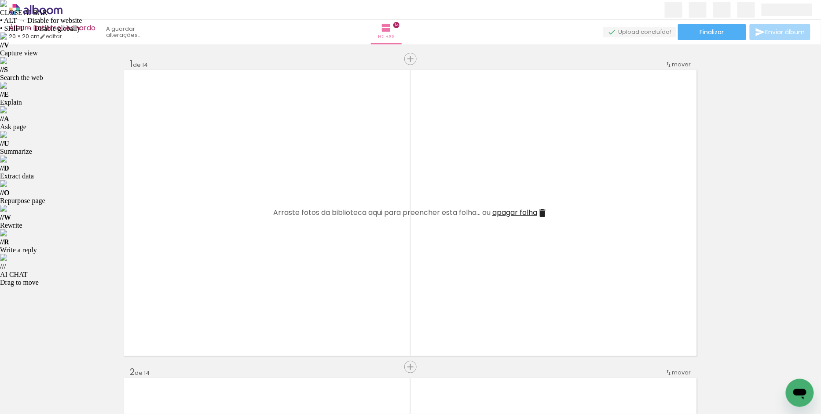
click at [72, 367] on iron-icon at bounding box center [68, 366] width 9 height 9
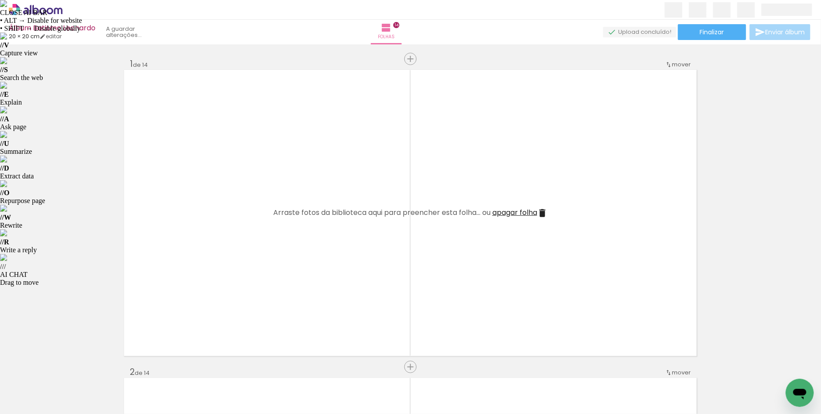
click at [72, 367] on iron-icon at bounding box center [68, 366] width 9 height 9
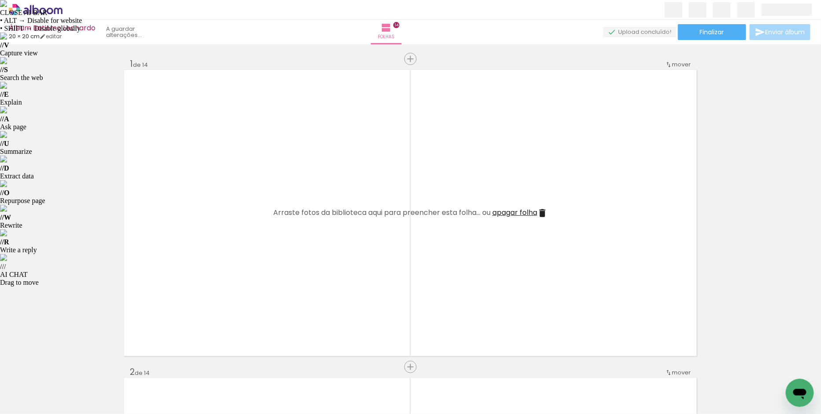
click at [72, 367] on iron-icon at bounding box center [68, 366] width 9 height 9
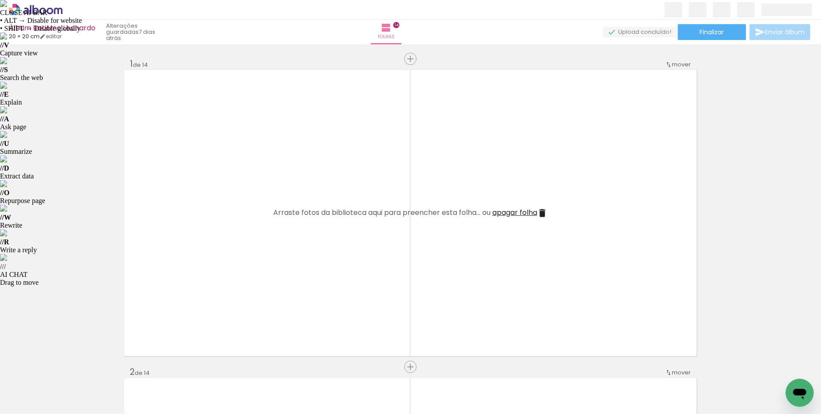
click at [72, 367] on iron-icon at bounding box center [68, 366] width 9 height 9
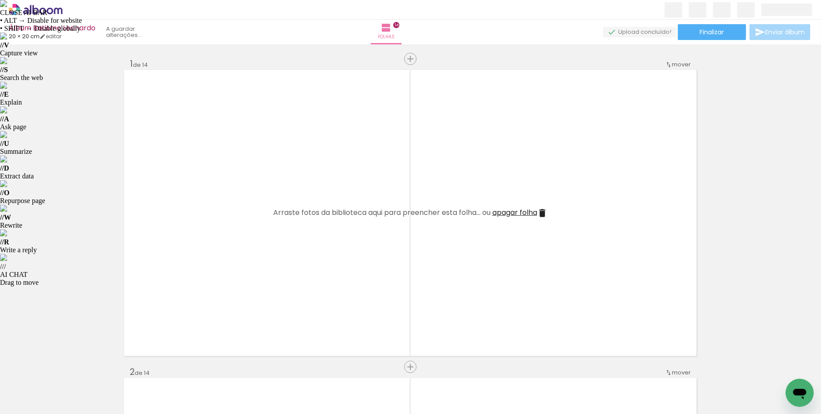
click at [72, 367] on iron-icon at bounding box center [68, 366] width 9 height 9
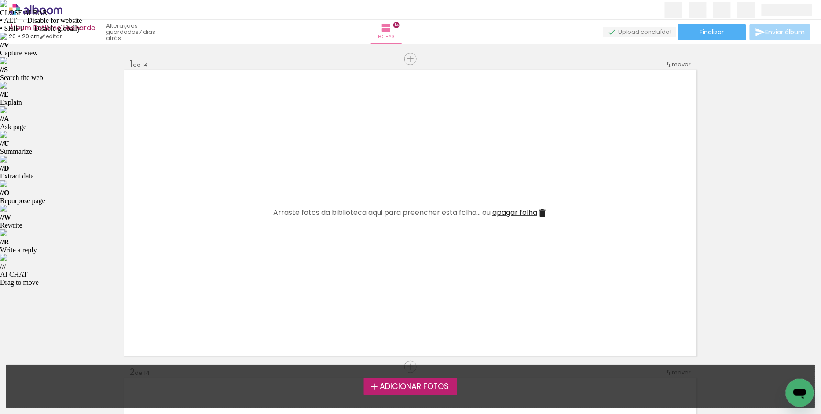
click at [72, 367] on div "Adicionar Fotos Solte as suas fotos aqui..." at bounding box center [410, 387] width 809 height 43
click at [391, 390] on span "Adicionar Fotos" at bounding box center [414, 387] width 69 height 8
click at [0, 0] on input "file" at bounding box center [0, 0] width 0 height 0
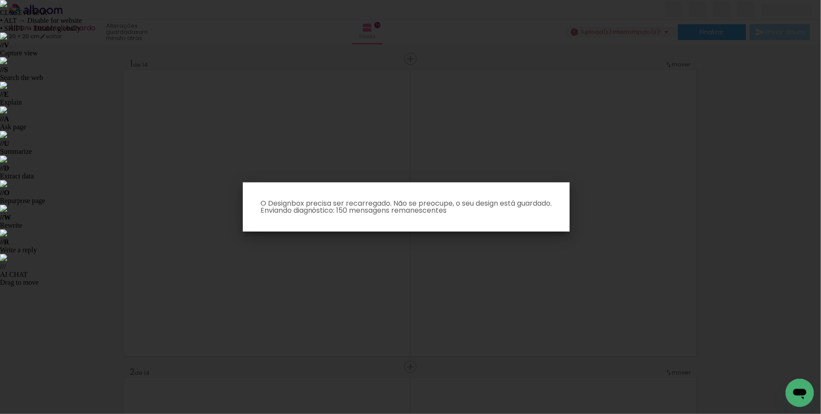
click at [522, 138] on iron-overlay-backdrop at bounding box center [410, 207] width 821 height 414
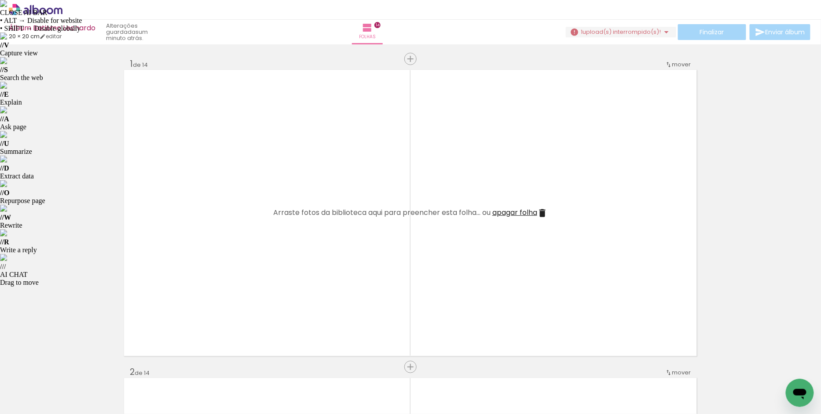
scroll to position [0, 1372]
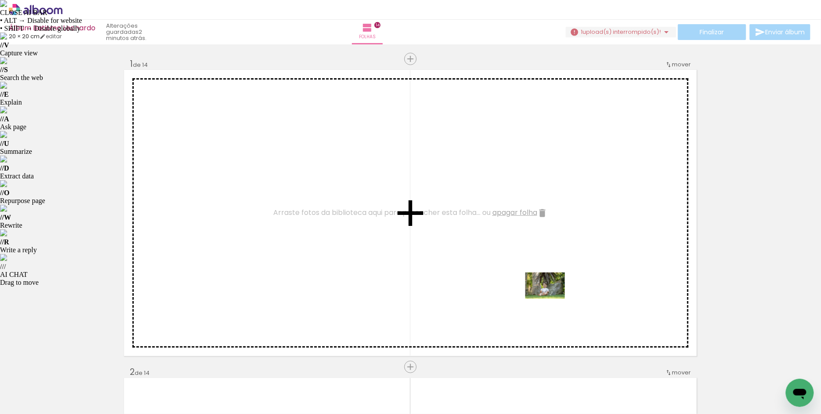
drag, startPoint x: 551, startPoint y: 384, endPoint x: 552, endPoint y: 299, distance: 84.9
click at [552, 299] on quentale-workspace at bounding box center [410, 207] width 821 height 414
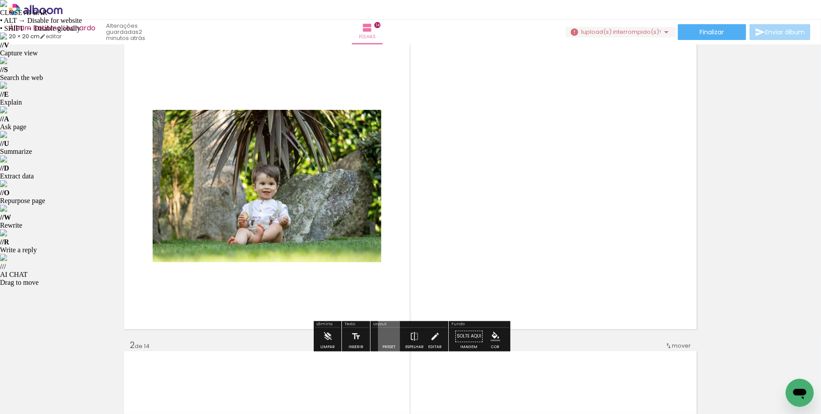
scroll to position [40, 0]
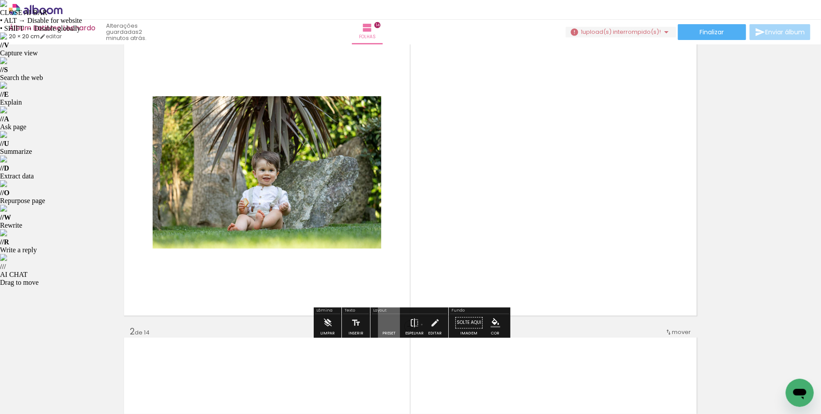
click at [420, 325] on paper-button "Espelhar" at bounding box center [414, 326] width 23 height 22
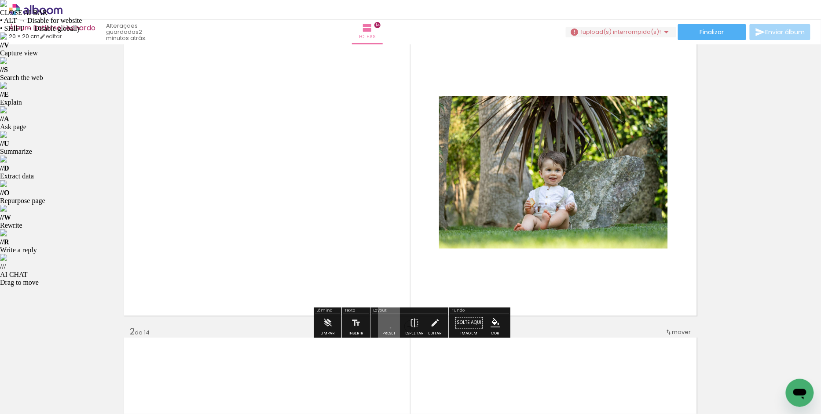
click at [388, 328] on quentale-layouter at bounding box center [389, 323] width 22 height 42
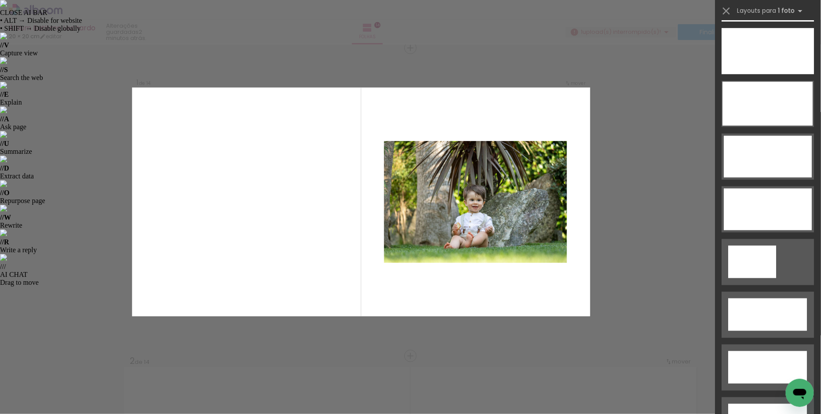
scroll to position [2720, 0]
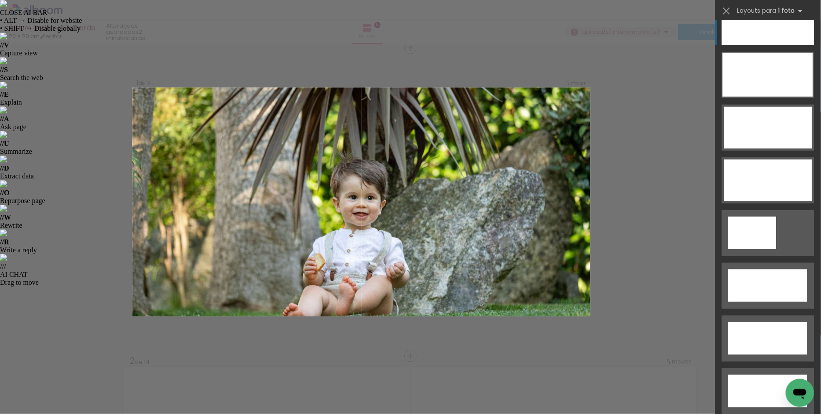
click at [776, 35] on div at bounding box center [768, 22] width 92 height 46
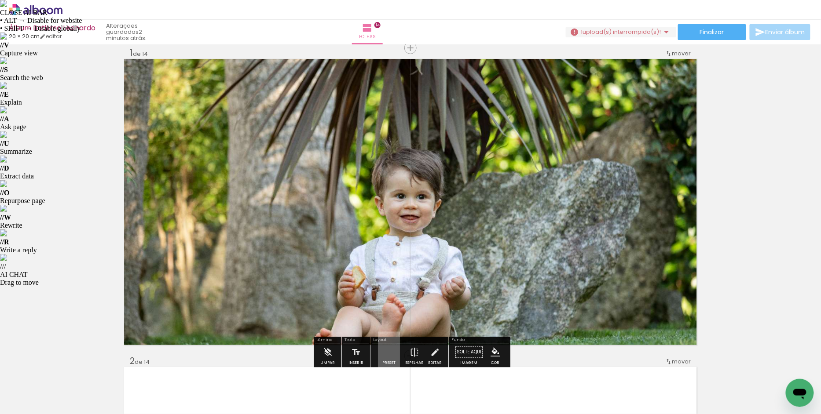
scroll to position [18, 0]
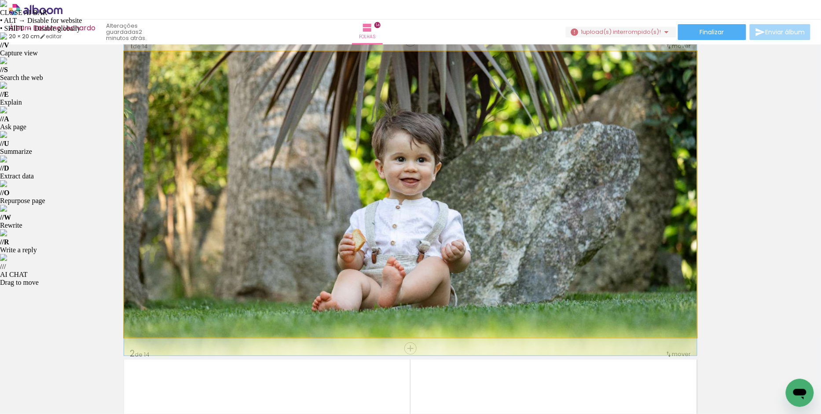
drag, startPoint x: 522, startPoint y: 262, endPoint x: 523, endPoint y: 232, distance: 29.5
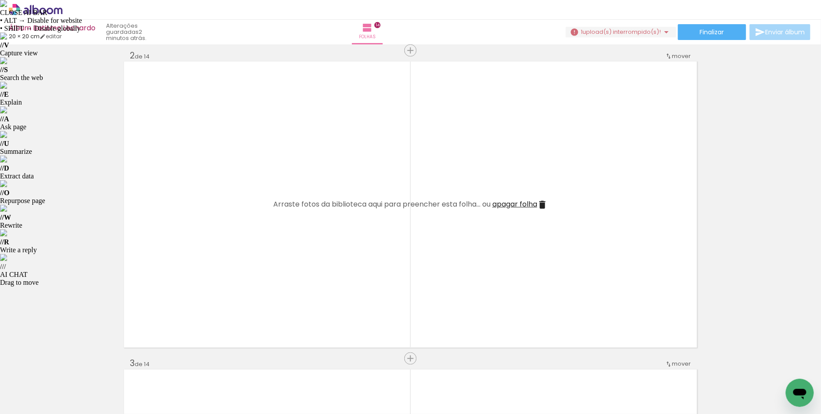
scroll to position [0, 0]
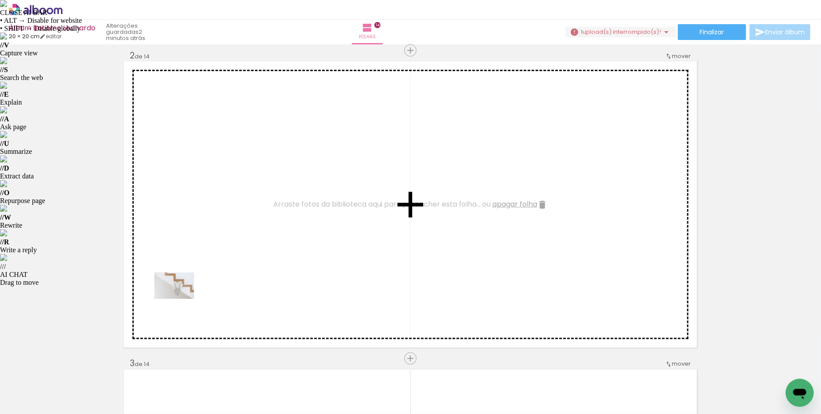
drag, startPoint x: 94, startPoint y: 387, endPoint x: 181, endPoint y: 299, distance: 123.5
click at [181, 299] on quentale-workspace at bounding box center [410, 207] width 821 height 414
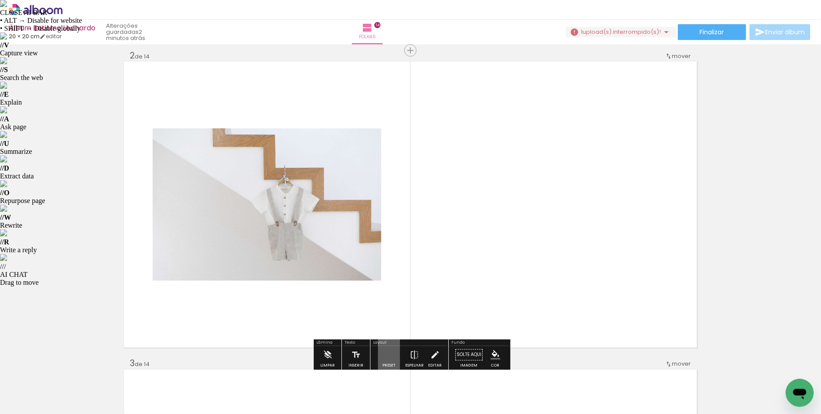
scroll to position [0, 401]
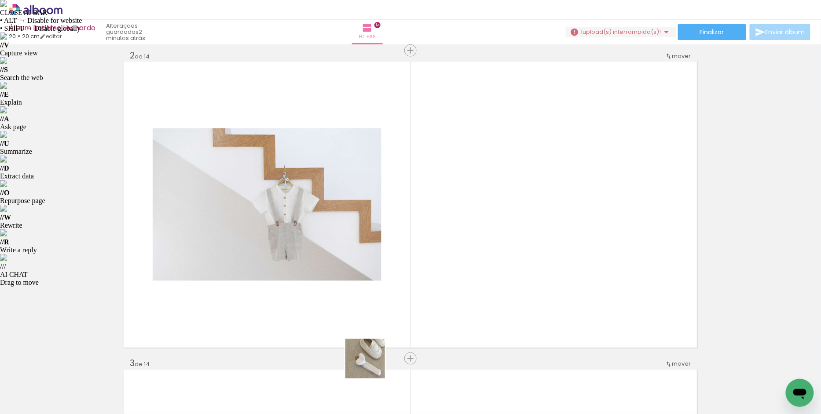
drag, startPoint x: 372, startPoint y: 392, endPoint x: 372, endPoint y: 331, distance: 60.3
click at [372, 331] on quentale-workspace at bounding box center [410, 207] width 821 height 414
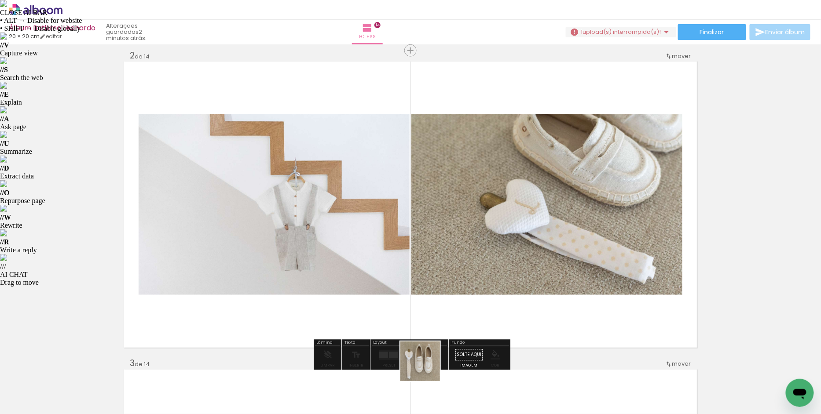
drag, startPoint x: 427, startPoint y: 384, endPoint x: 429, endPoint y: 315, distance: 68.2
click at [429, 315] on quentale-workspace at bounding box center [410, 207] width 821 height 414
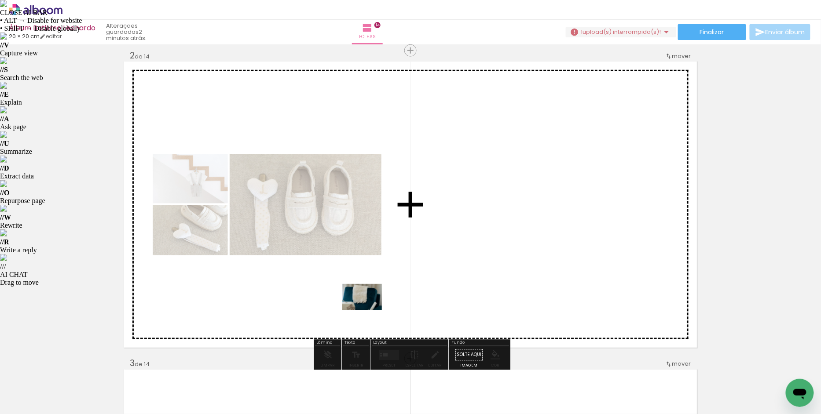
drag, startPoint x: 326, startPoint y: 390, endPoint x: 369, endPoint y: 310, distance: 90.7
click at [369, 310] on quentale-workspace at bounding box center [410, 207] width 821 height 414
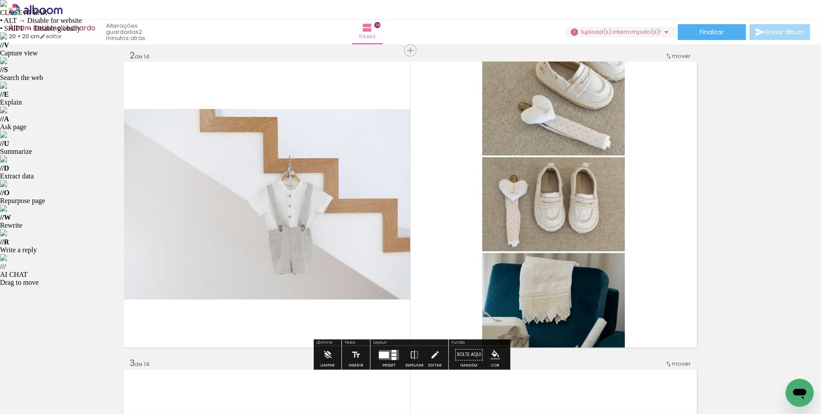
click at [382, 353] on div at bounding box center [384, 355] width 10 height 7
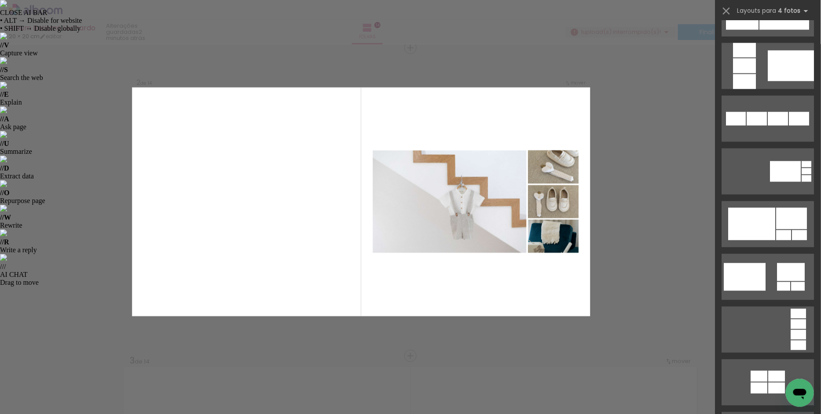
scroll to position [566, 0]
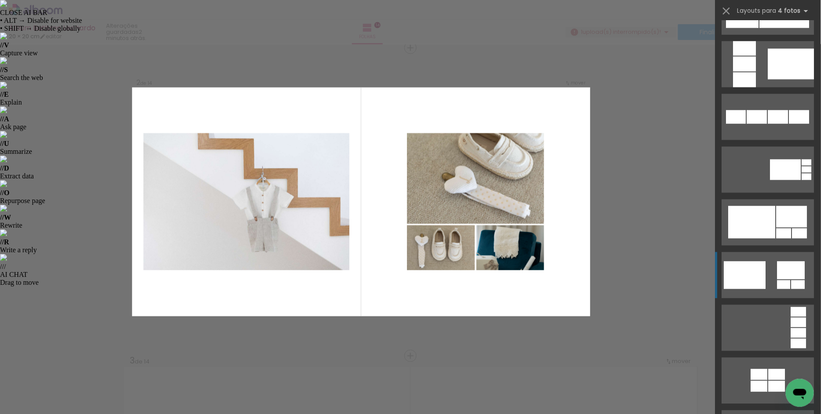
click at [762, 278] on div at bounding box center [745, 276] width 42 height 28
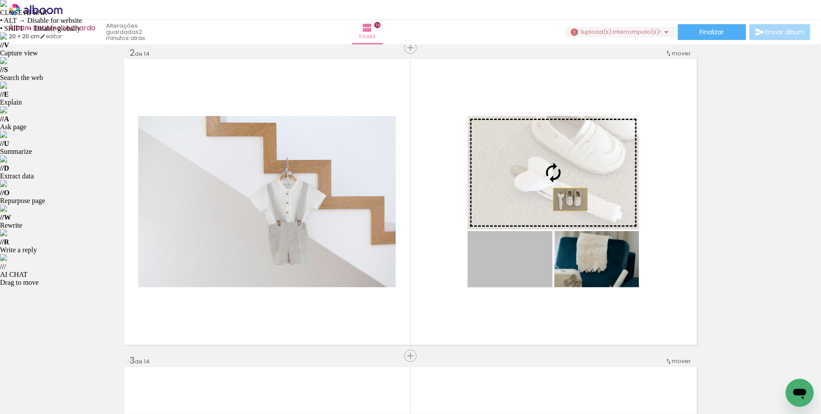
drag, startPoint x: 537, startPoint y: 270, endPoint x: 571, endPoint y: 199, distance: 78.5
click at [0, 0] on slot at bounding box center [0, 0] width 0 height 0
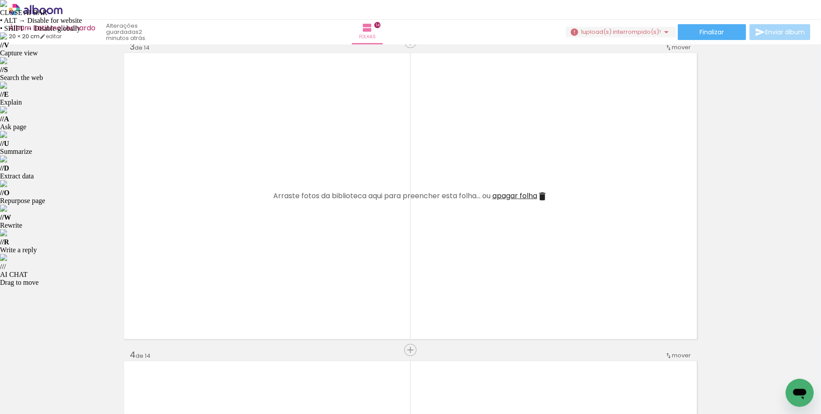
scroll to position [634, 0]
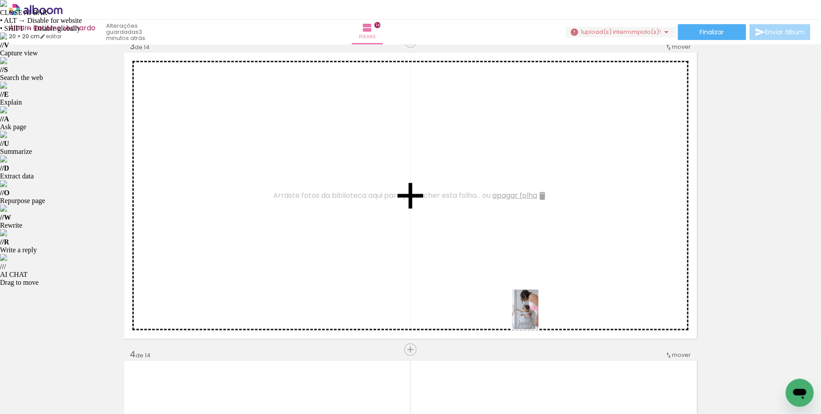
drag, startPoint x: 531, startPoint y: 395, endPoint x: 539, endPoint y: 316, distance: 79.2
click at [539, 316] on quentale-workspace at bounding box center [410, 207] width 821 height 414
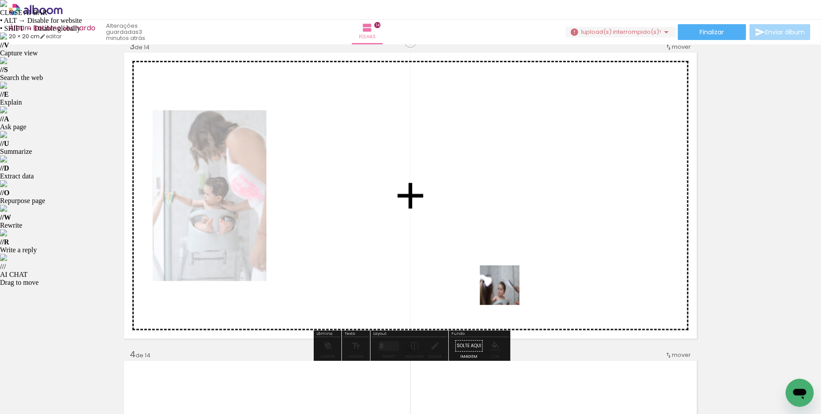
drag, startPoint x: 486, startPoint y: 392, endPoint x: 507, endPoint y: 290, distance: 103.8
click at [507, 290] on quentale-workspace at bounding box center [410, 207] width 821 height 414
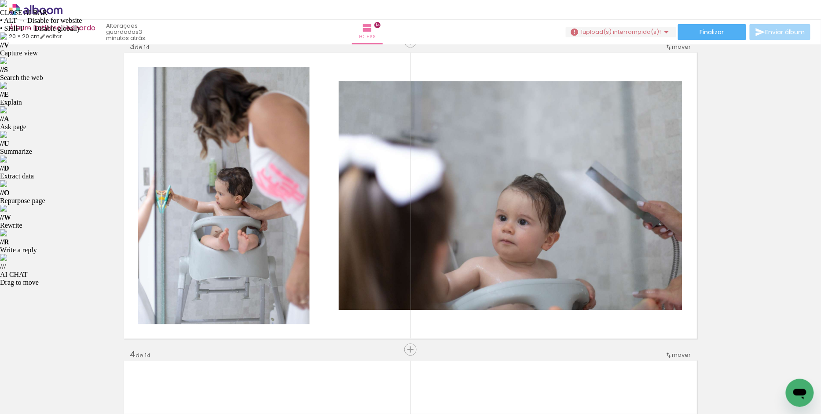
scroll to position [0, 0]
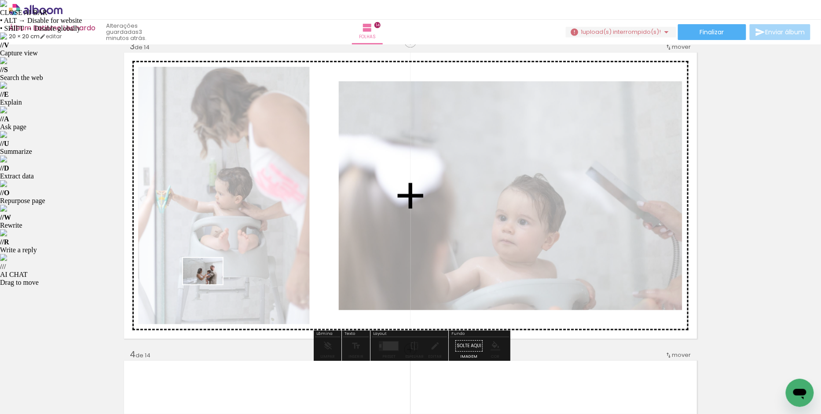
drag, startPoint x: 139, startPoint y: 393, endPoint x: 211, endPoint y: 283, distance: 131.9
click at [211, 283] on quentale-workspace at bounding box center [410, 207] width 821 height 414
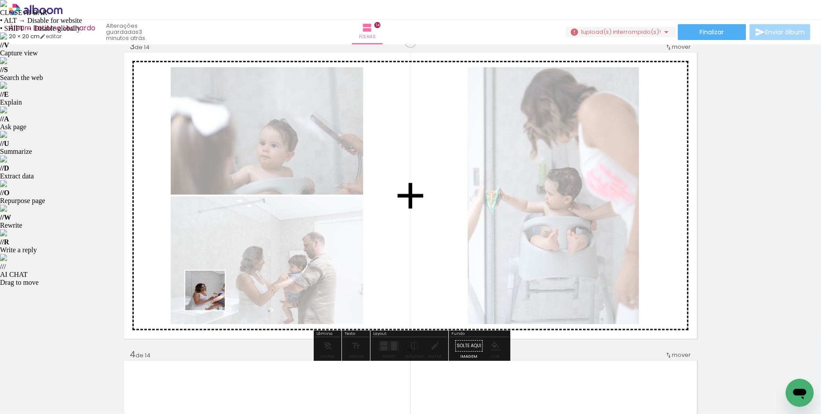
drag, startPoint x: 187, startPoint y: 389, endPoint x: 217, endPoint y: 289, distance: 103.7
click at [217, 289] on quentale-workspace at bounding box center [410, 207] width 821 height 414
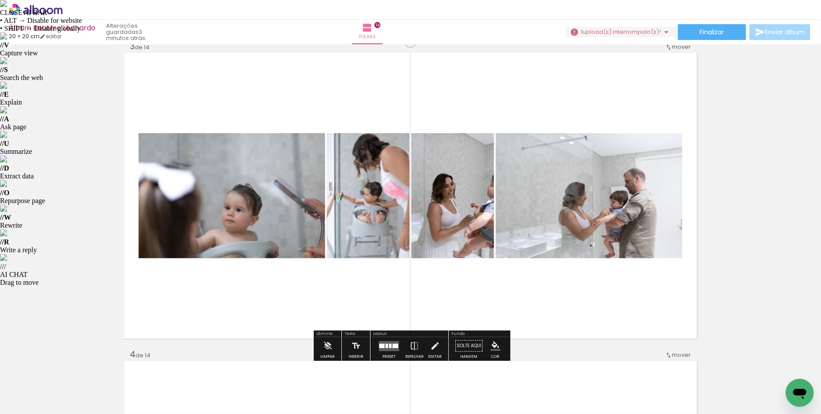
click at [385, 344] on div at bounding box center [386, 346] width 3 height 4
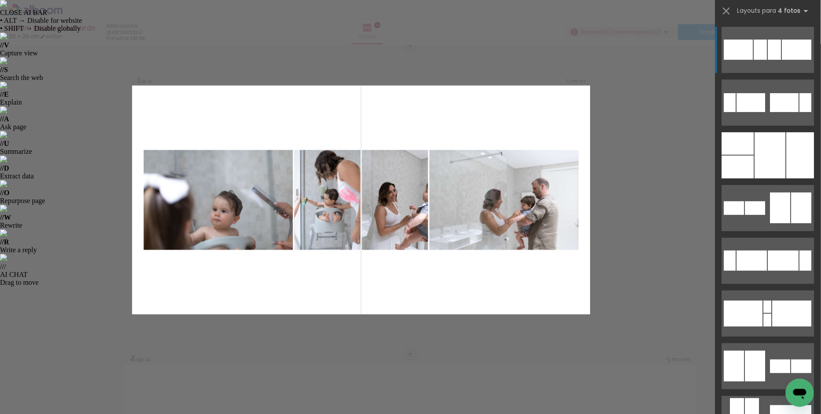
scroll to position [628, 0]
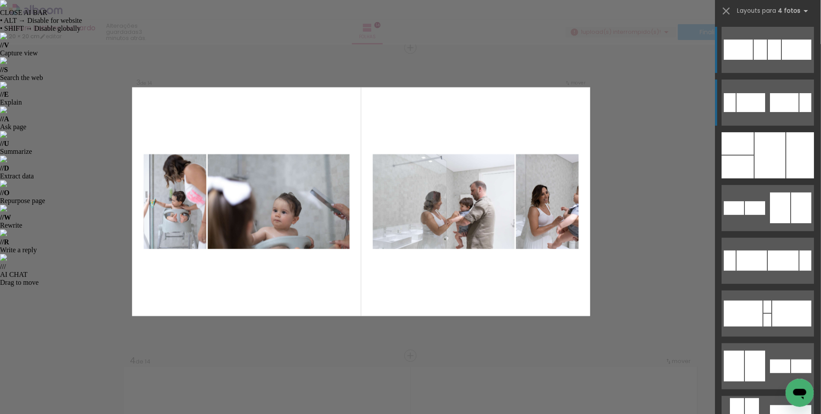
click at [737, 109] on quentale-layouter at bounding box center [768, 103] width 92 height 46
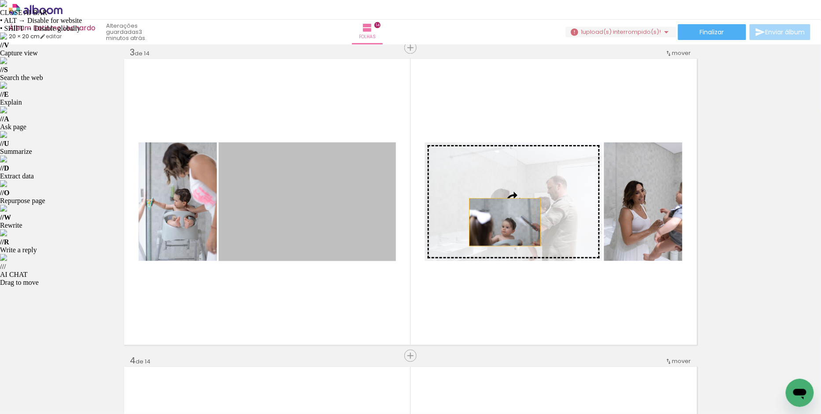
drag, startPoint x: 332, startPoint y: 228, endPoint x: 505, endPoint y: 223, distance: 173.0
click at [0, 0] on slot at bounding box center [0, 0] width 0 height 0
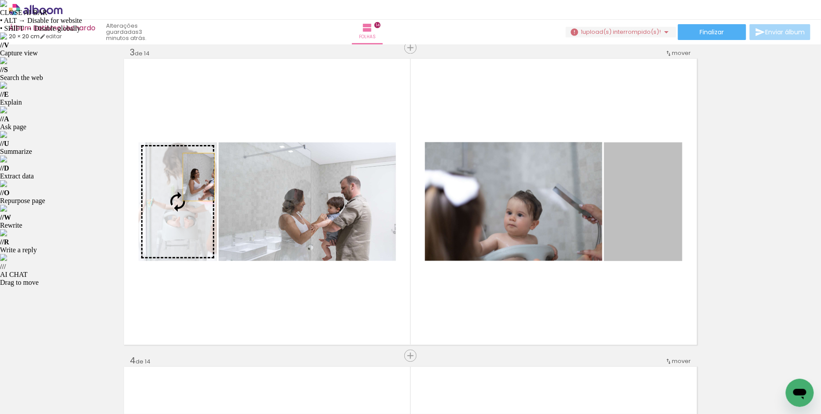
drag, startPoint x: 653, startPoint y: 205, endPoint x: 197, endPoint y: 178, distance: 457.0
click at [0, 0] on slot at bounding box center [0, 0] width 0 height 0
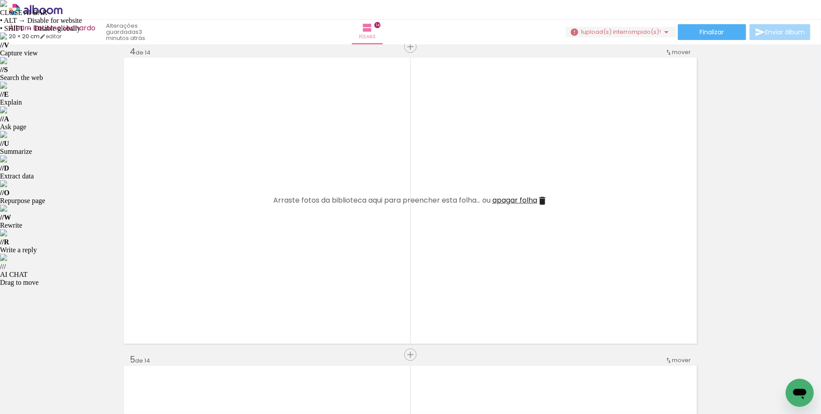
scroll to position [934, 0]
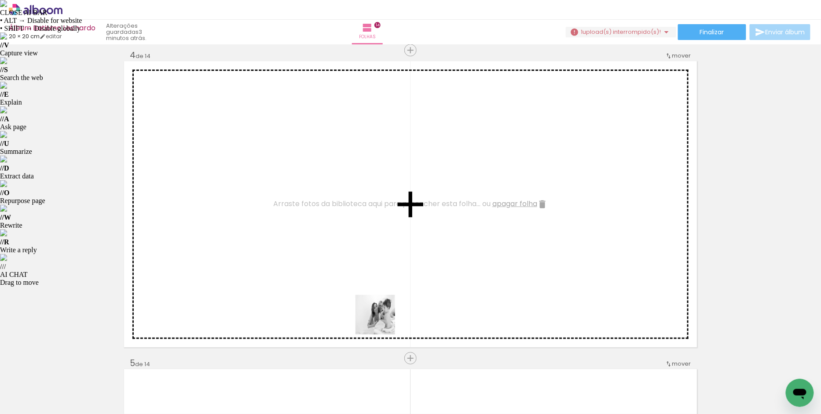
drag, startPoint x: 294, startPoint y: 388, endPoint x: 384, endPoint y: 320, distance: 111.8
click at [384, 320] on quentale-workspace at bounding box center [410, 207] width 821 height 414
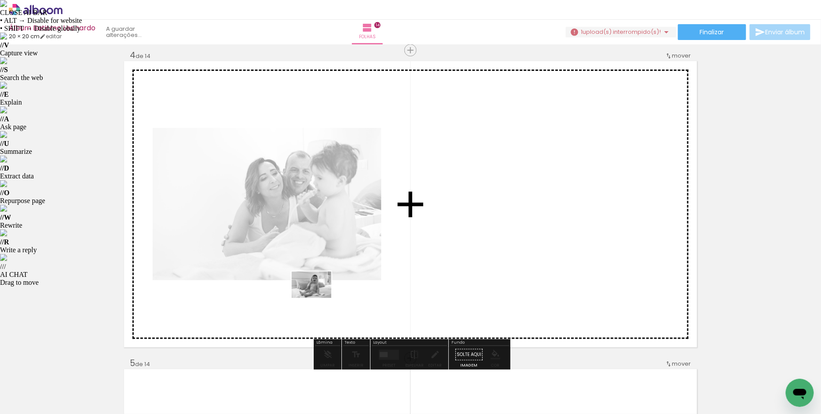
drag, startPoint x: 238, startPoint y: 397, endPoint x: 318, endPoint y: 298, distance: 127.0
click at [318, 298] on quentale-workspace at bounding box center [410, 207] width 821 height 414
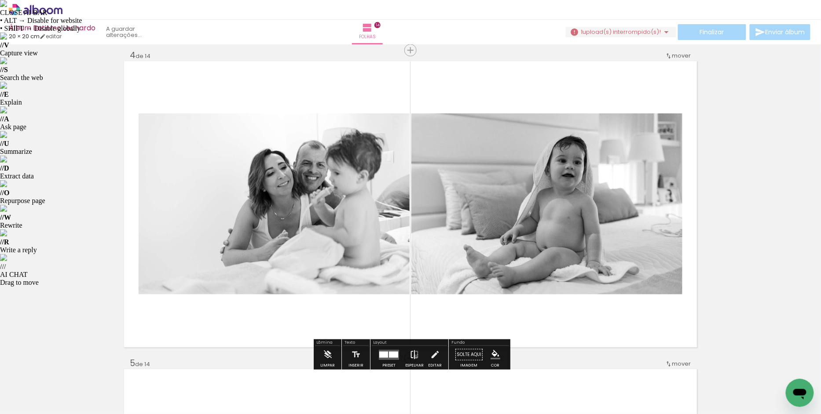
click at [414, 356] on iron-icon at bounding box center [415, 355] width 10 height 18
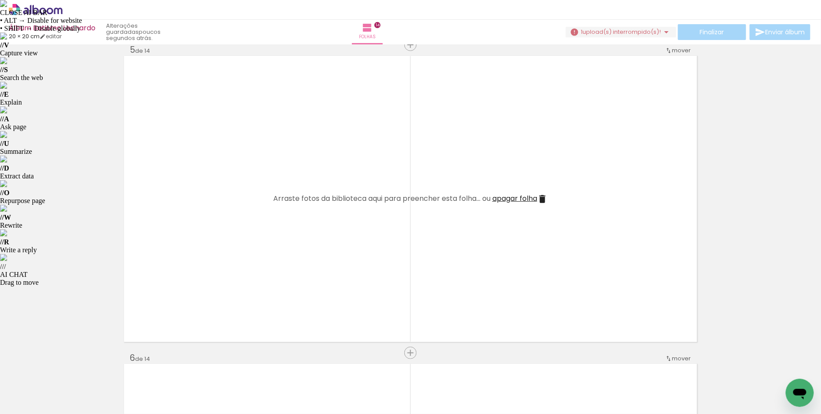
scroll to position [0, 671]
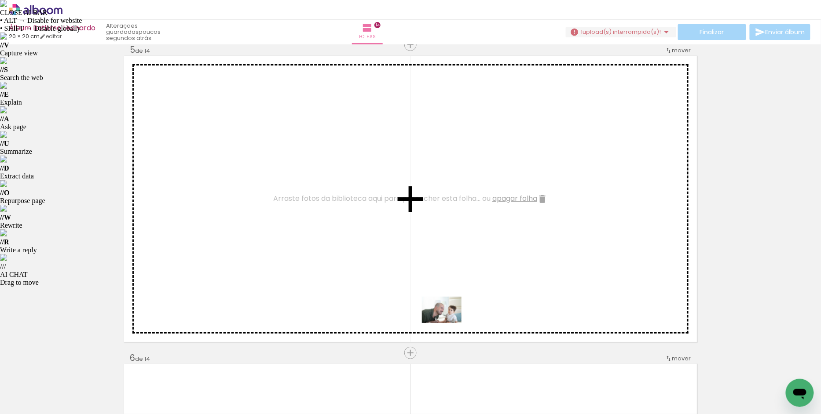
drag, startPoint x: 467, startPoint y: 389, endPoint x: 448, endPoint y: 287, distance: 104.3
click at [448, 287] on quentale-workspace at bounding box center [410, 207] width 821 height 414
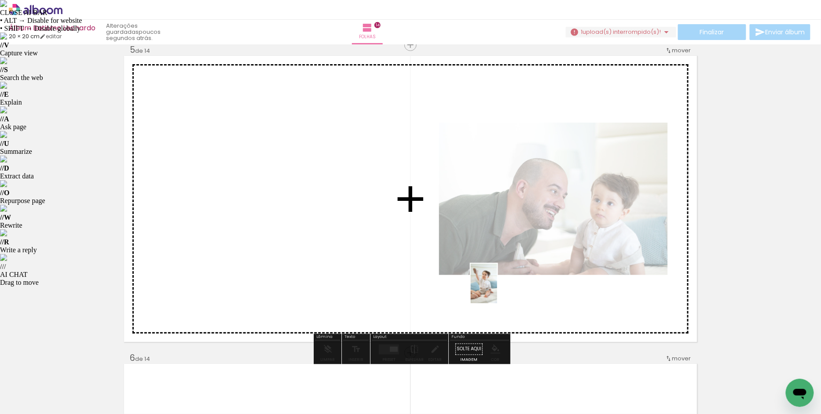
drag, startPoint x: 497, startPoint y: 384, endPoint x: 497, endPoint y: 289, distance: 94.6
click at [497, 289] on quentale-workspace at bounding box center [410, 207] width 821 height 414
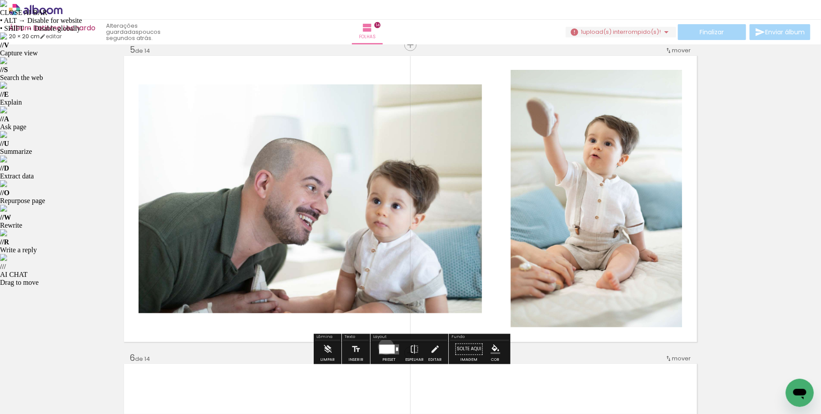
click at [384, 347] on div at bounding box center [386, 349] width 15 height 9
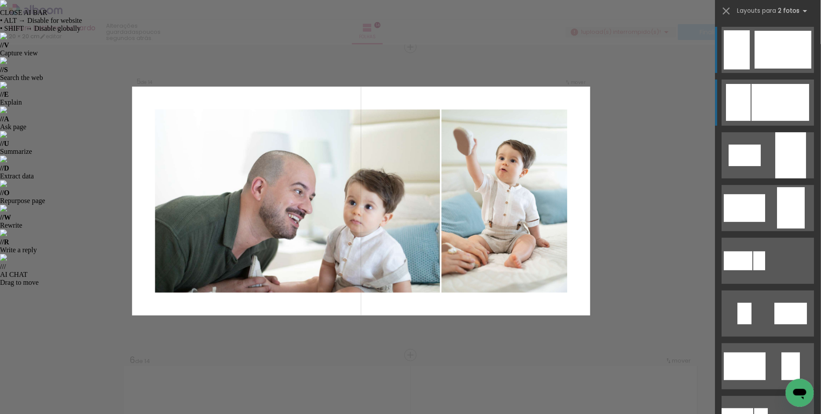
scroll to position [1244, 0]
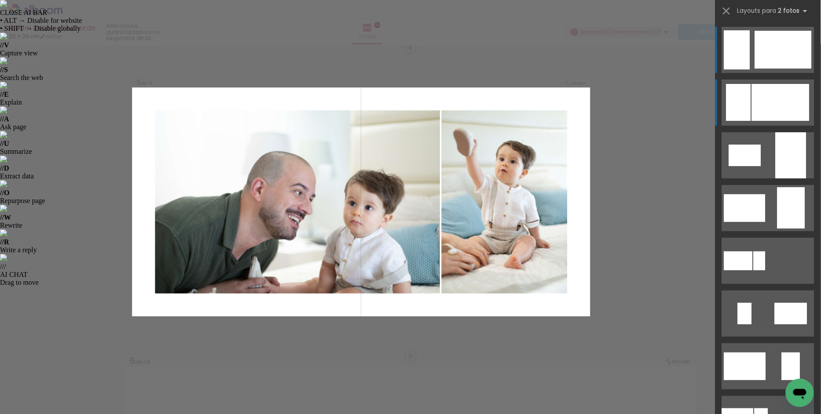
click at [742, 110] on div at bounding box center [738, 102] width 25 height 37
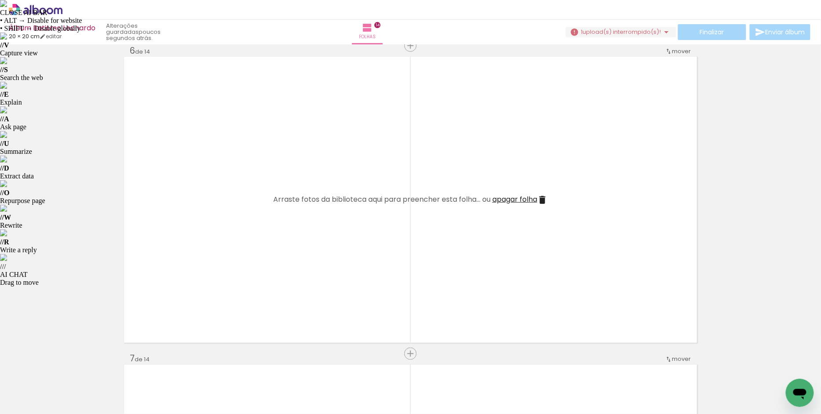
scroll to position [1558, 0]
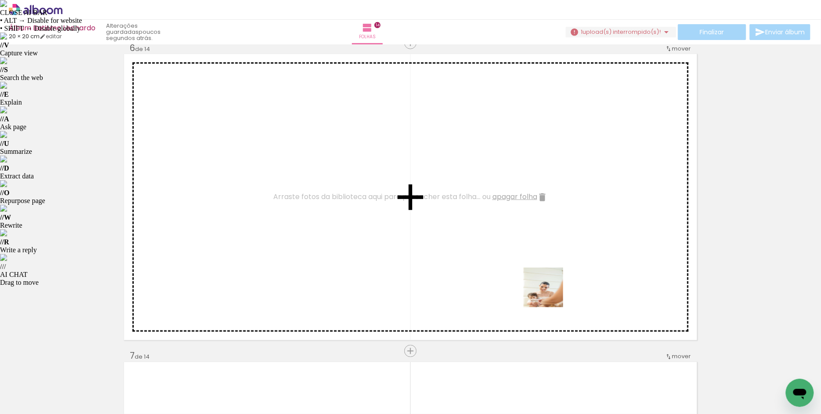
drag, startPoint x: 550, startPoint y: 386, endPoint x: 550, endPoint y: 294, distance: 91.9
click at [550, 294] on quentale-workspace at bounding box center [410, 207] width 821 height 414
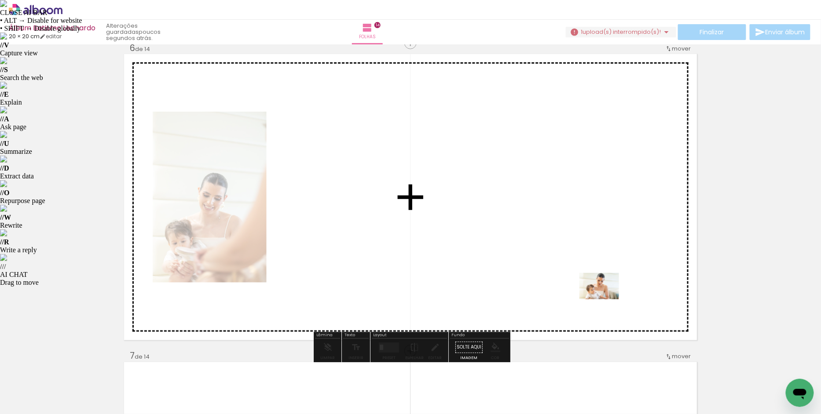
drag, startPoint x: 606, startPoint y: 393, endPoint x: 606, endPoint y: 300, distance: 93.3
click at [606, 300] on quentale-workspace at bounding box center [410, 207] width 821 height 414
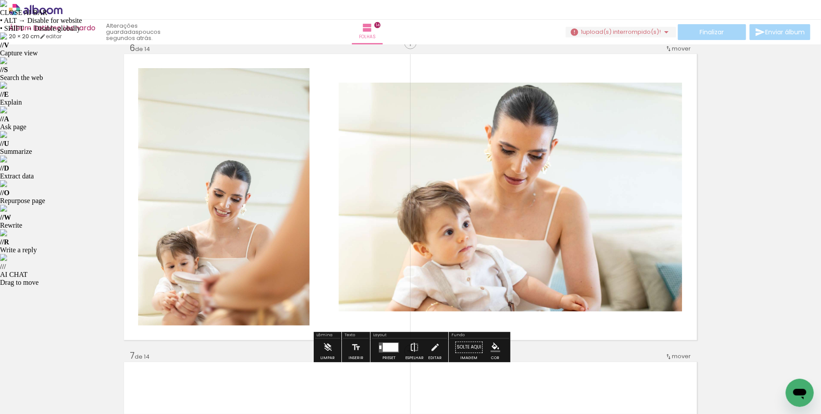
click at [412, 344] on iron-icon at bounding box center [415, 348] width 10 height 18
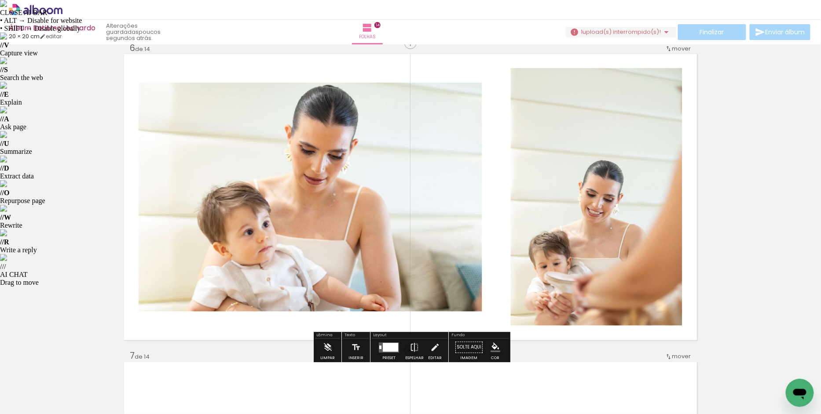
click at [389, 345] on div at bounding box center [390, 347] width 15 height 9
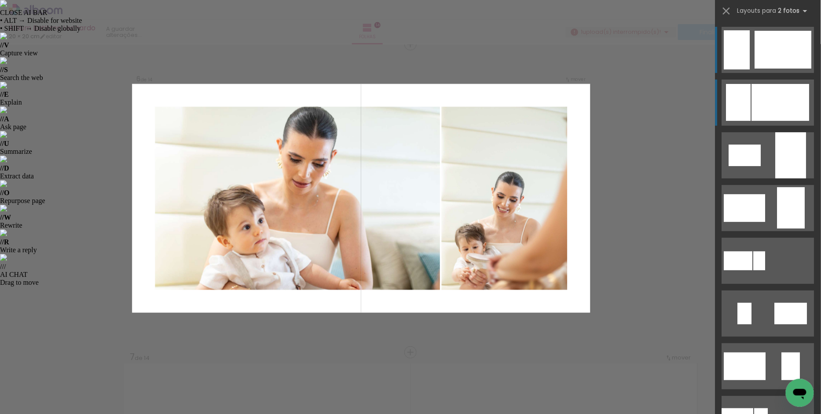
scroll to position [1553, 0]
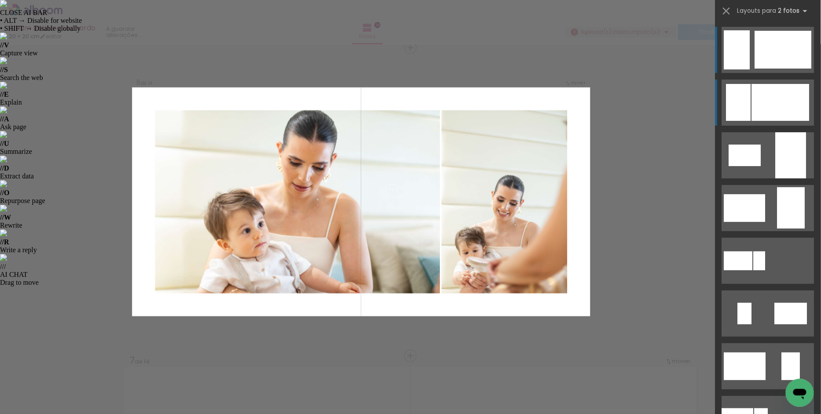
click at [758, 103] on div at bounding box center [781, 102] width 58 height 37
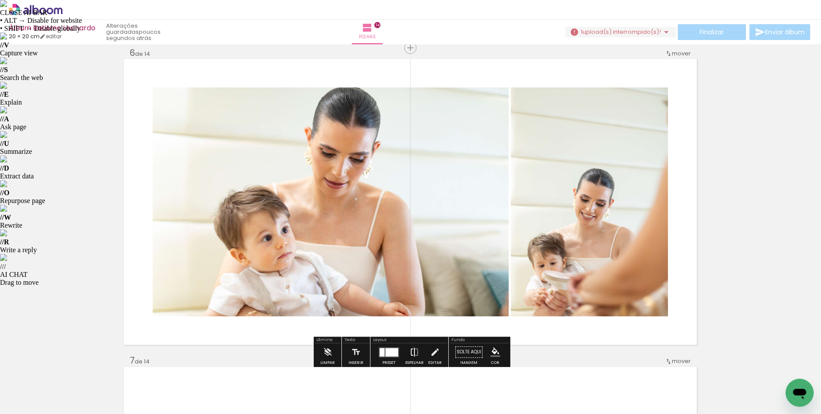
click at [411, 347] on iron-icon at bounding box center [415, 353] width 10 height 18
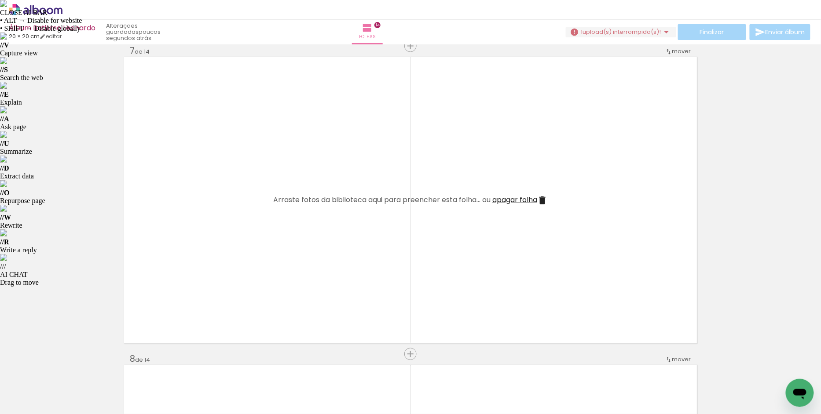
scroll to position [1862, 0]
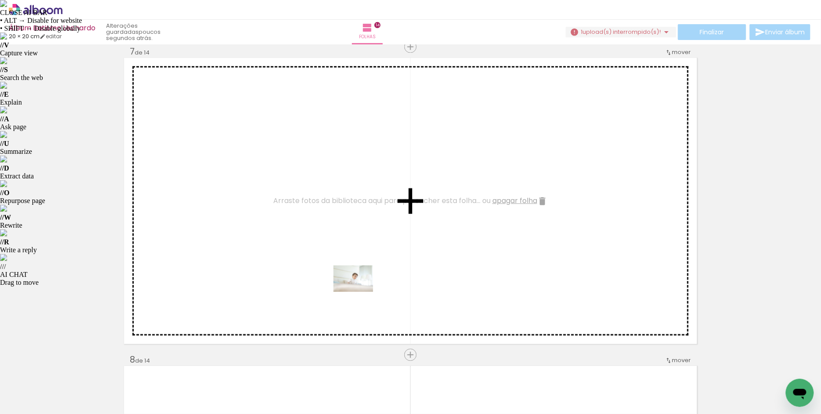
drag, startPoint x: 360, startPoint y: 377, endPoint x: 360, endPoint y: 292, distance: 84.9
click at [360, 292] on quentale-workspace at bounding box center [410, 207] width 821 height 414
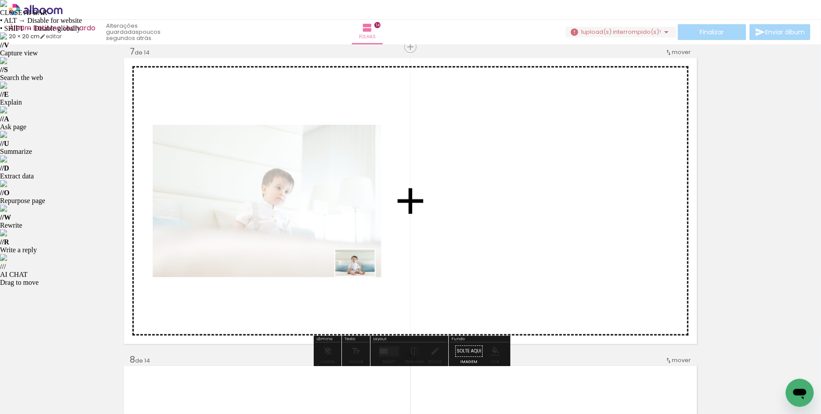
drag, startPoint x: 311, startPoint y: 401, endPoint x: 362, endPoint y: 276, distance: 134.6
click at [362, 276] on quentale-workspace at bounding box center [410, 207] width 821 height 414
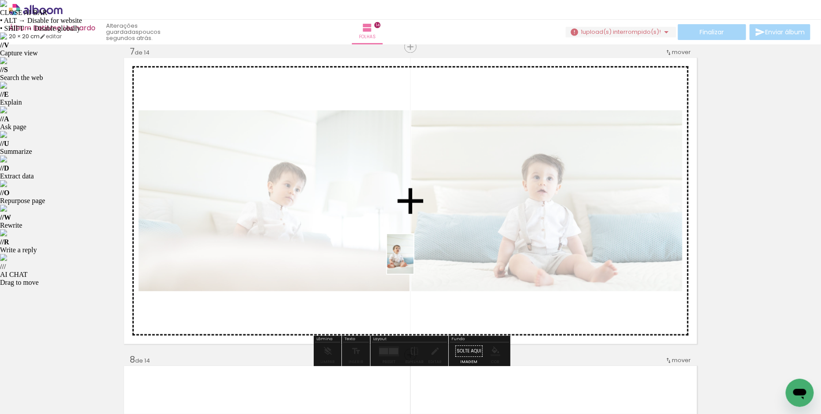
drag, startPoint x: 400, startPoint y: 382, endPoint x: 414, endPoint y: 261, distance: 122.2
click at [414, 261] on quentale-workspace at bounding box center [410, 207] width 821 height 414
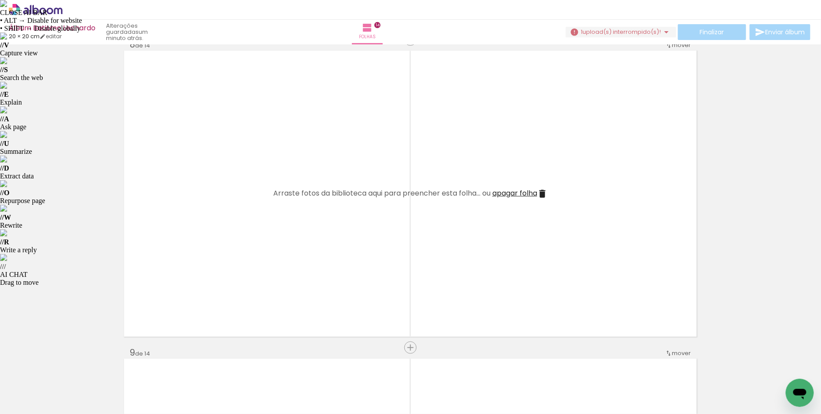
scroll to position [0, 944]
drag, startPoint x: 391, startPoint y: 386, endPoint x: 373, endPoint y: 313, distance: 75.3
click at [373, 313] on quentale-workspace at bounding box center [410, 207] width 821 height 414
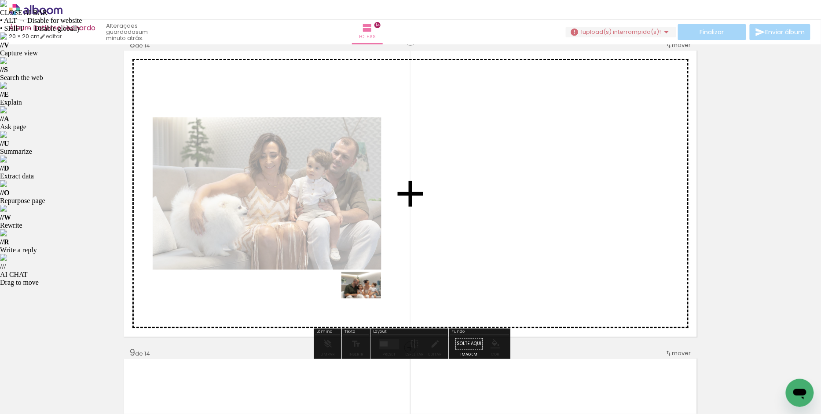
drag, startPoint x: 429, startPoint y: 388, endPoint x: 367, endPoint y: 298, distance: 109.1
click at [367, 298] on quentale-workspace at bounding box center [410, 207] width 821 height 414
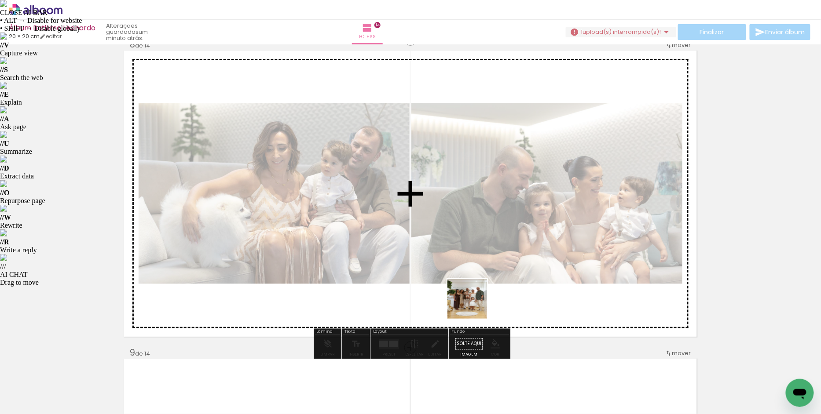
drag, startPoint x: 473, startPoint y: 386, endPoint x: 474, endPoint y: 304, distance: 81.8
click at [474, 304] on quentale-workspace at bounding box center [410, 207] width 821 height 414
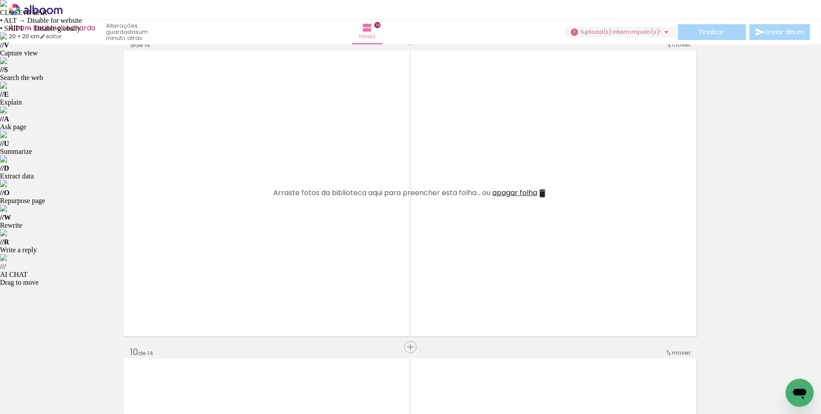
scroll to position [2489, 0]
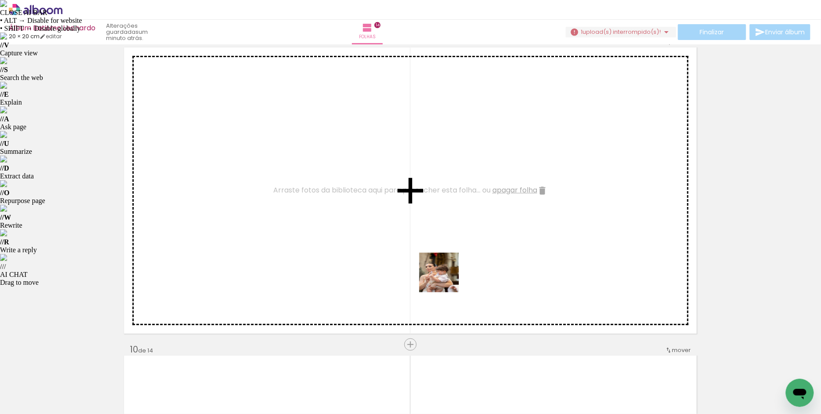
drag, startPoint x: 522, startPoint y: 385, endPoint x: 428, endPoint y: 262, distance: 154.1
click at [428, 262] on quentale-workspace at bounding box center [410, 207] width 821 height 414
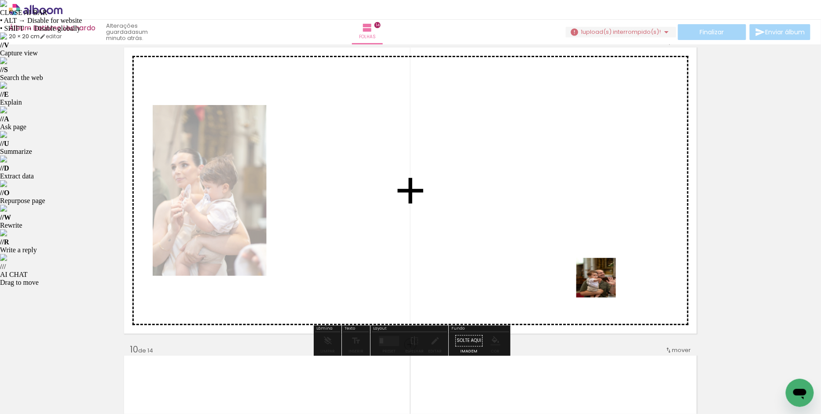
drag, startPoint x: 714, startPoint y: 387, endPoint x: 526, endPoint y: 212, distance: 256.8
click at [526, 212] on quentale-workspace at bounding box center [410, 207] width 821 height 414
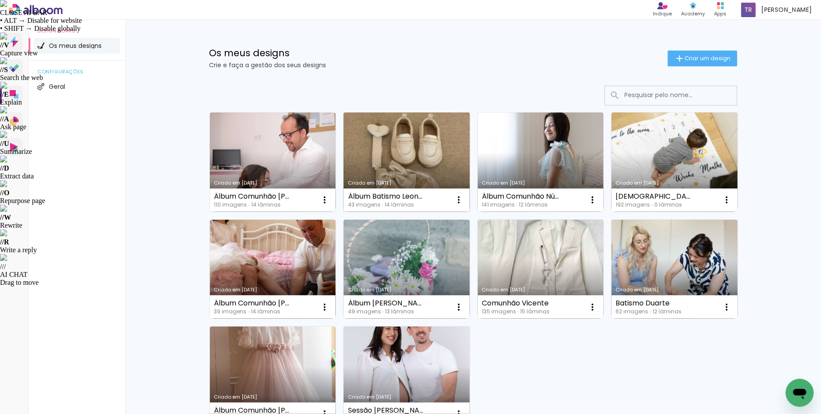
click at [401, 121] on link "Criado em [DATE]" at bounding box center [407, 162] width 126 height 99
click at [396, 152] on link "Criado em [DATE]" at bounding box center [407, 162] width 126 height 99
